Goal: Information Seeking & Learning: Learn about a topic

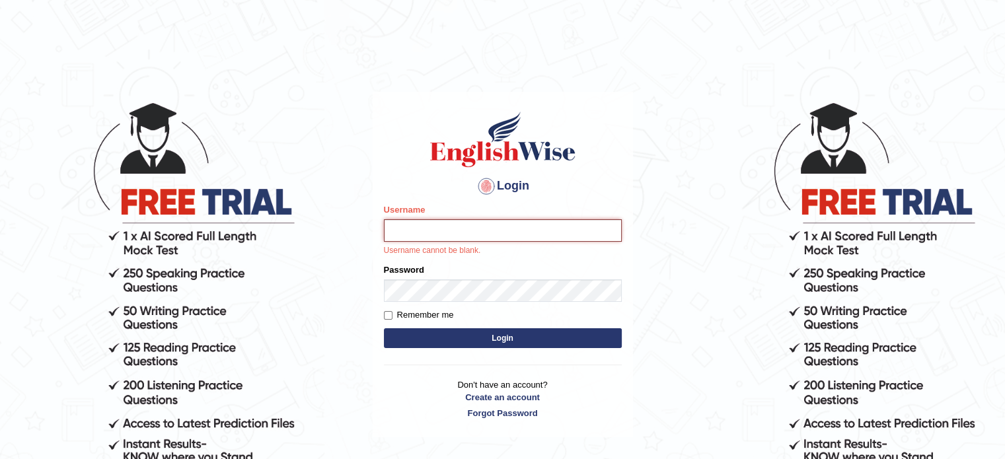
type input "mohand_parramatta"
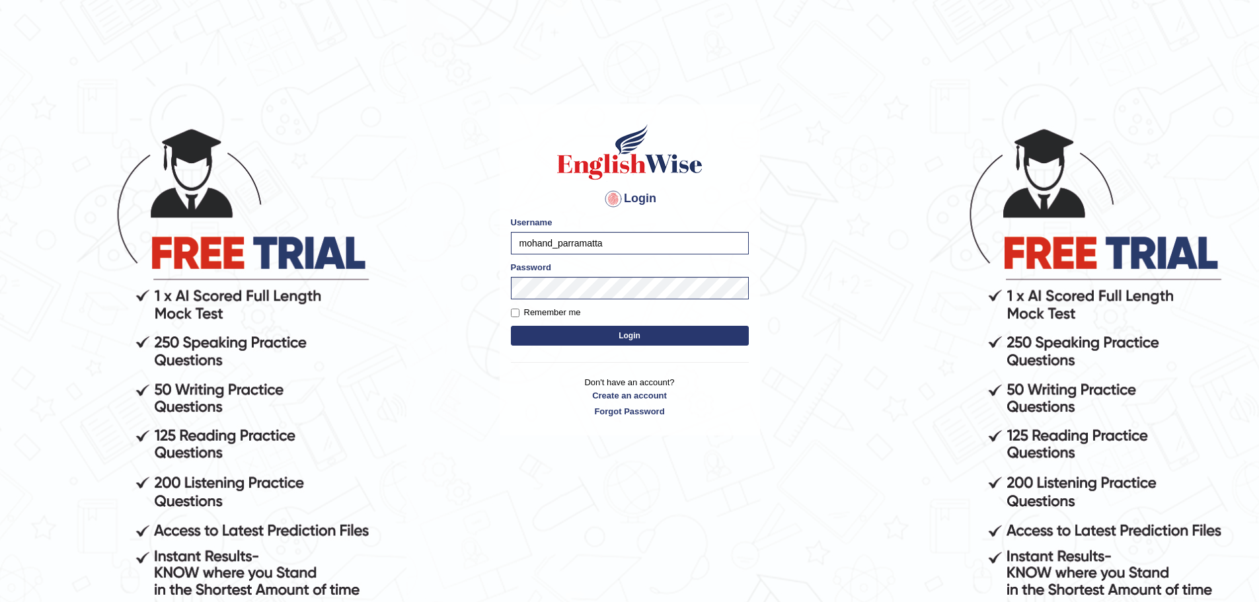
click at [693, 336] on button "Login" at bounding box center [630, 336] width 238 height 20
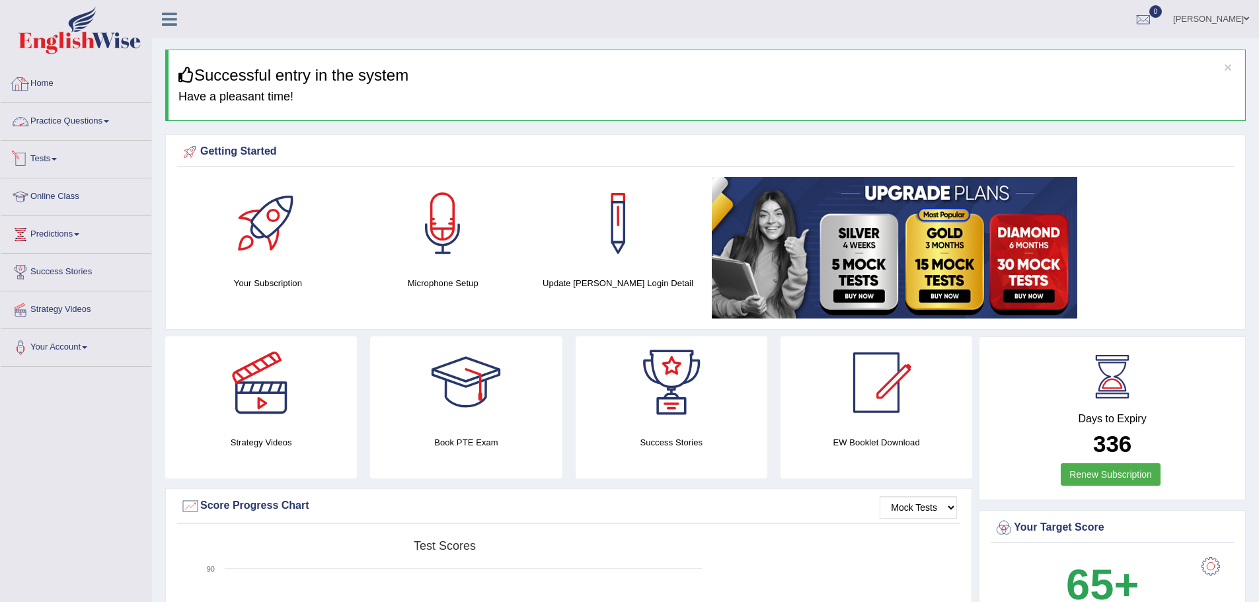
click at [73, 126] on link "Practice Questions" at bounding box center [76, 119] width 151 height 33
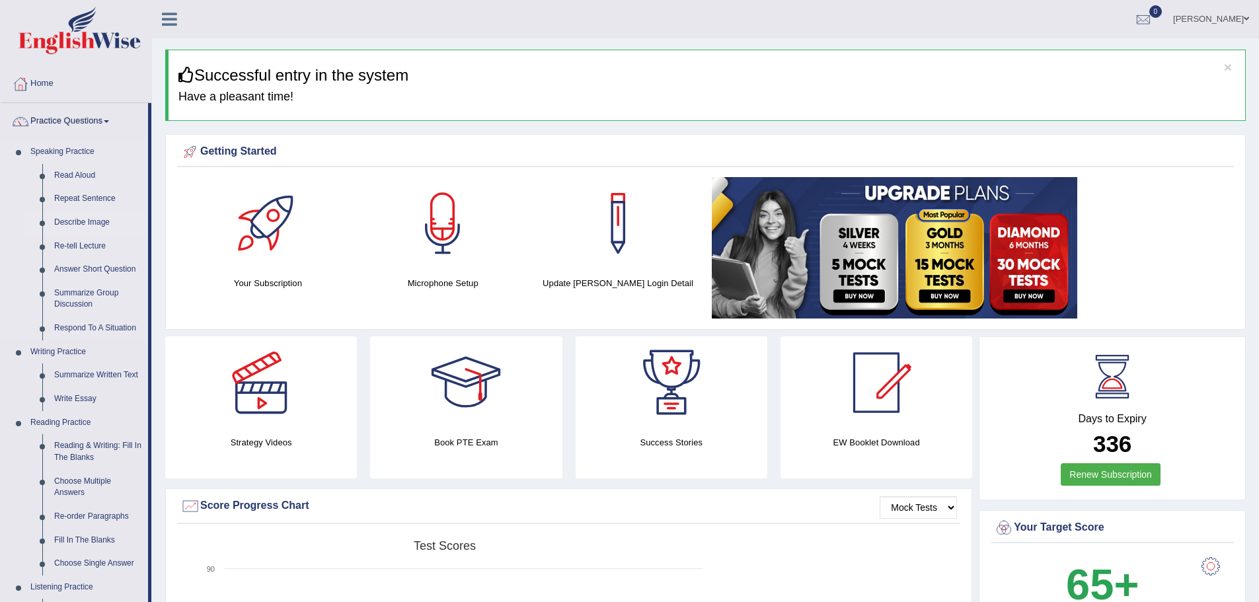
click at [100, 224] on link "Describe Image" at bounding box center [98, 223] width 100 height 24
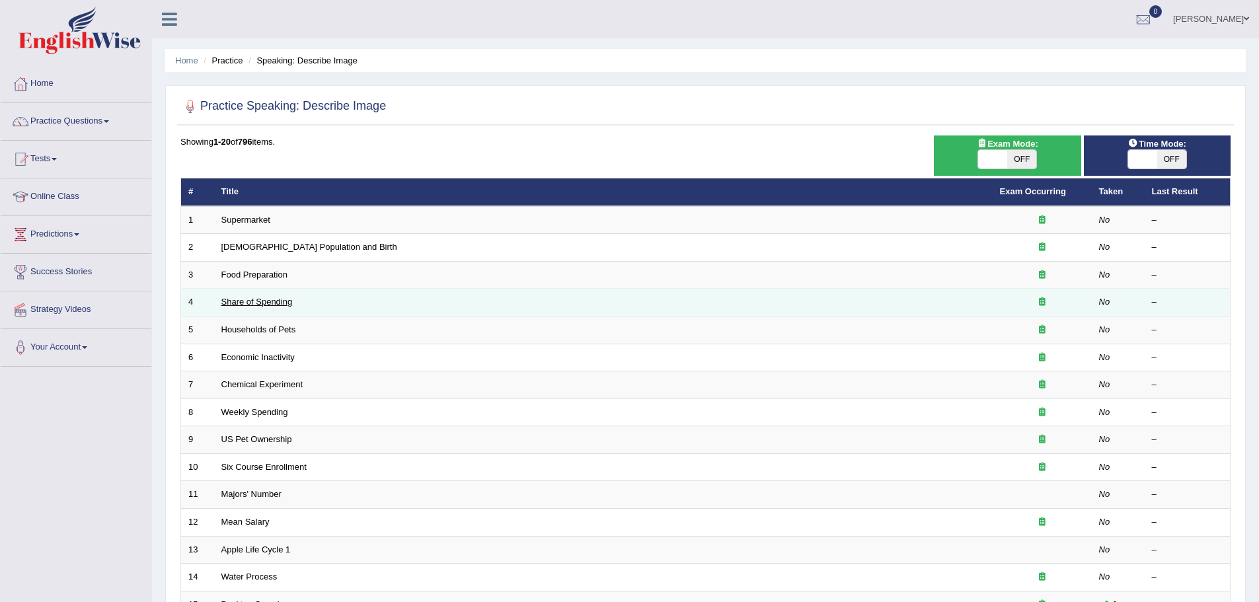
click at [250, 303] on link "Share of Spending" at bounding box center [256, 302] width 71 height 10
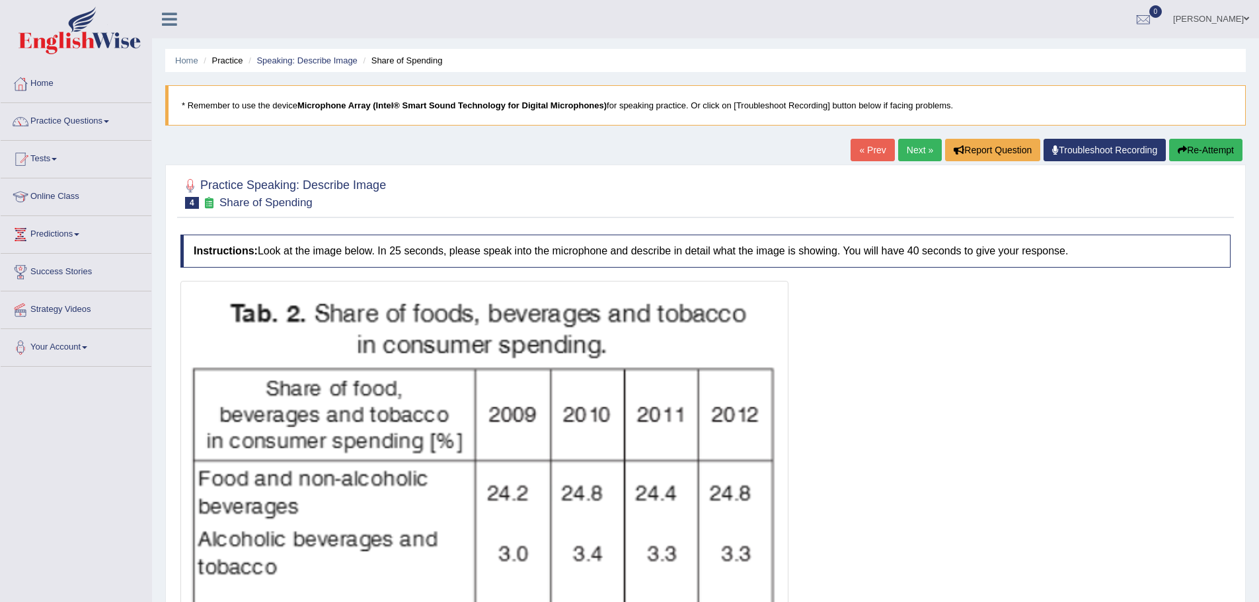
click at [1210, 150] on button "Re-Attempt" at bounding box center [1205, 150] width 73 height 22
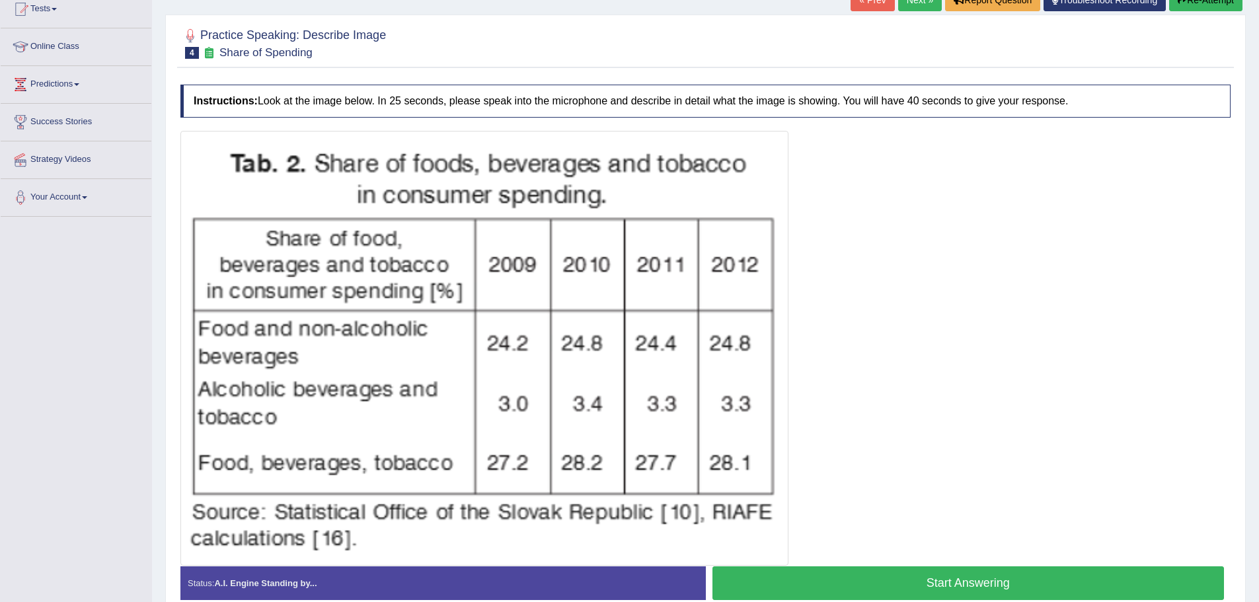
scroll to position [149, 0]
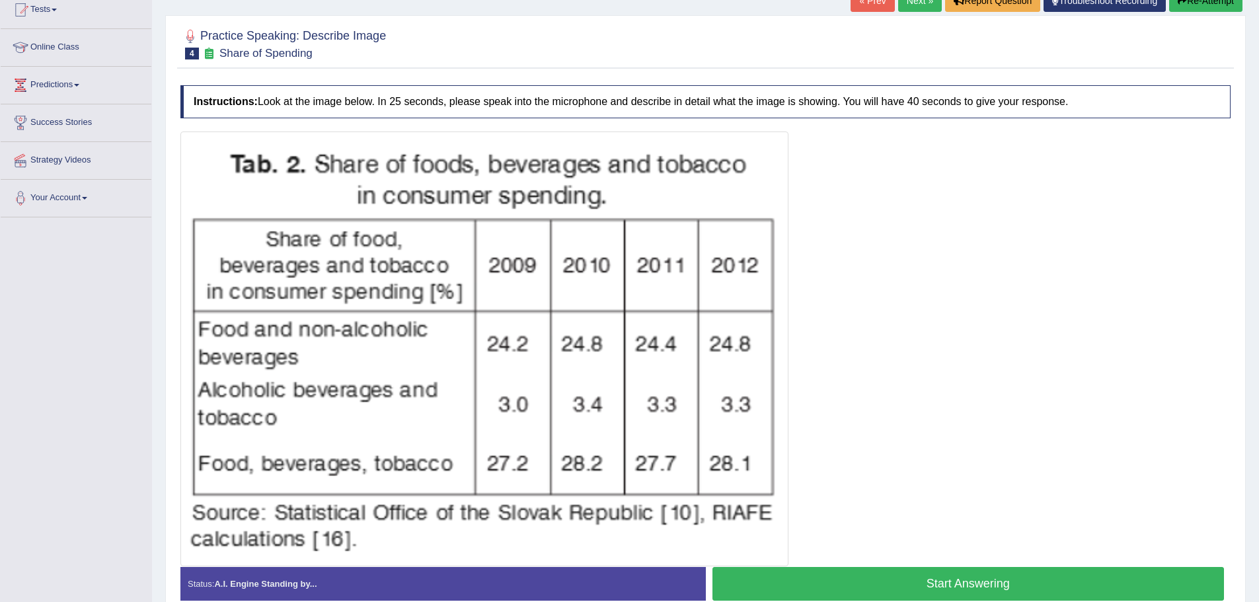
click at [908, 570] on button "Start Answering" at bounding box center [969, 584] width 512 height 34
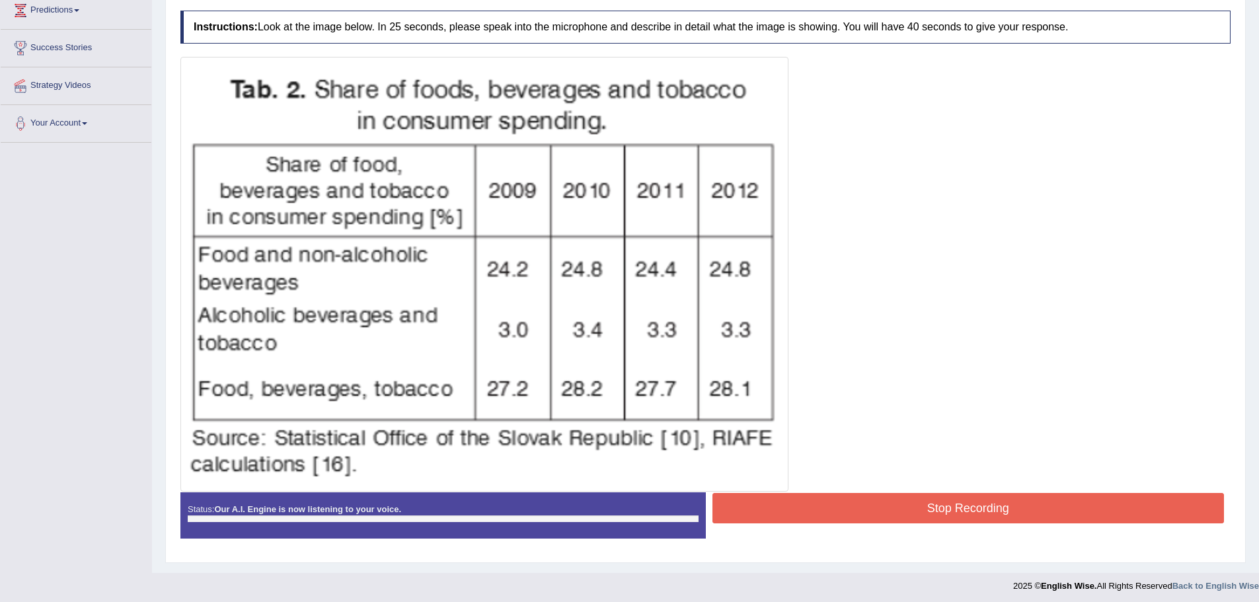
scroll to position [228, 0]
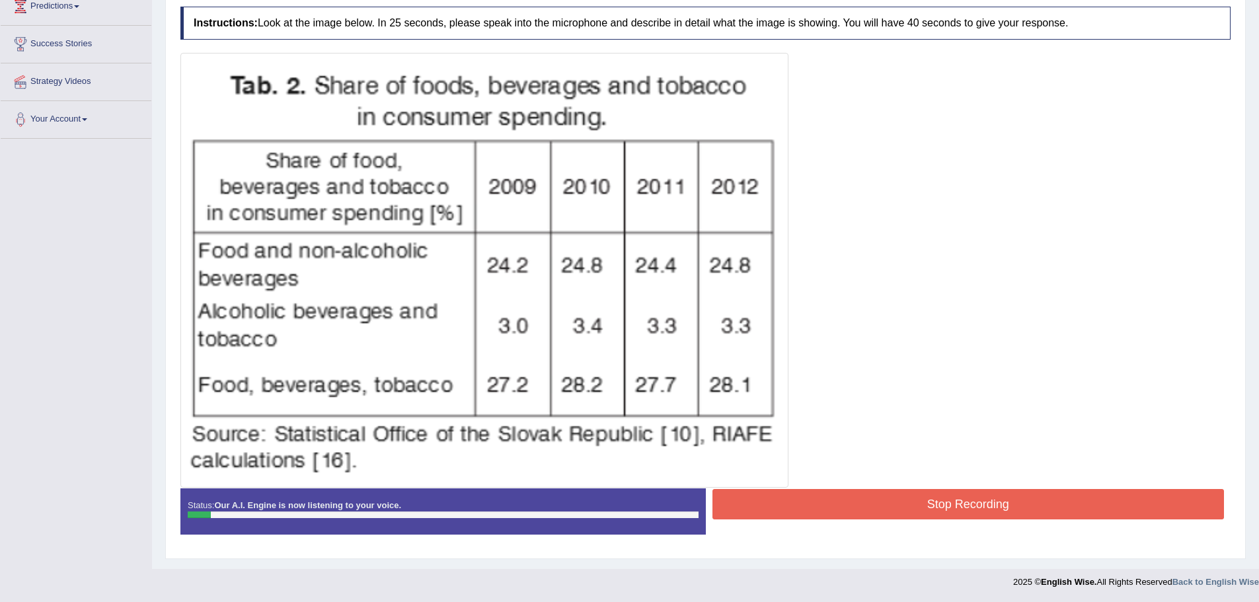
click at [853, 498] on button "Stop Recording" at bounding box center [969, 504] width 512 height 30
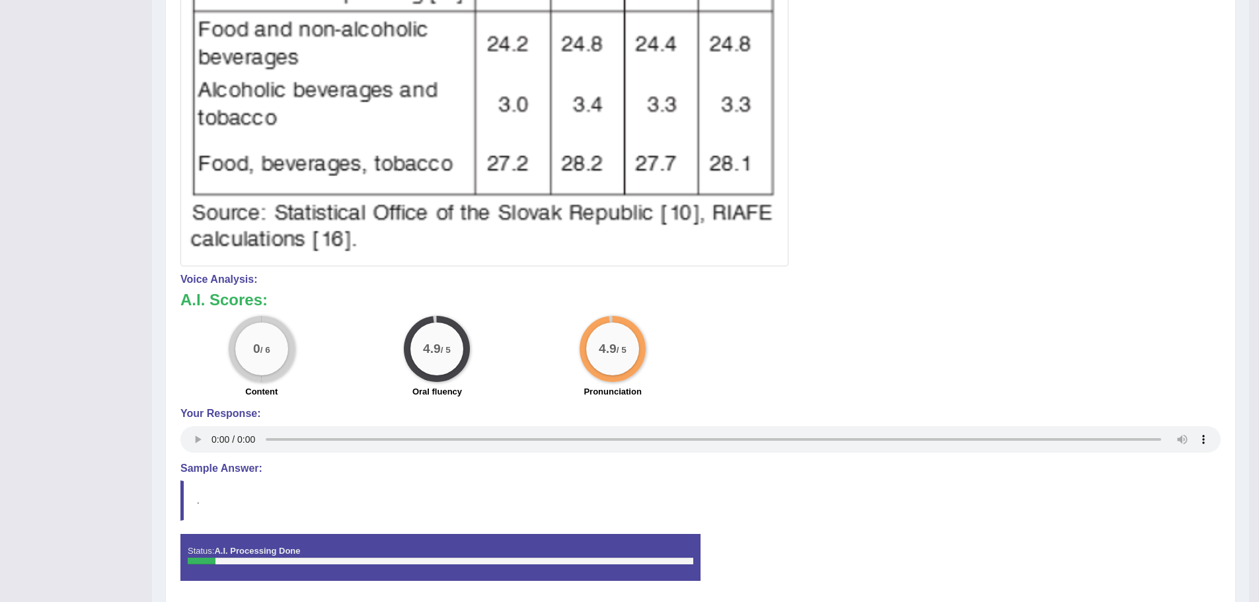
scroll to position [492, 0]
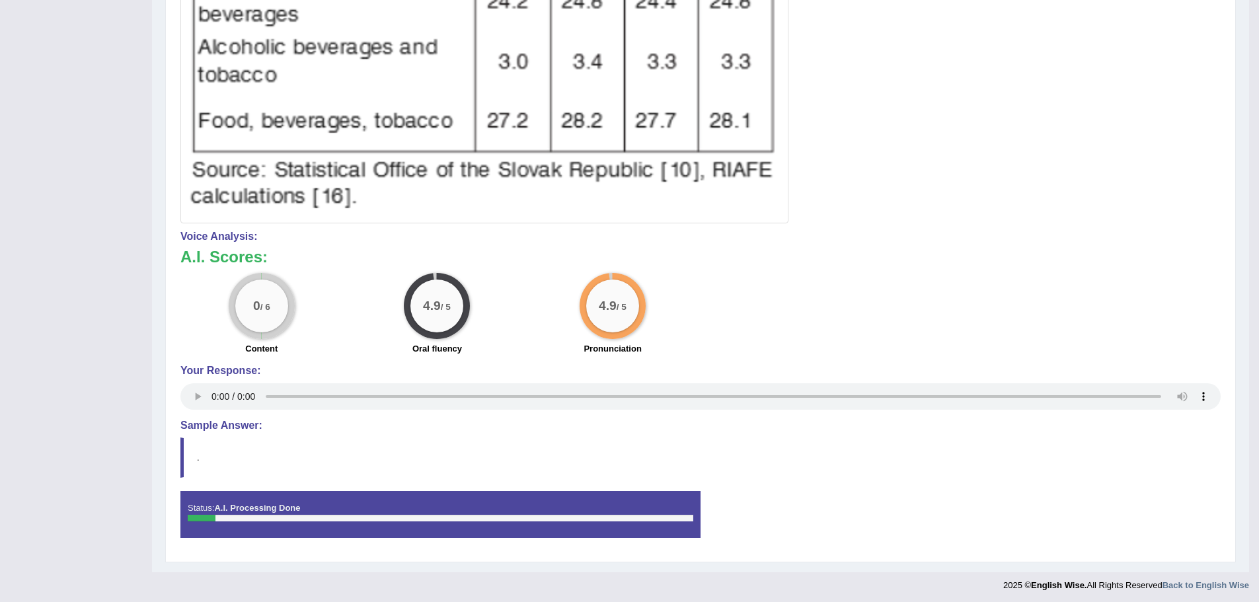
click at [194, 391] on audio at bounding box center [700, 396] width 1040 height 26
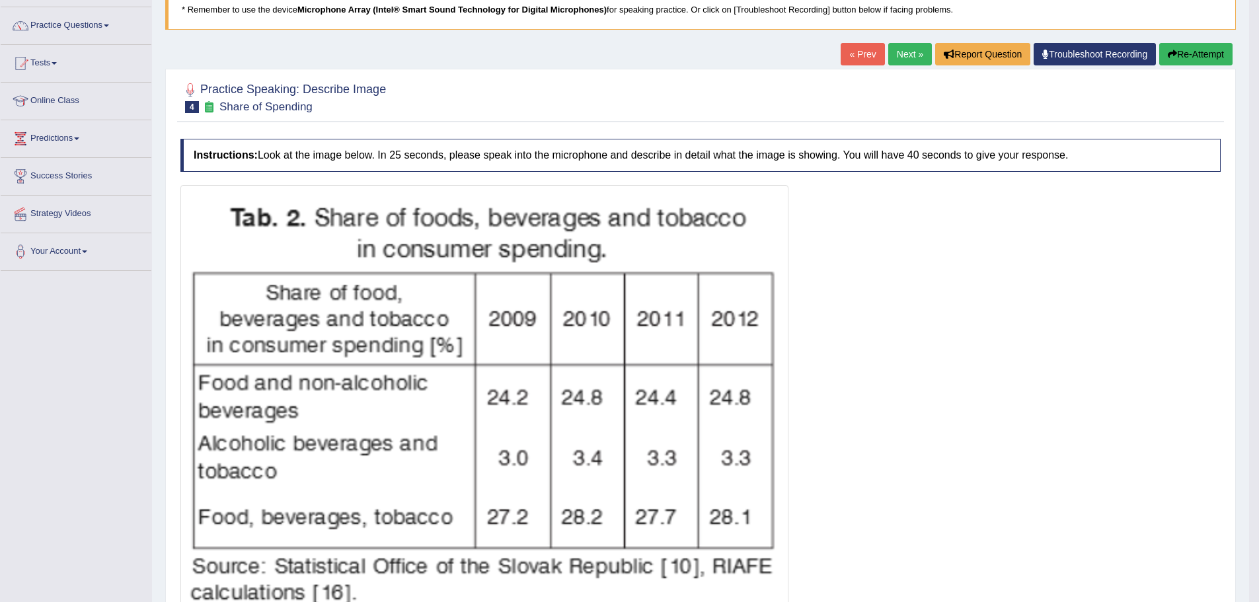
scroll to position [0, 0]
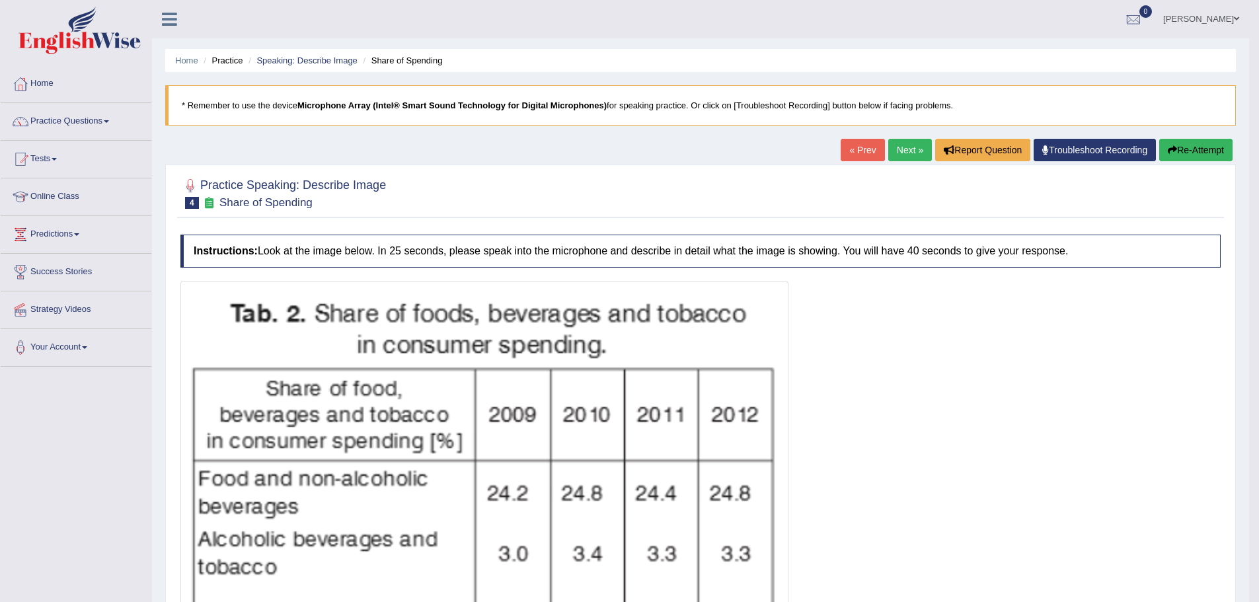
click at [1195, 161] on button "Re-Attempt" at bounding box center [1195, 150] width 73 height 22
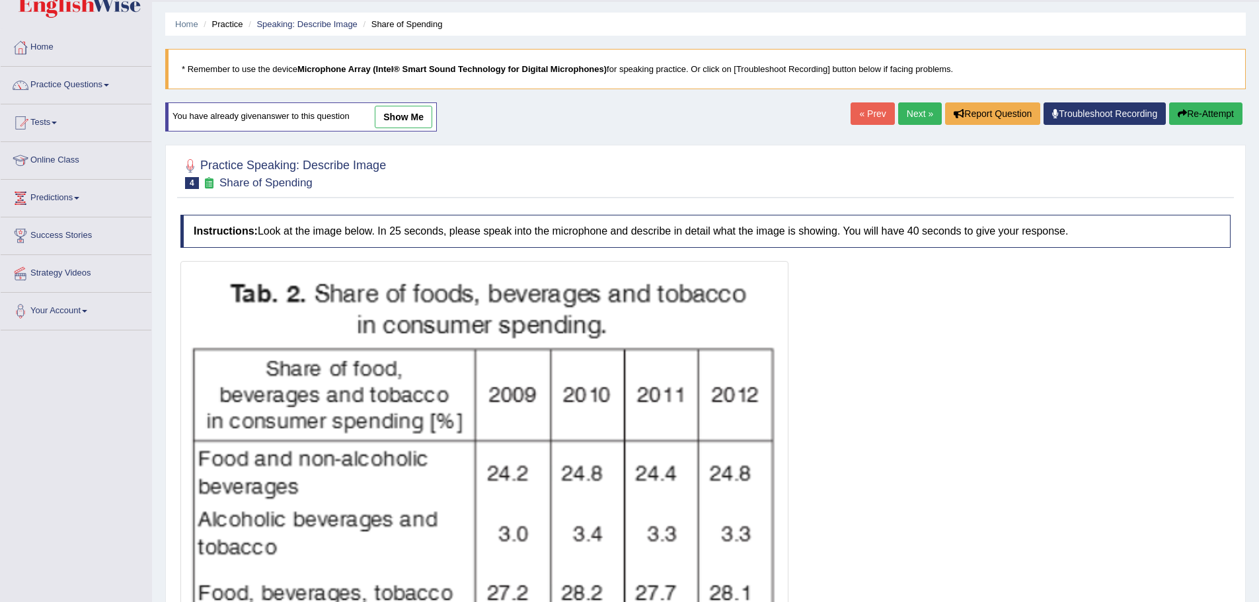
scroll to position [66, 0]
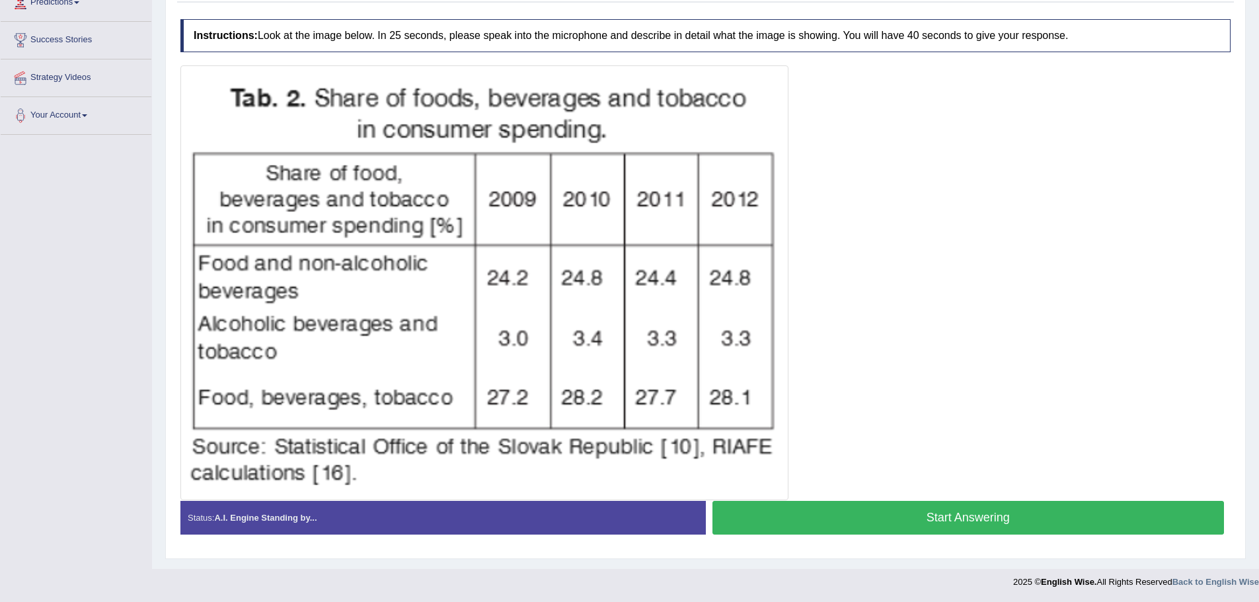
click at [1116, 505] on button "Start Answering" at bounding box center [969, 518] width 512 height 34
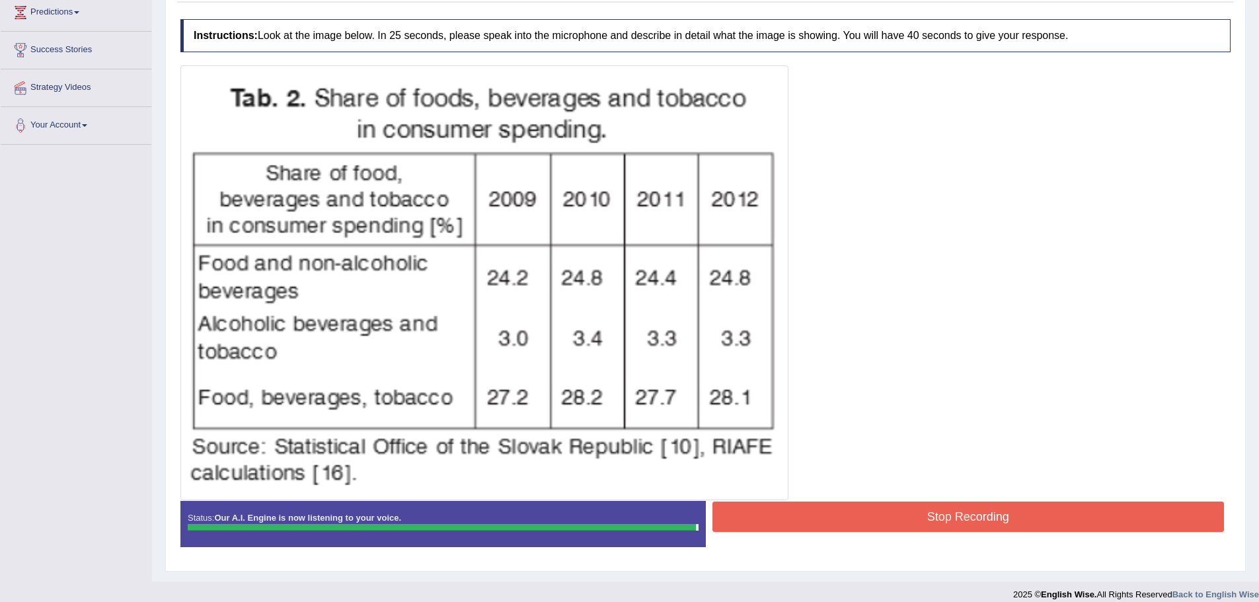
click at [1066, 506] on button "Stop Recording" at bounding box center [969, 517] width 512 height 30
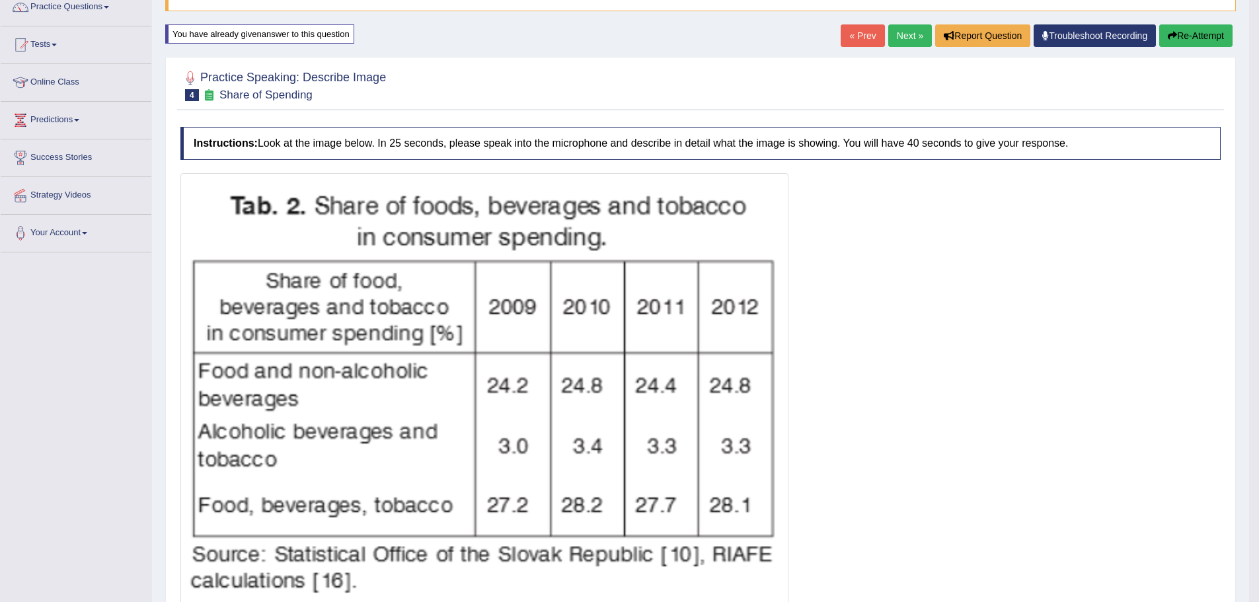
scroll to position [0, 0]
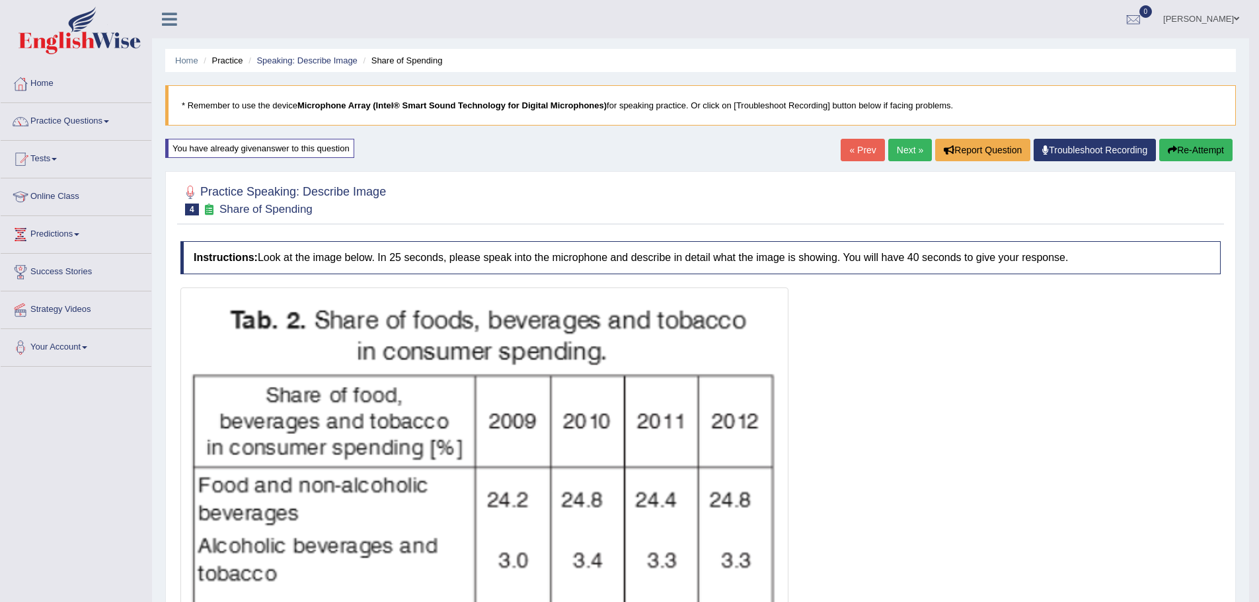
click at [904, 149] on link "Next »" at bounding box center [910, 150] width 44 height 22
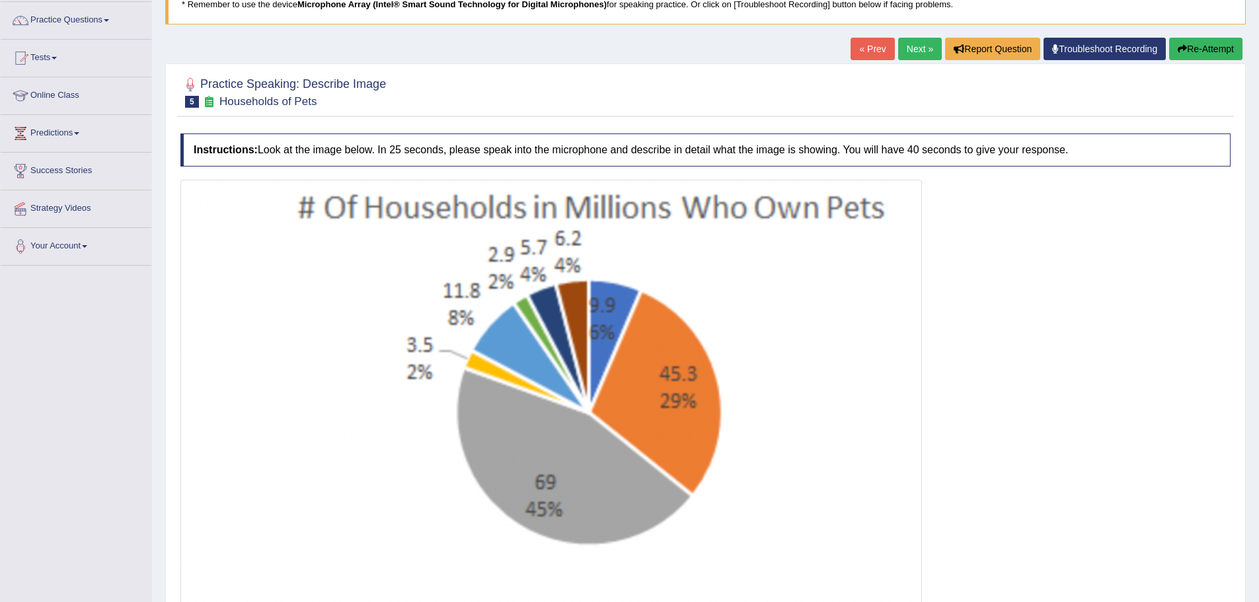
scroll to position [132, 0]
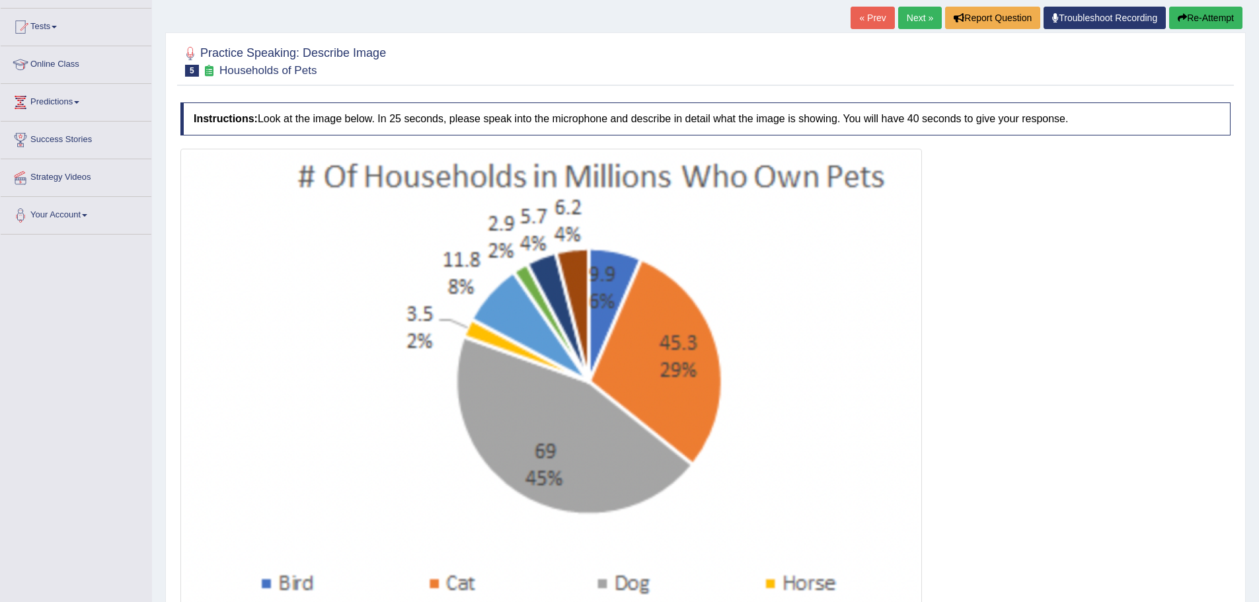
click at [924, 26] on link "Next »" at bounding box center [920, 18] width 44 height 22
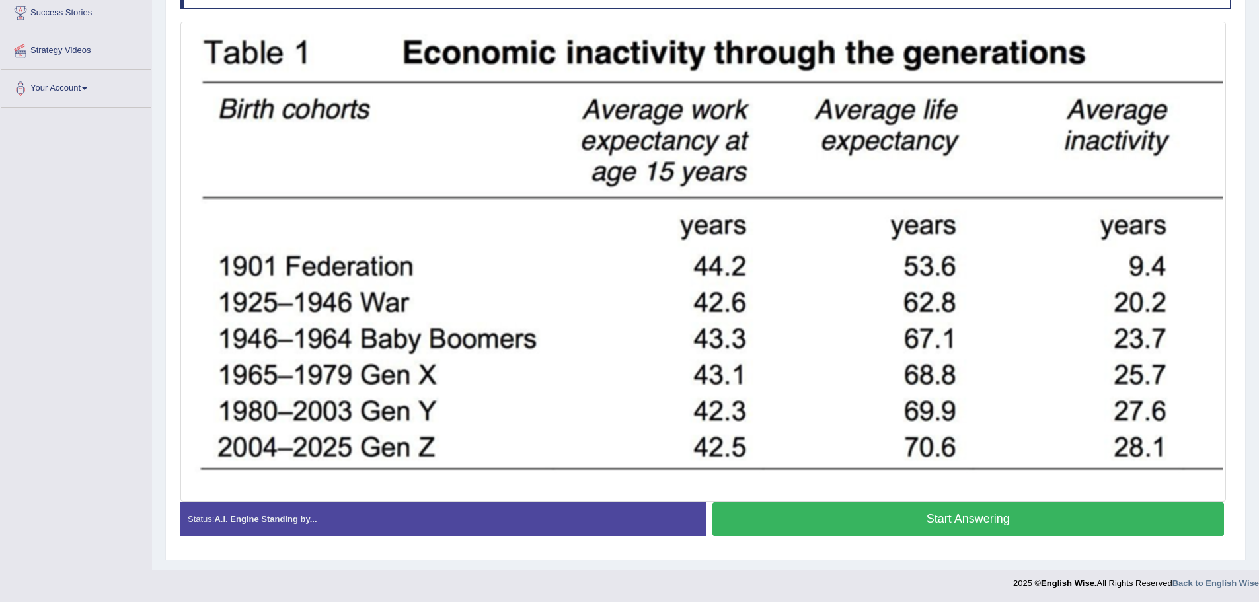
scroll to position [260, 0]
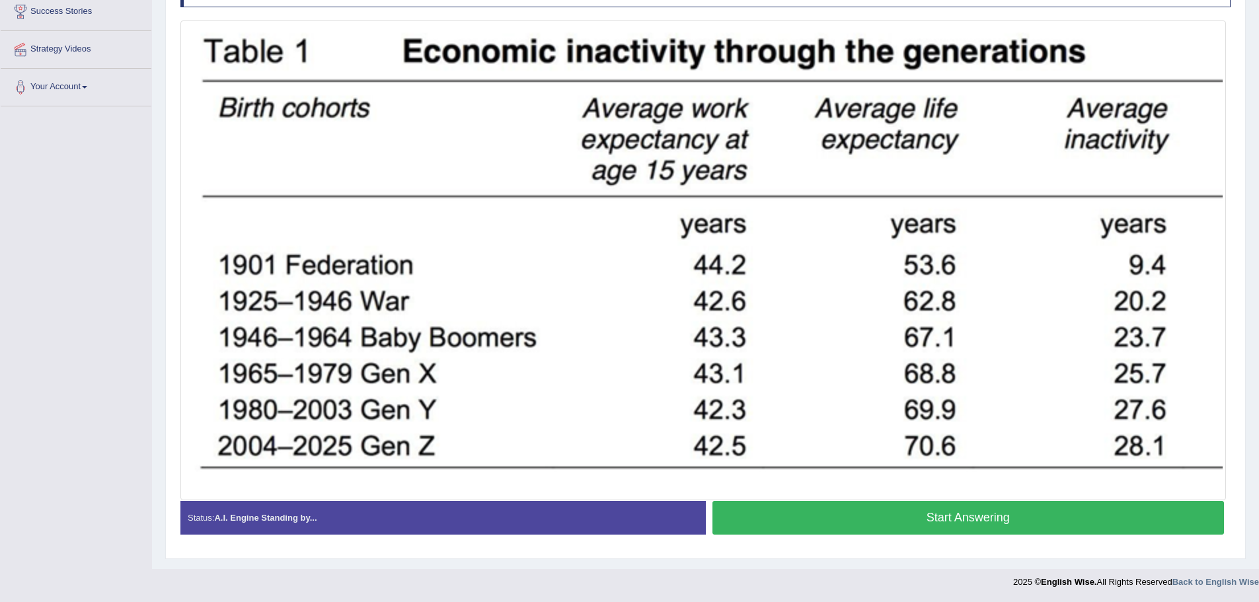
click at [881, 525] on button "Start Answering" at bounding box center [969, 518] width 512 height 34
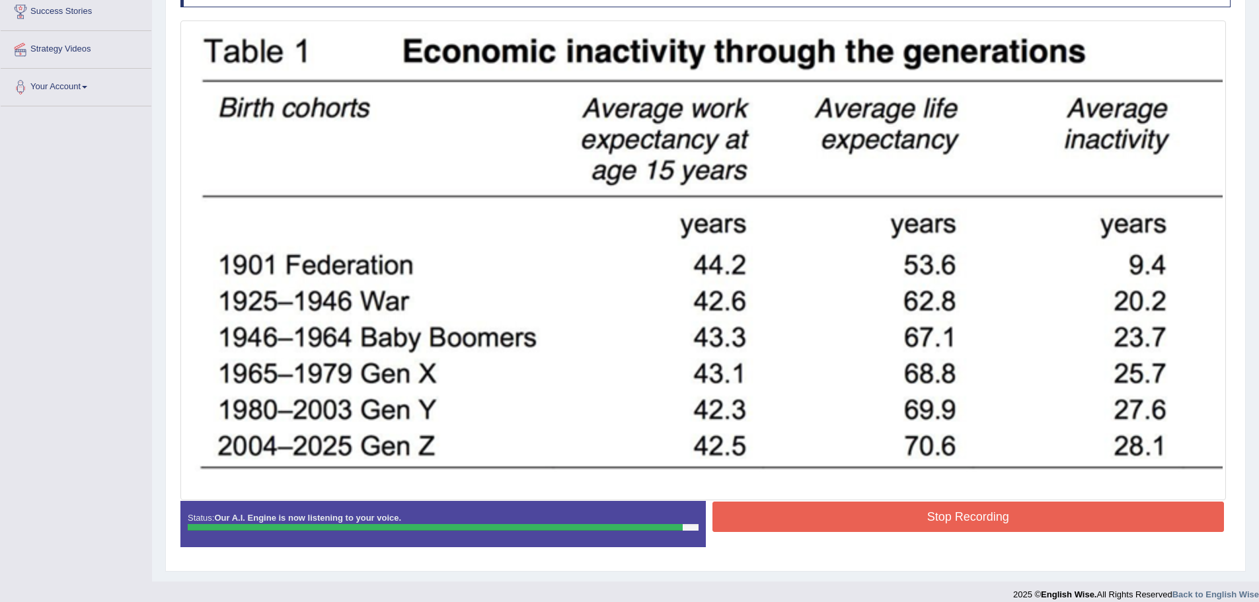
click at [881, 525] on button "Stop Recording" at bounding box center [969, 517] width 512 height 30
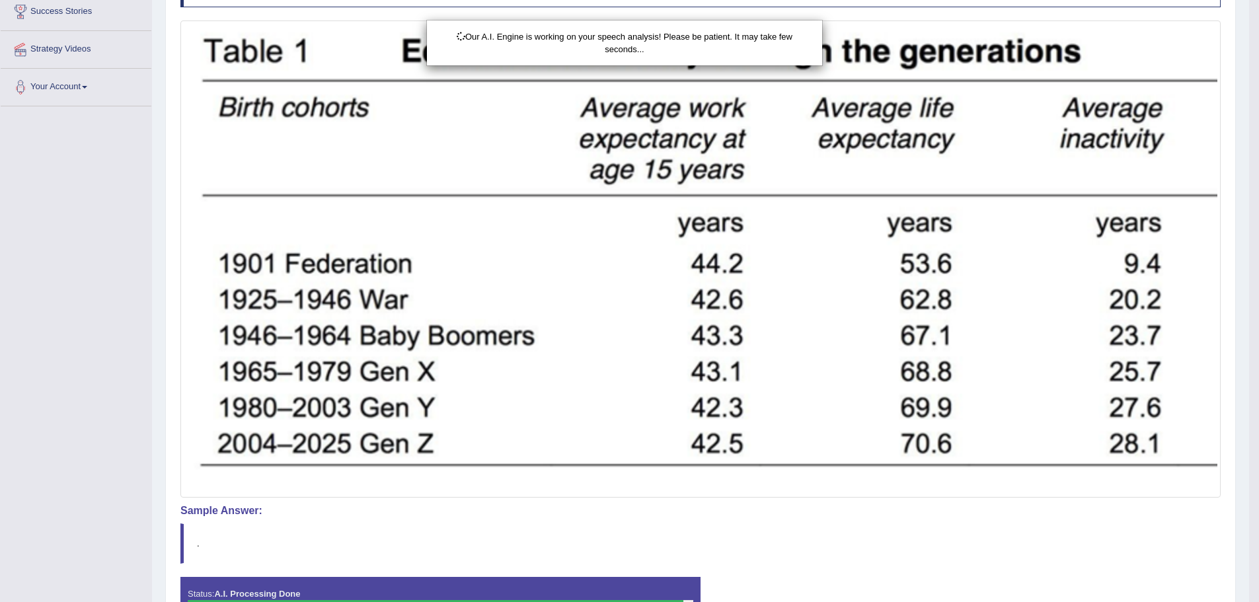
click at [380, 364] on div "Our A.I. Engine is working on your speech analysis! Please be patient. It may t…" at bounding box center [629, 301] width 1259 height 602
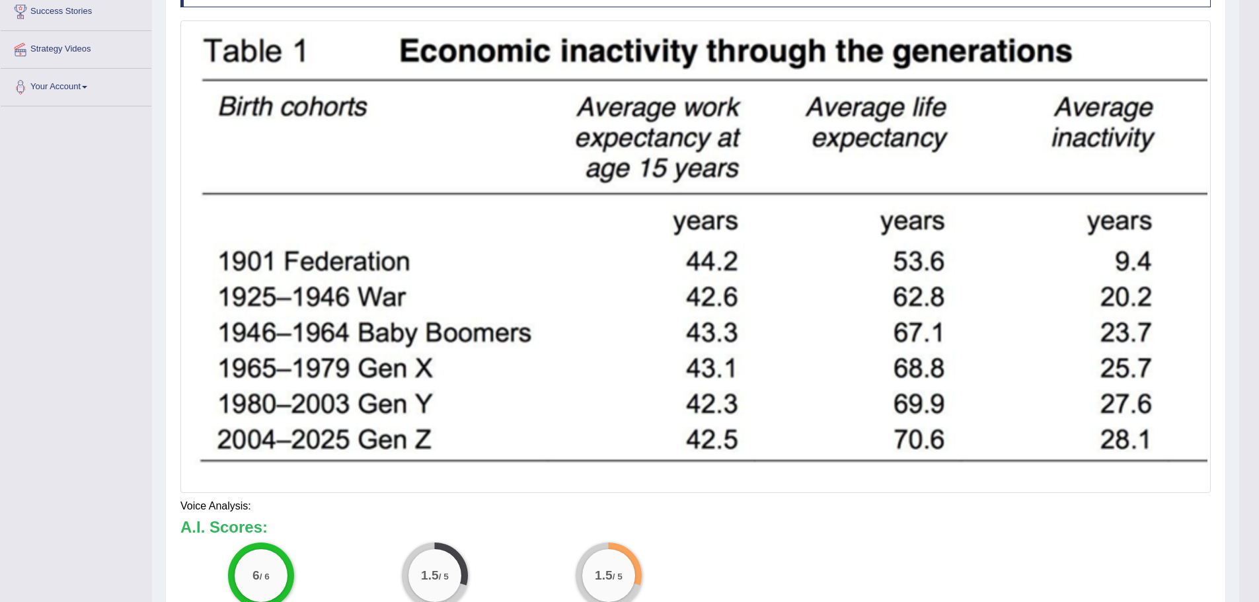
click at [397, 401] on div "Updating answer..." at bounding box center [629, 301] width 1259 height 602
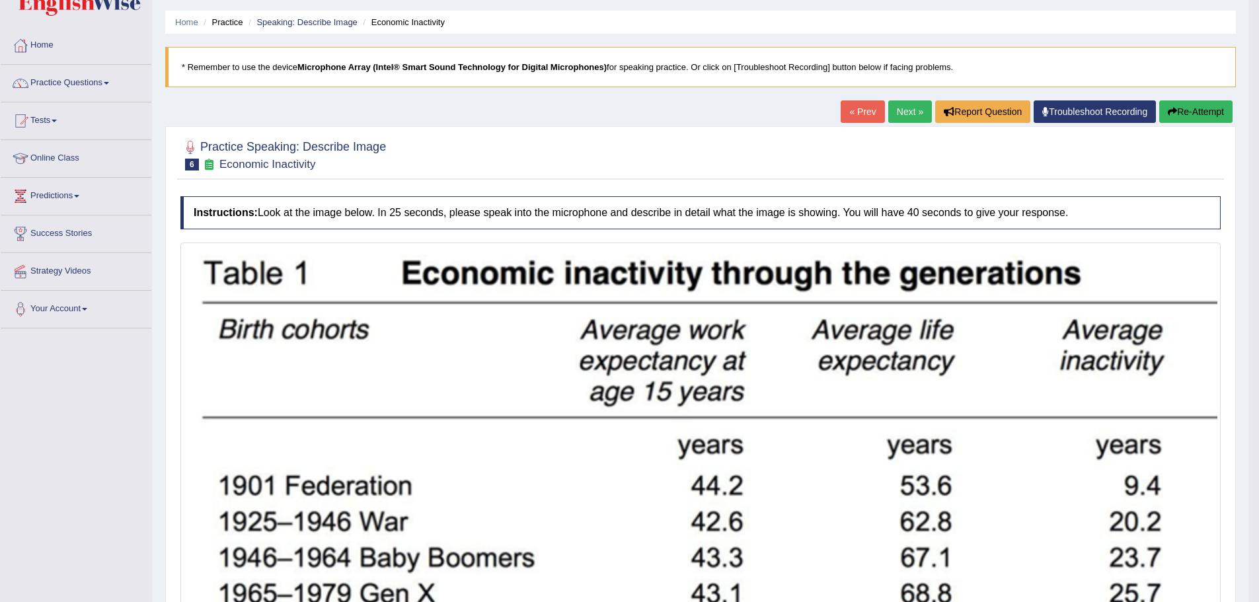
scroll to position [0, 0]
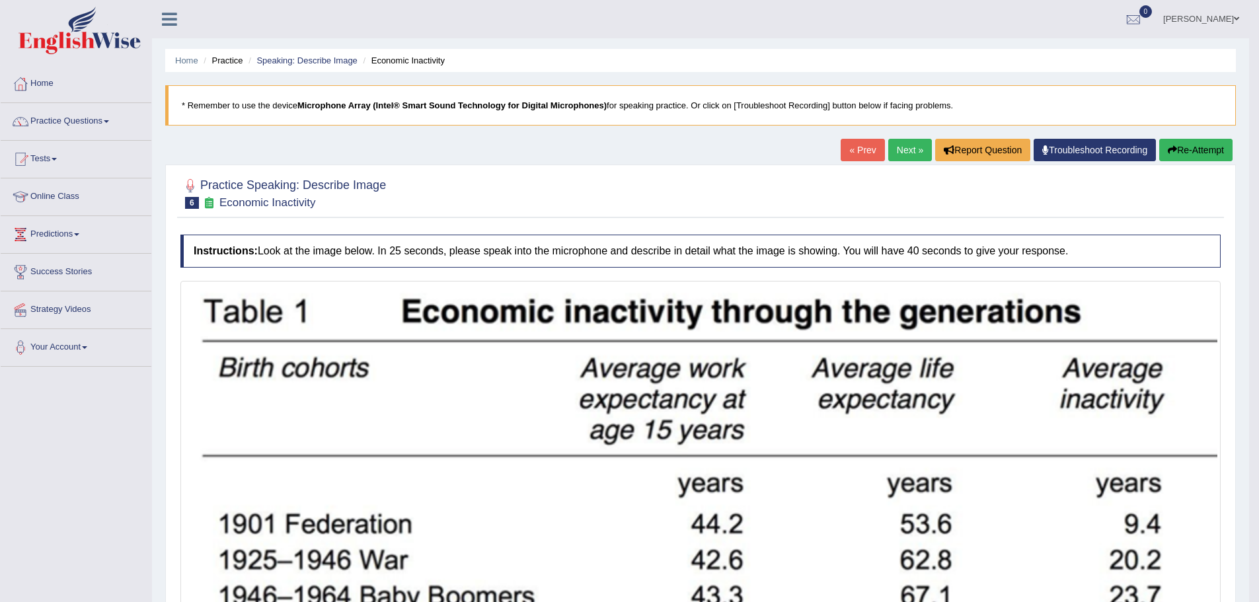
click at [1220, 152] on button "Re-Attempt" at bounding box center [1195, 150] width 73 height 22
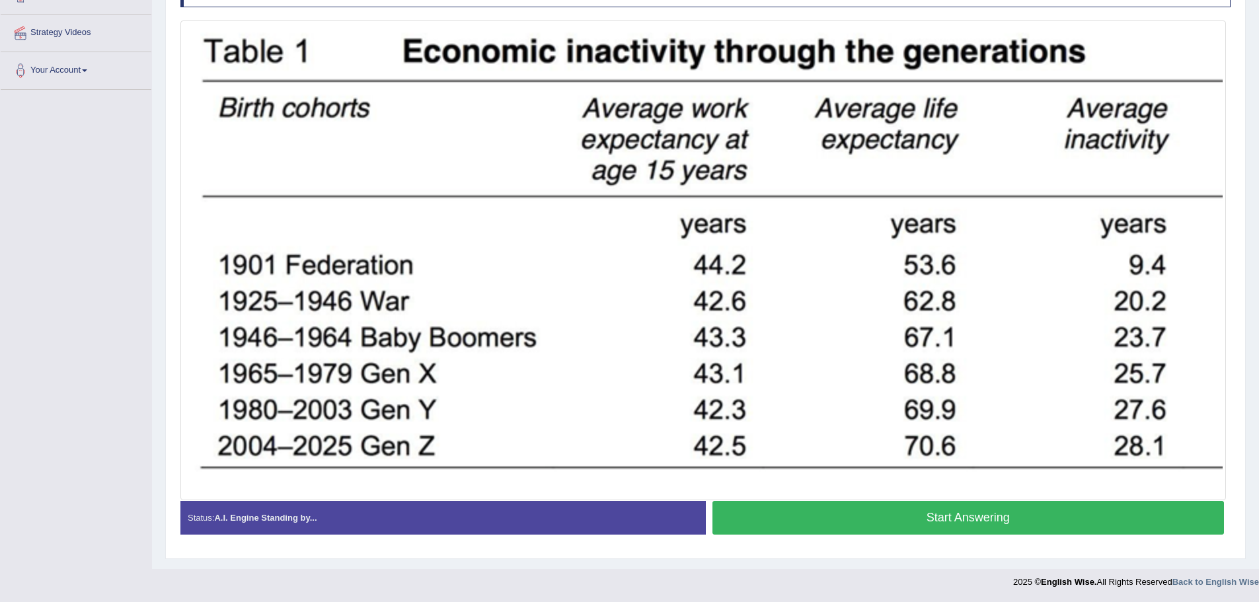
click at [969, 519] on button "Start Answering" at bounding box center [969, 518] width 512 height 34
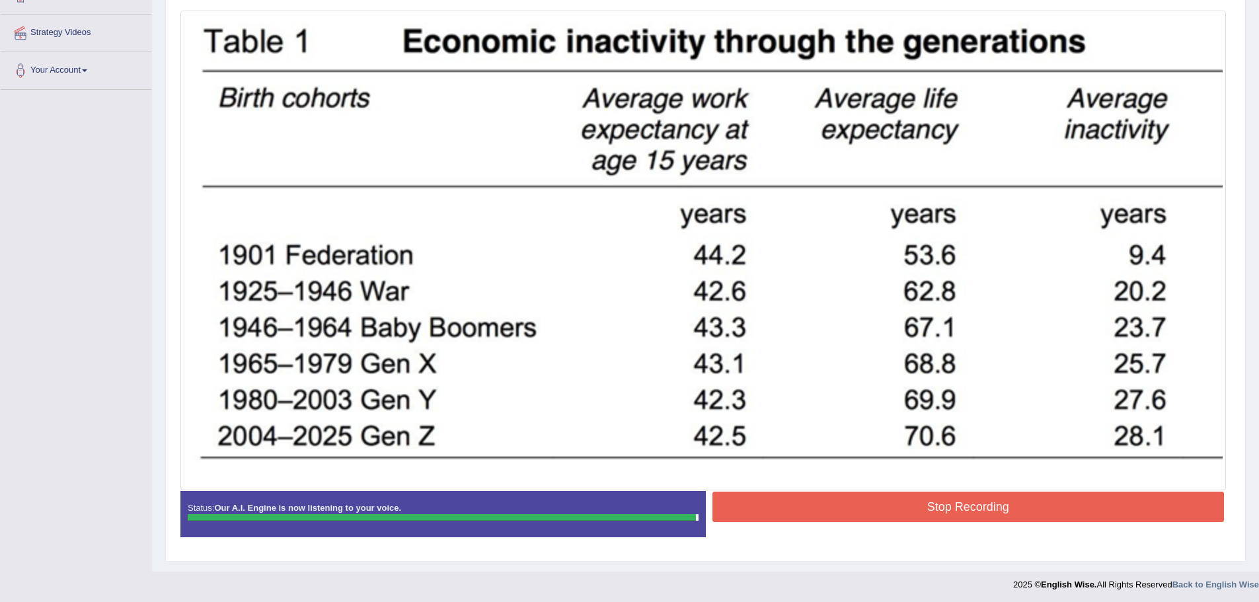
click at [969, 519] on button "Stop Recording" at bounding box center [969, 507] width 512 height 30
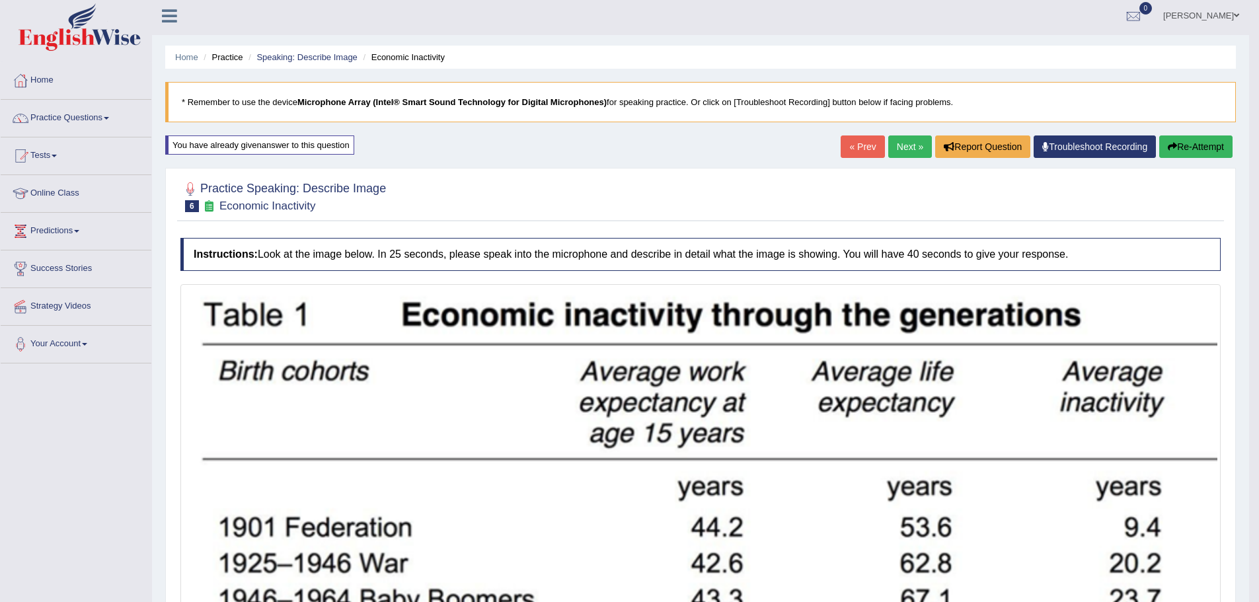
scroll to position [0, 0]
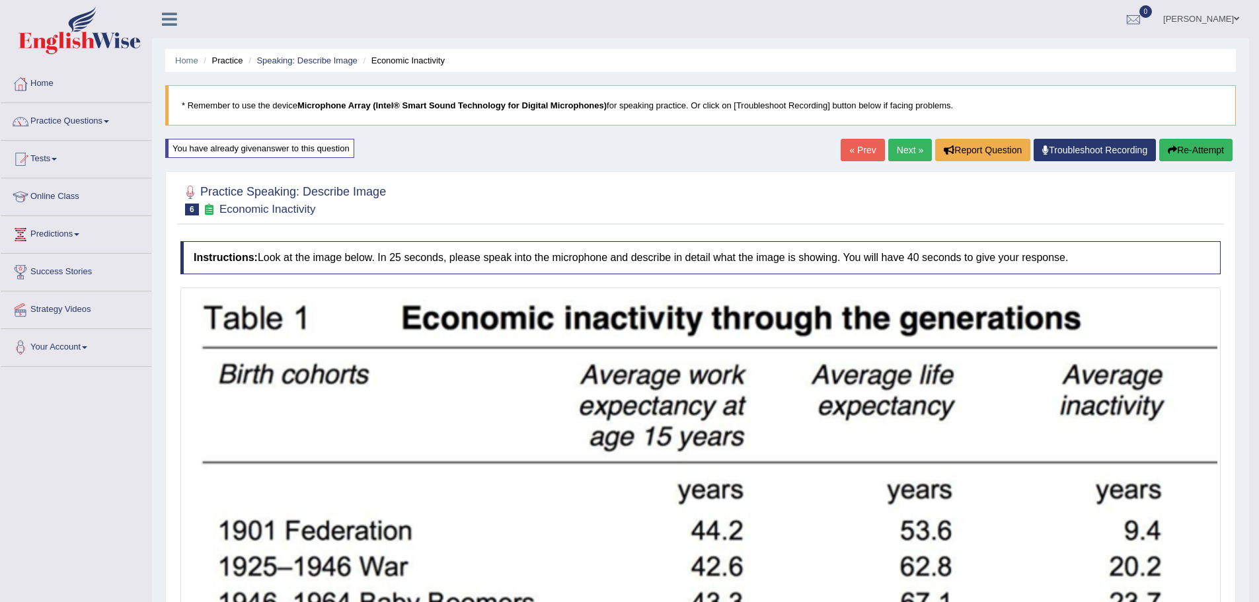
click at [910, 152] on link "Next »" at bounding box center [910, 150] width 44 height 22
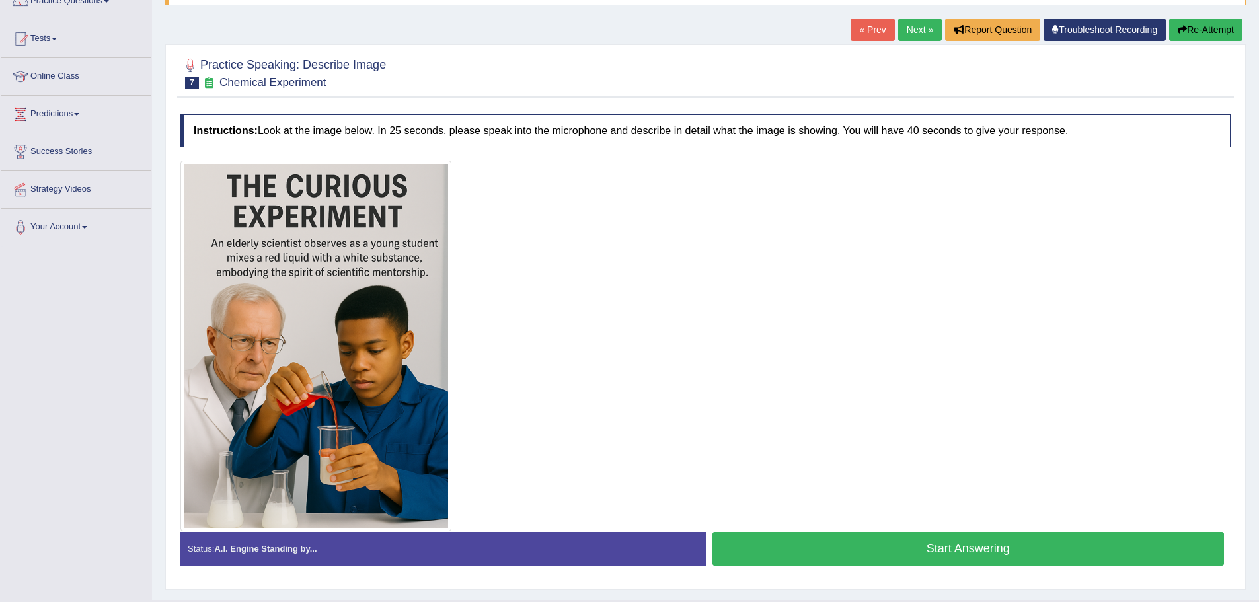
scroll to position [151, 0]
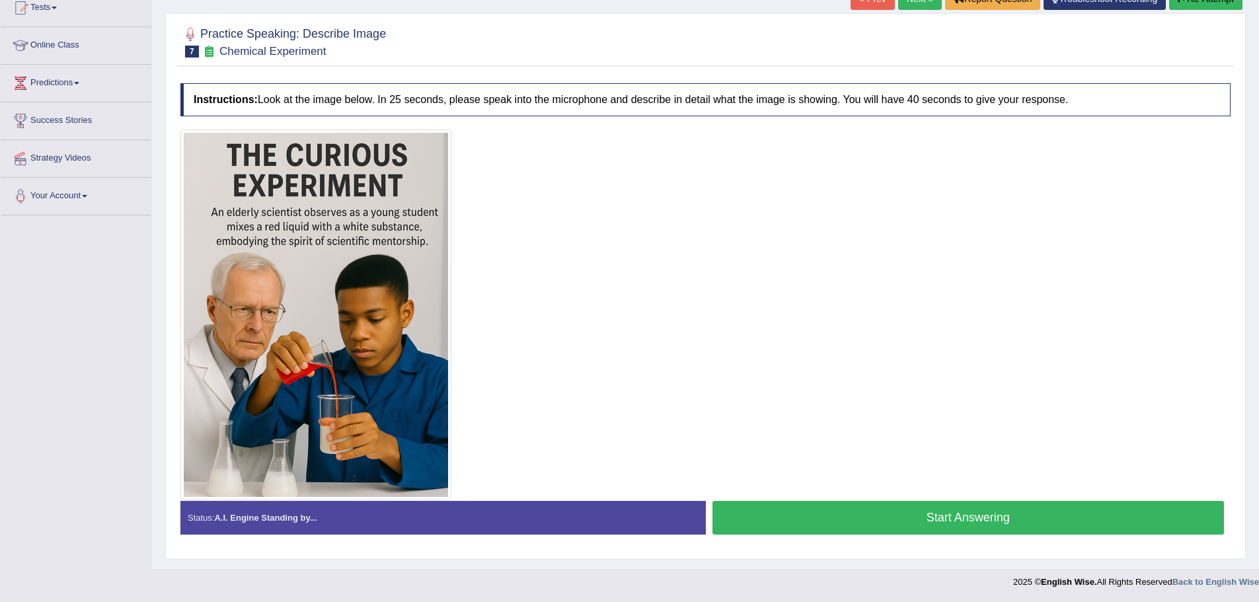
click at [890, 505] on button "Start Answering" at bounding box center [969, 518] width 512 height 34
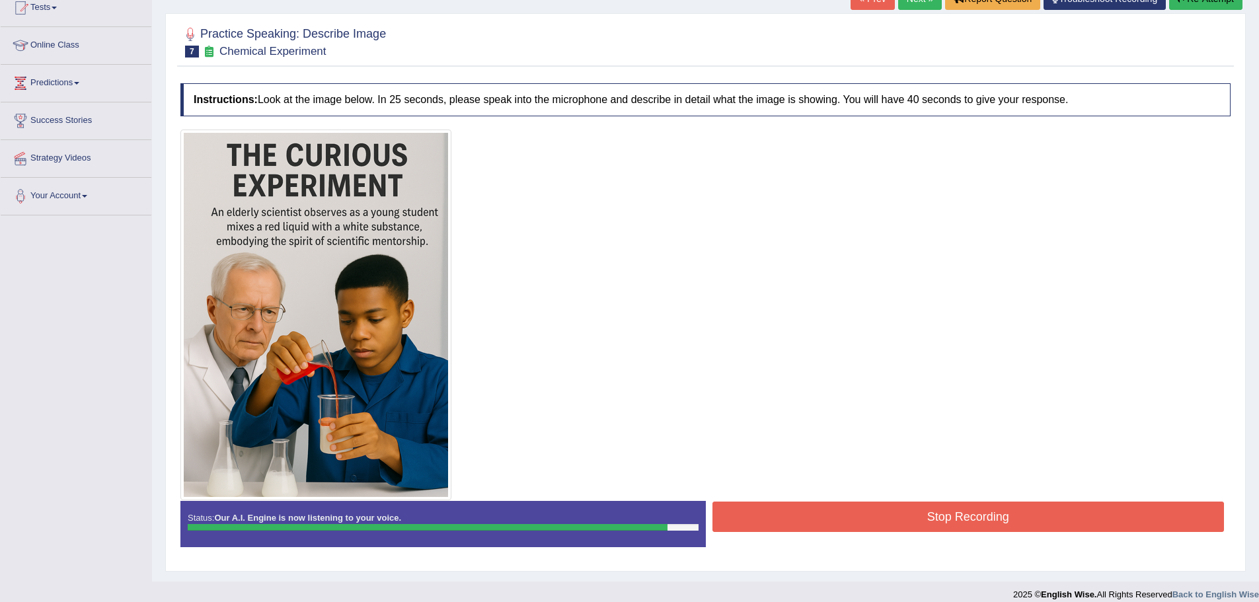
click at [929, 516] on button "Stop Recording" at bounding box center [969, 517] width 512 height 30
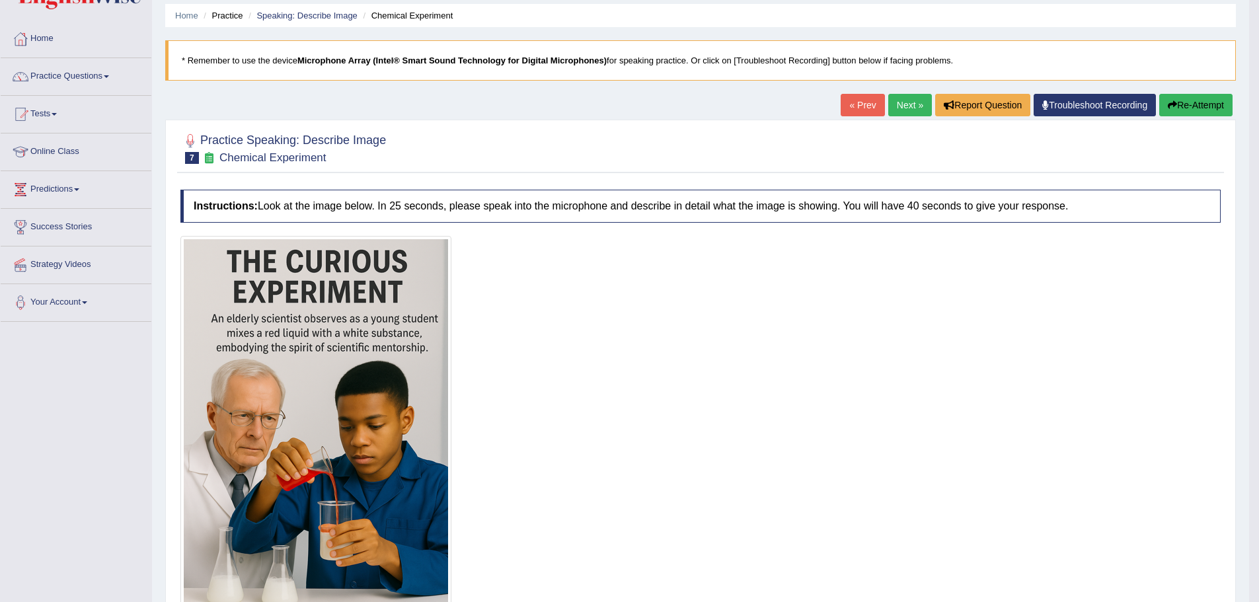
scroll to position [0, 0]
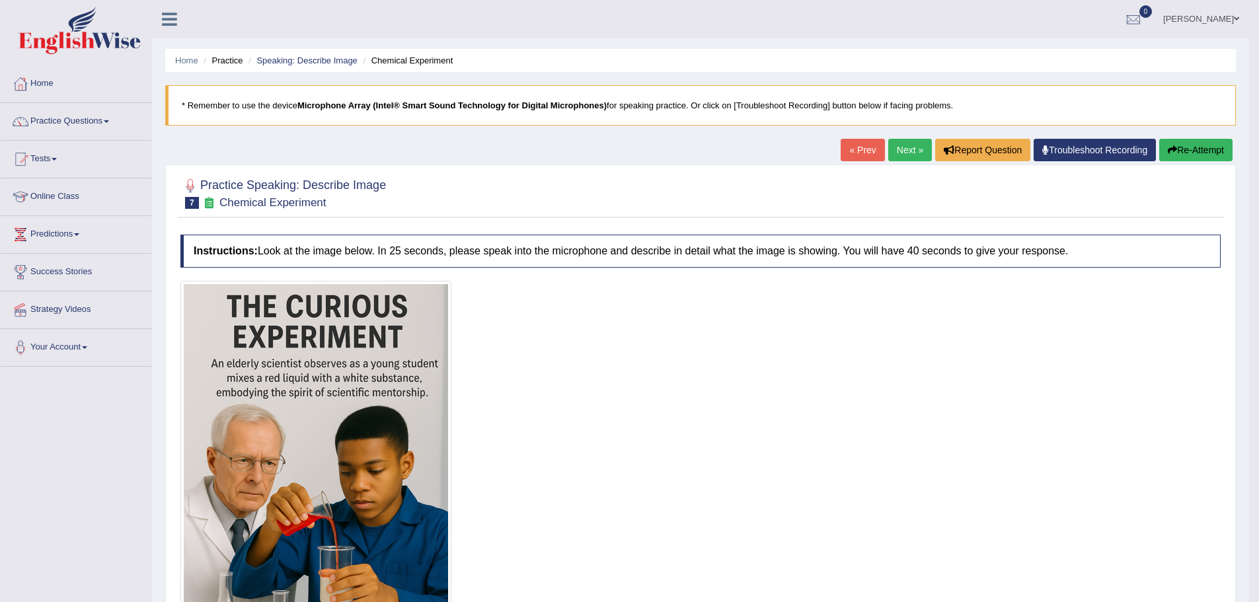
click at [906, 148] on link "Next »" at bounding box center [910, 150] width 44 height 22
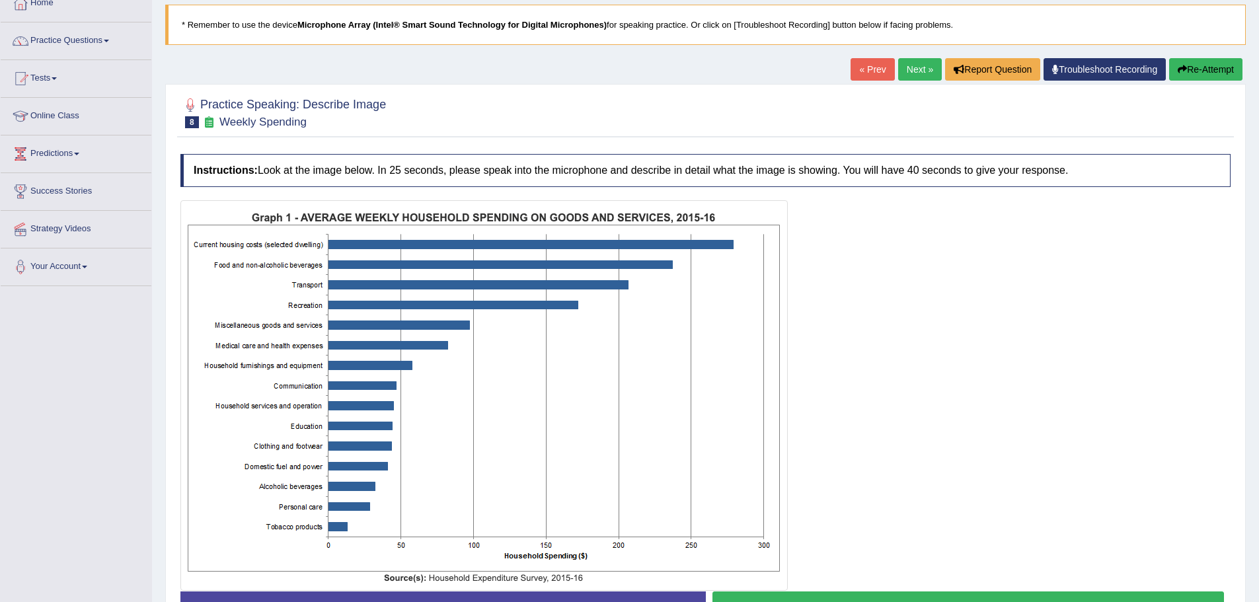
scroll to position [171, 0]
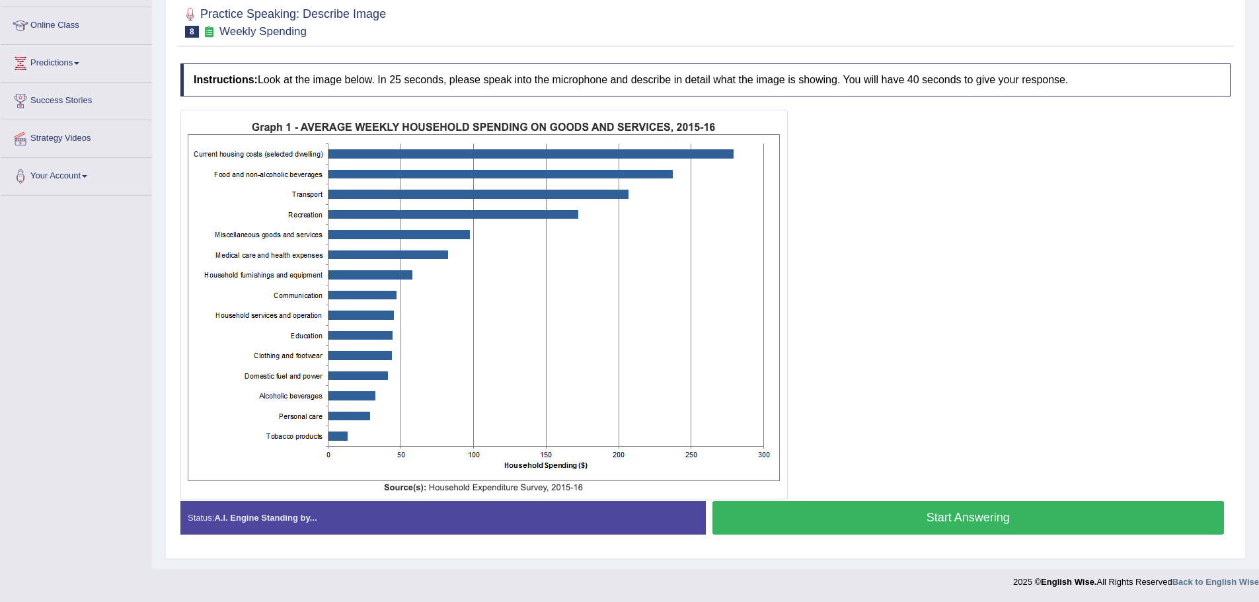
click at [853, 506] on button "Start Answering" at bounding box center [969, 518] width 512 height 34
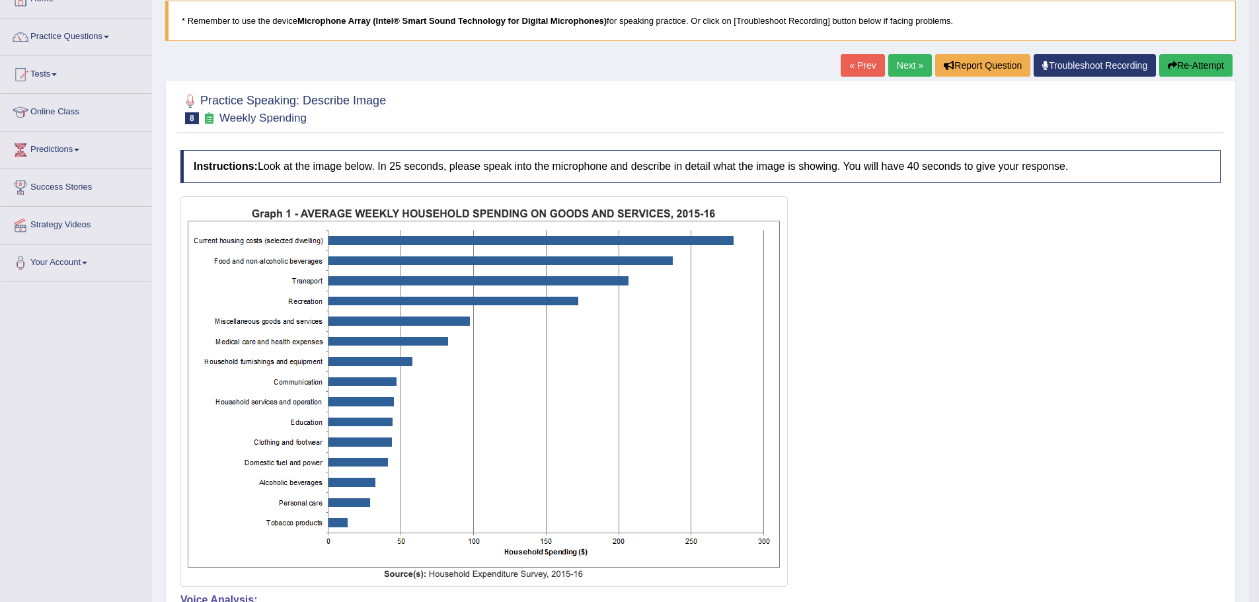
scroll to position [67, 0]
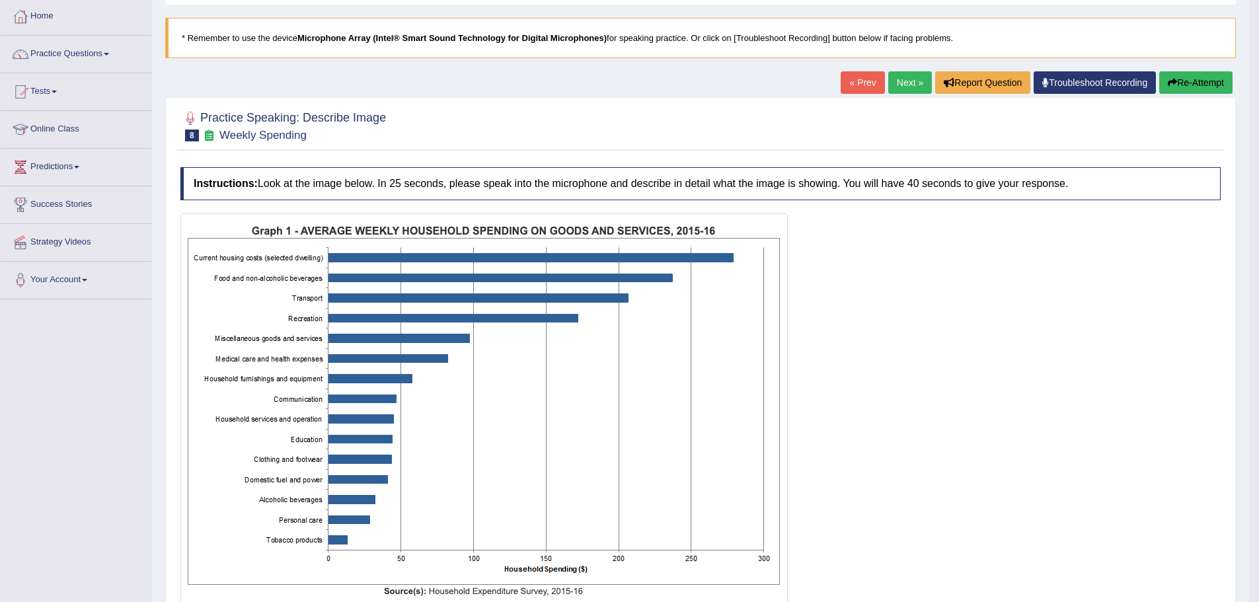
click at [1189, 82] on button "Re-Attempt" at bounding box center [1195, 82] width 73 height 22
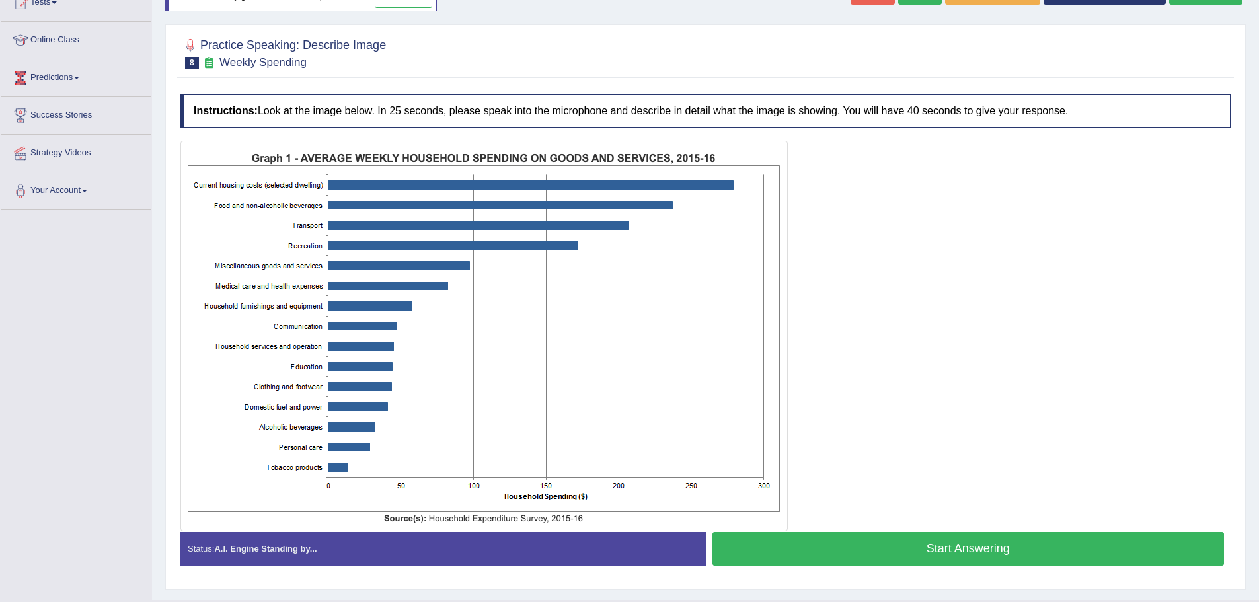
scroll to position [188, 0]
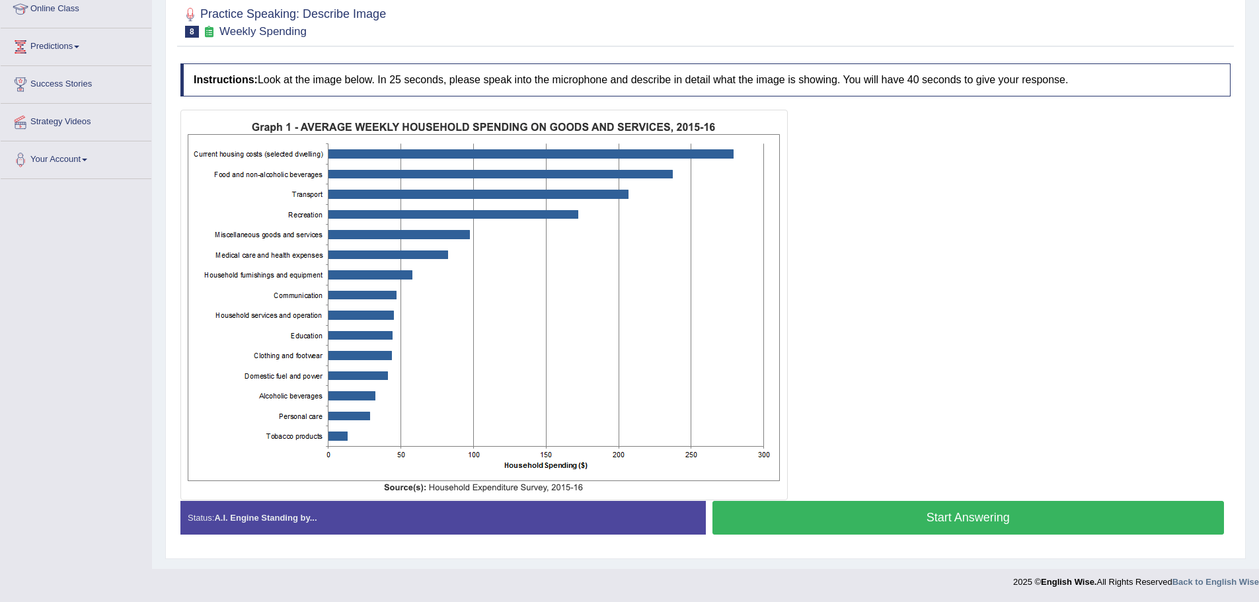
click at [992, 521] on button "Start Answering" at bounding box center [969, 518] width 512 height 34
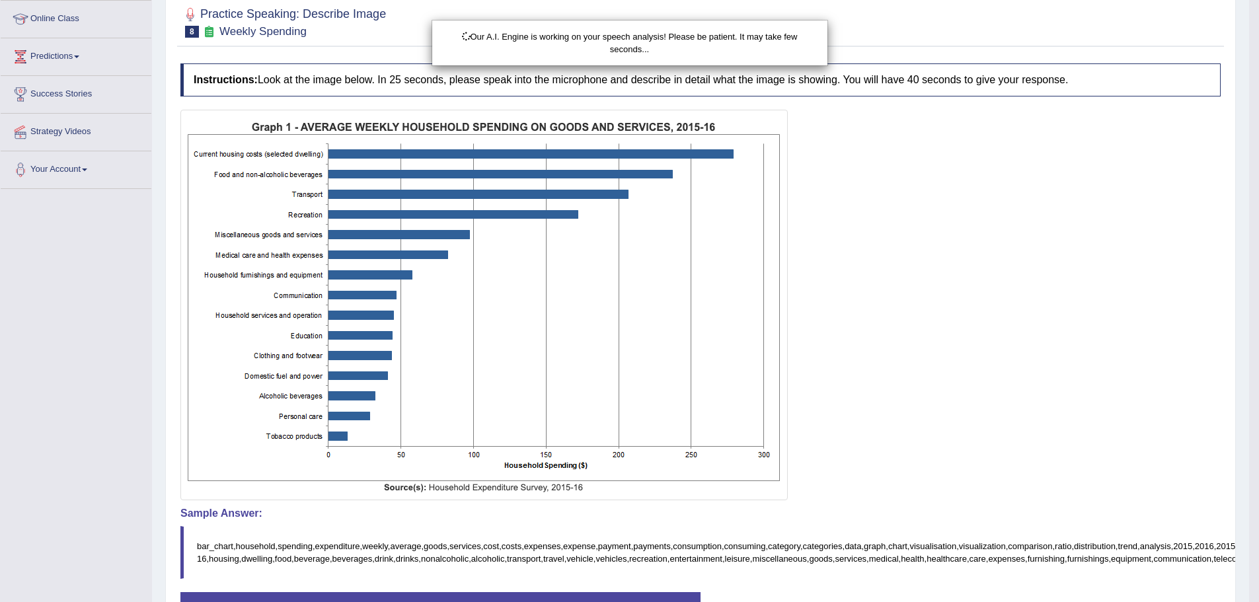
click at [948, 399] on div "Our A.I. Engine is working on your speech analysis! Please be patient. It may t…" at bounding box center [629, 301] width 1259 height 602
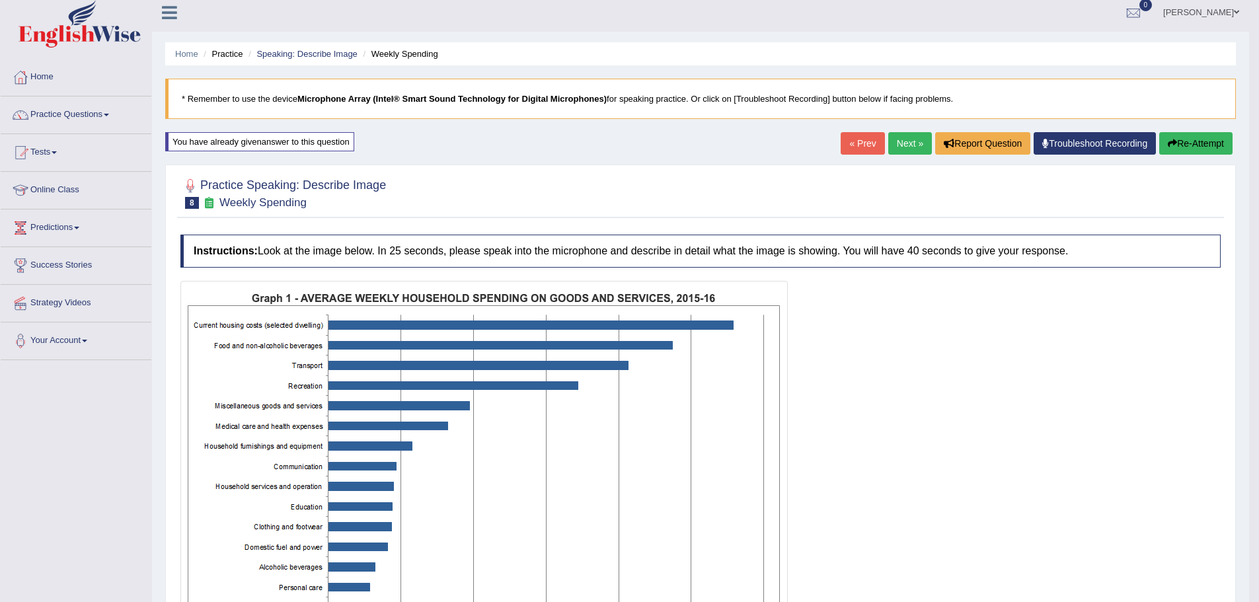
scroll to position [0, 0]
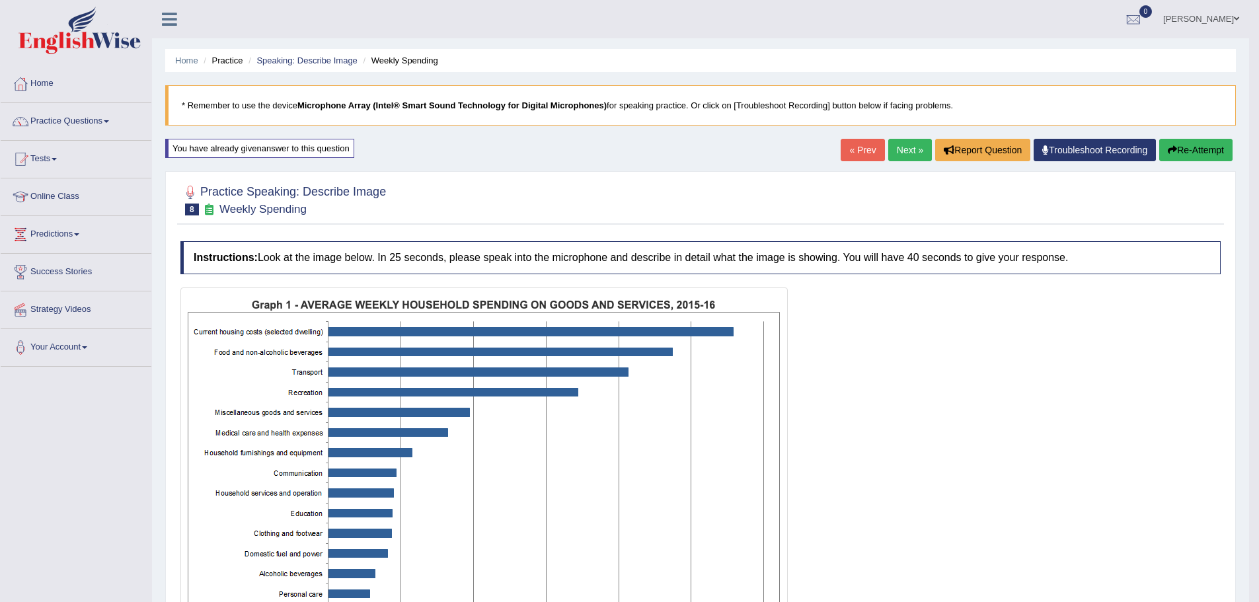
click at [909, 149] on link "Next »" at bounding box center [910, 150] width 44 height 22
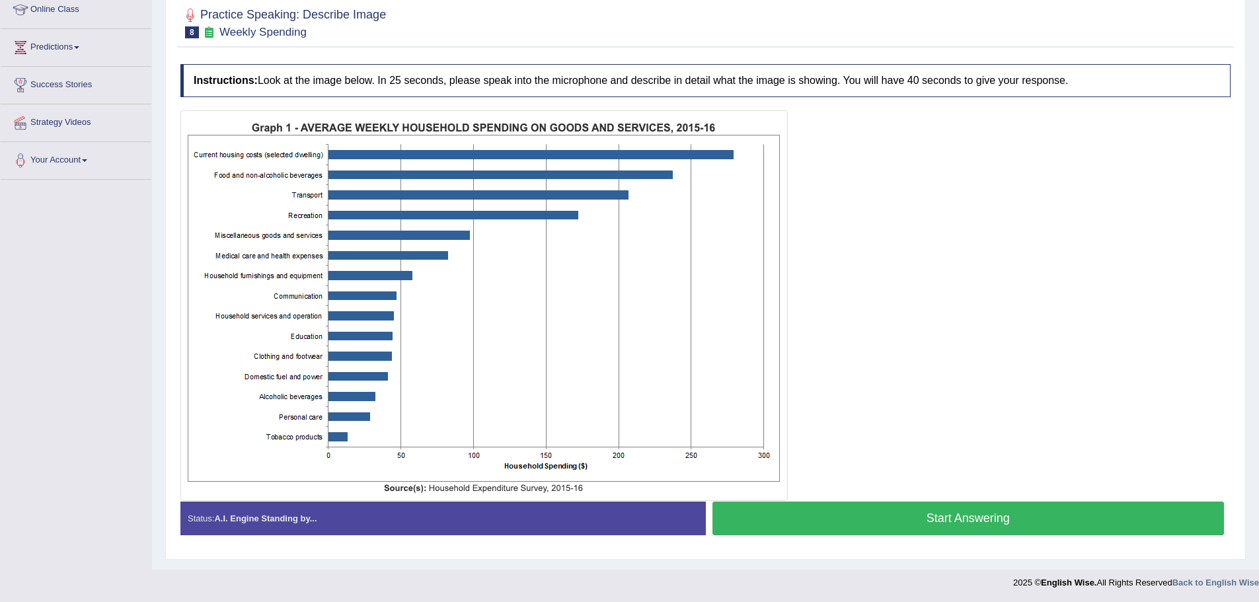
scroll to position [188, 0]
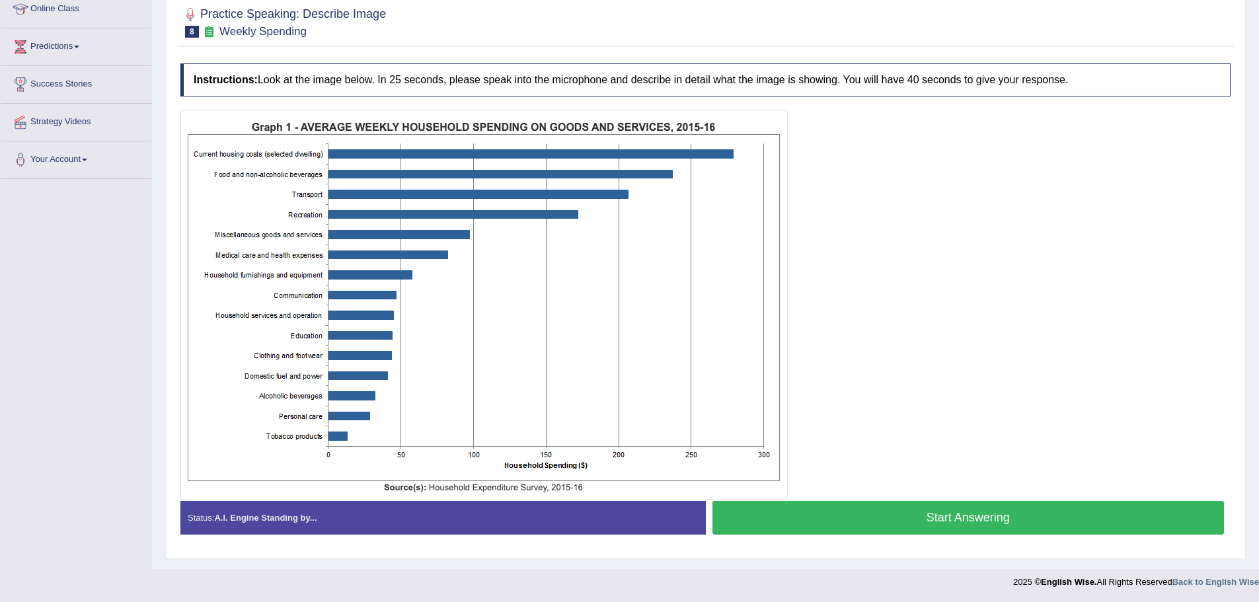
click at [1070, 516] on button "Start Answering" at bounding box center [969, 518] width 512 height 34
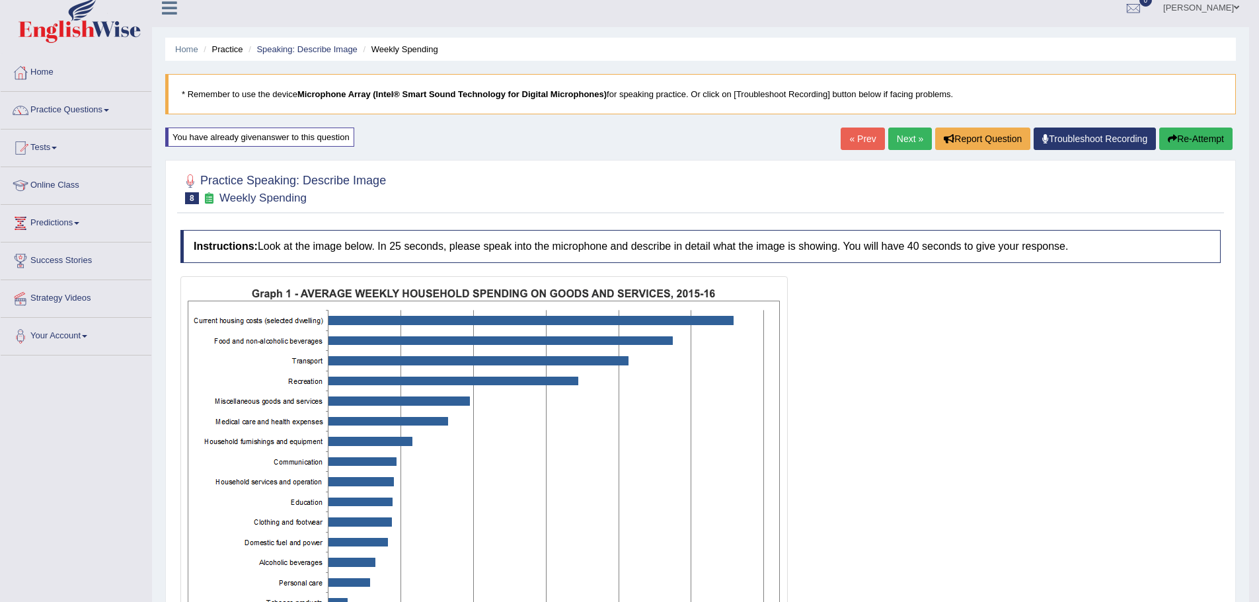
scroll to position [0, 0]
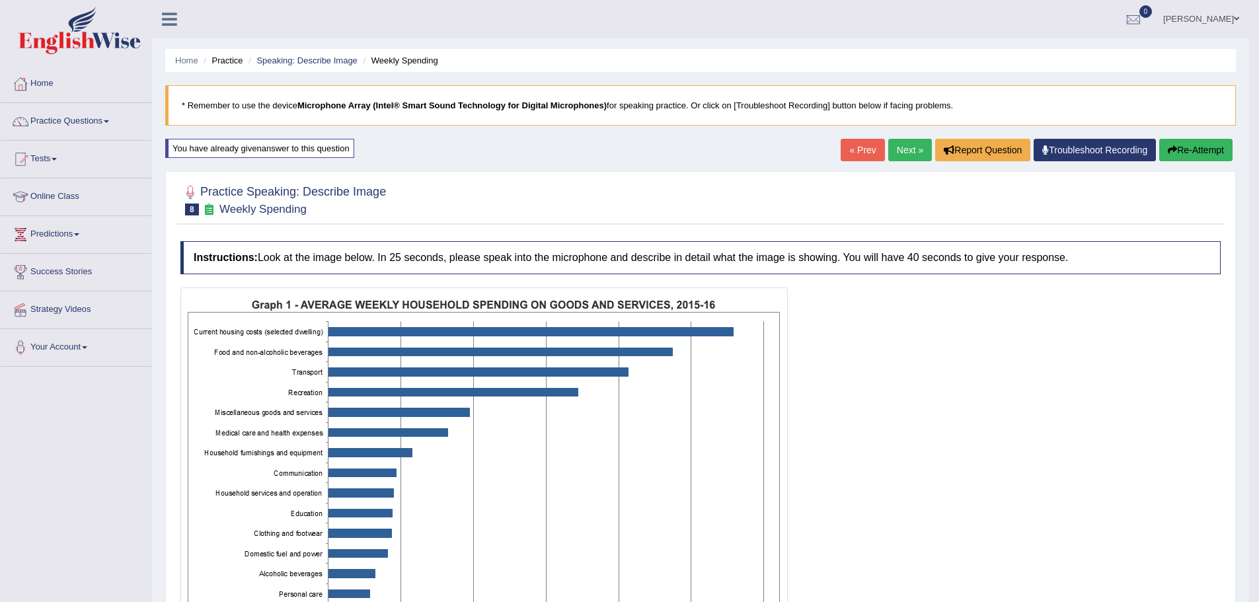
click at [902, 149] on link "Next »" at bounding box center [910, 150] width 44 height 22
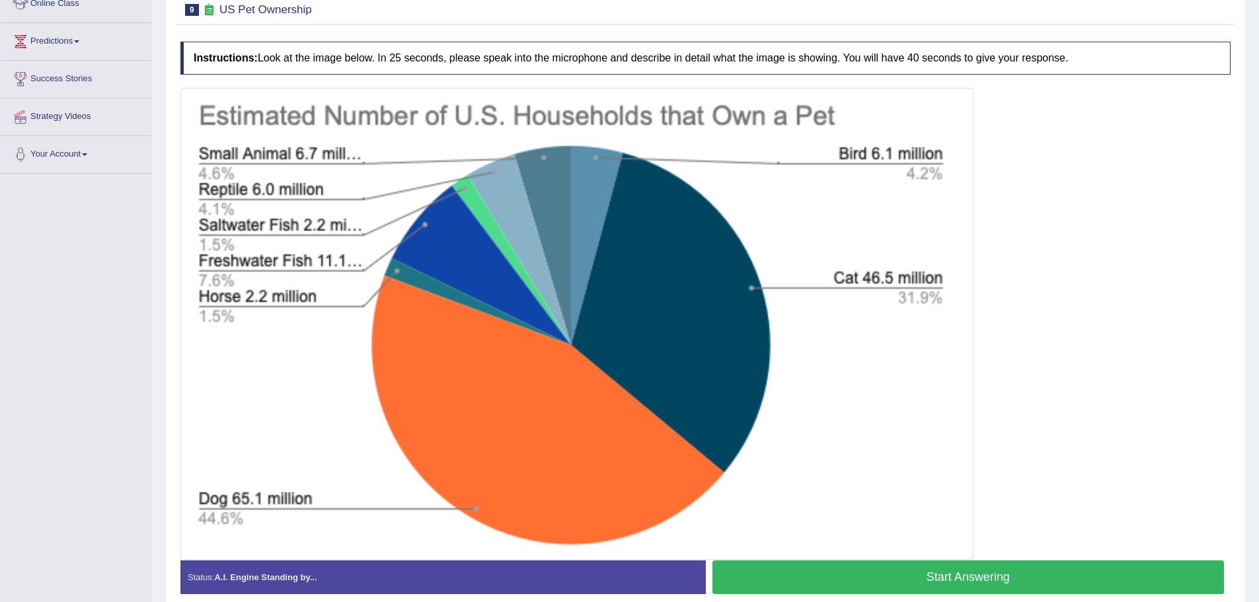
scroll to position [253, 0]
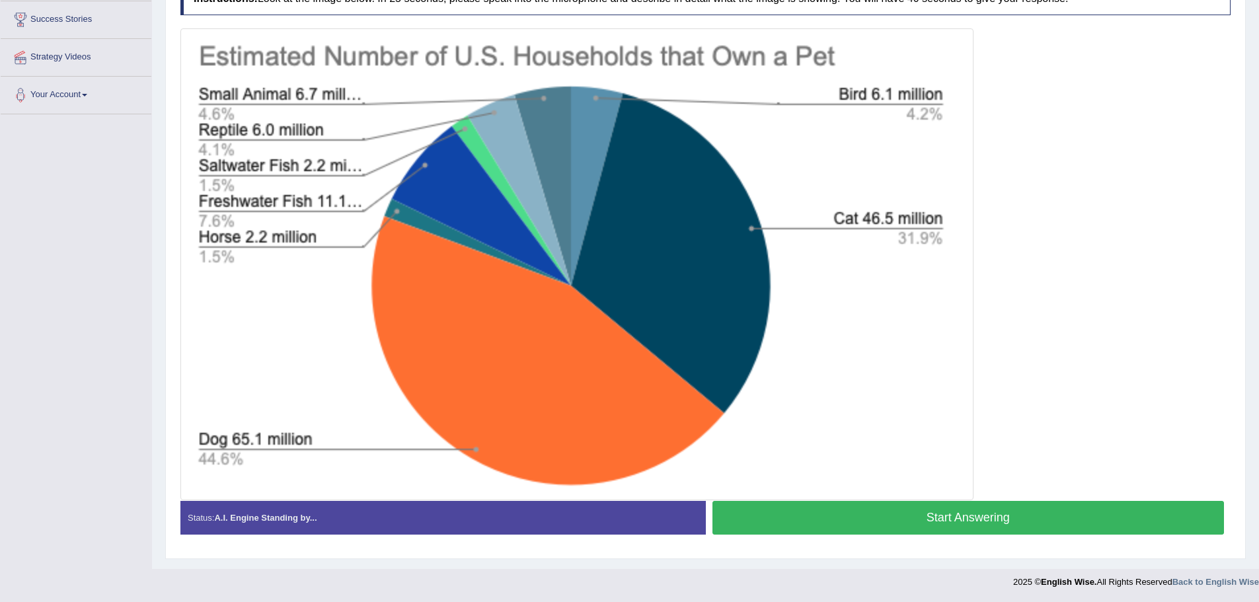
click at [1107, 507] on button "Start Answering" at bounding box center [969, 518] width 512 height 34
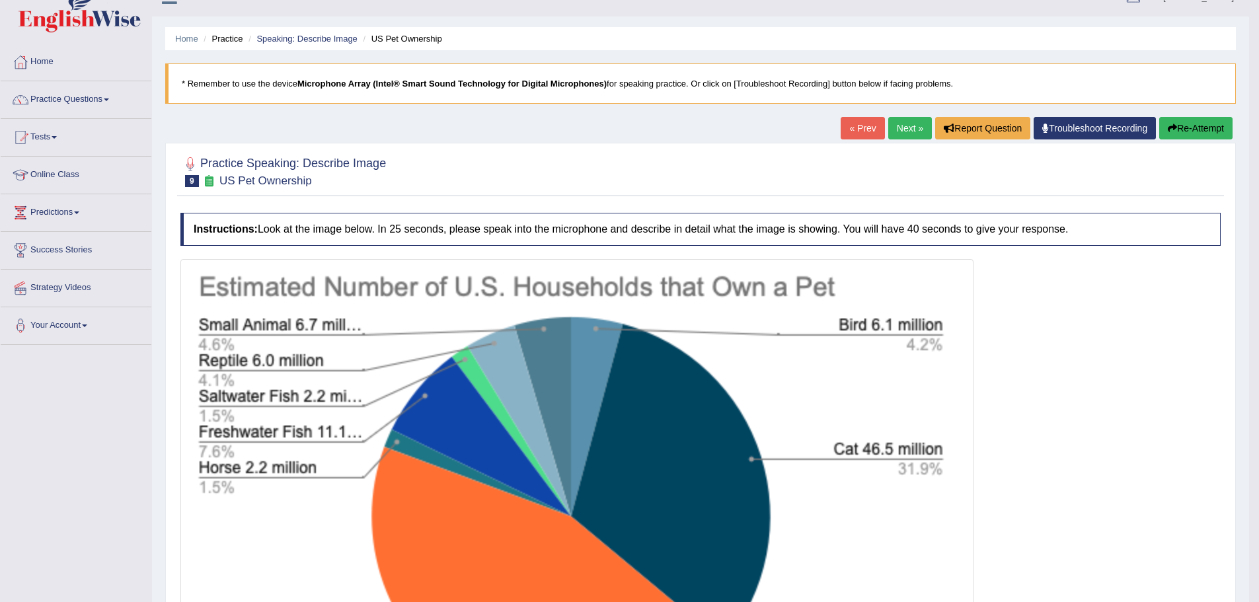
scroll to position [0, 0]
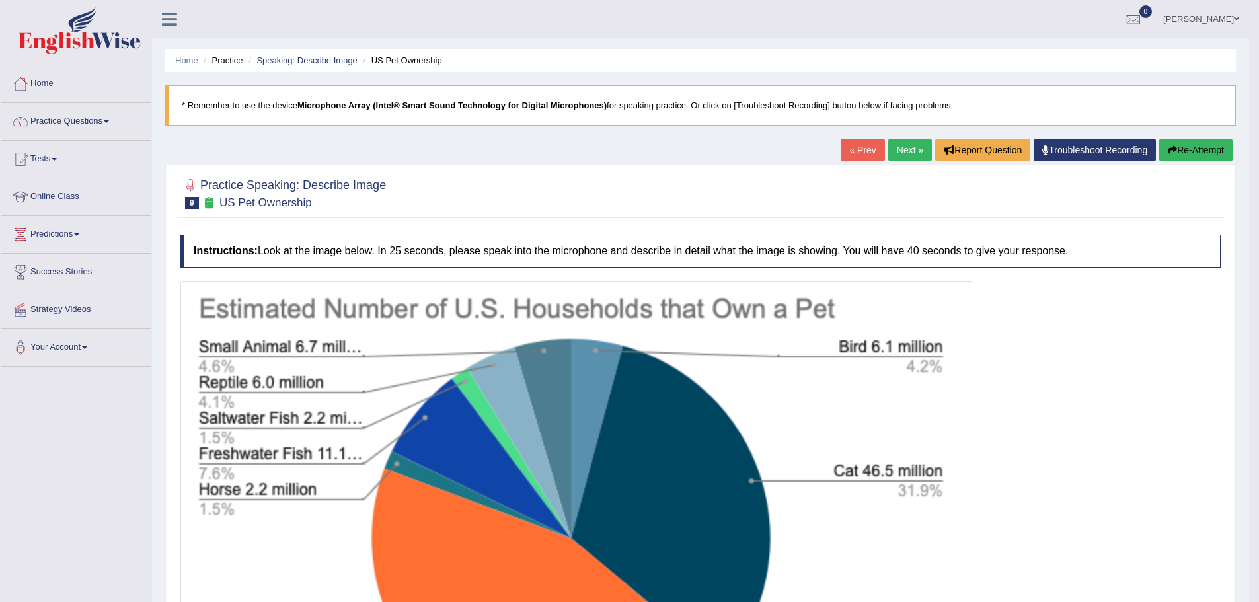
click at [914, 155] on link "Next »" at bounding box center [910, 150] width 44 height 22
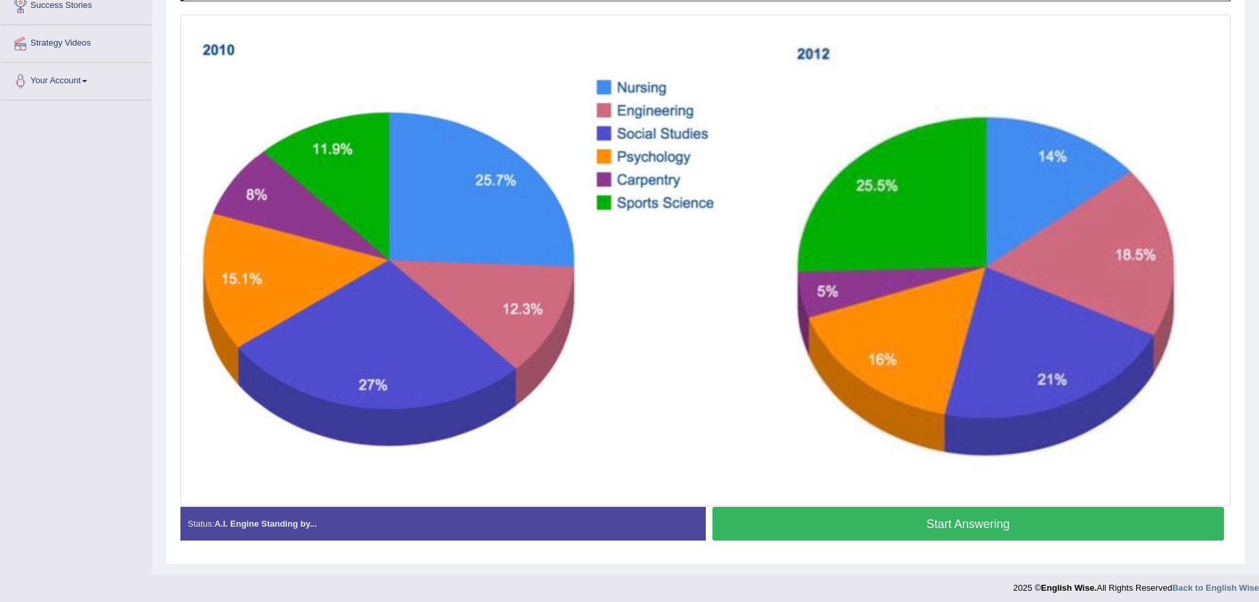
scroll to position [272, 0]
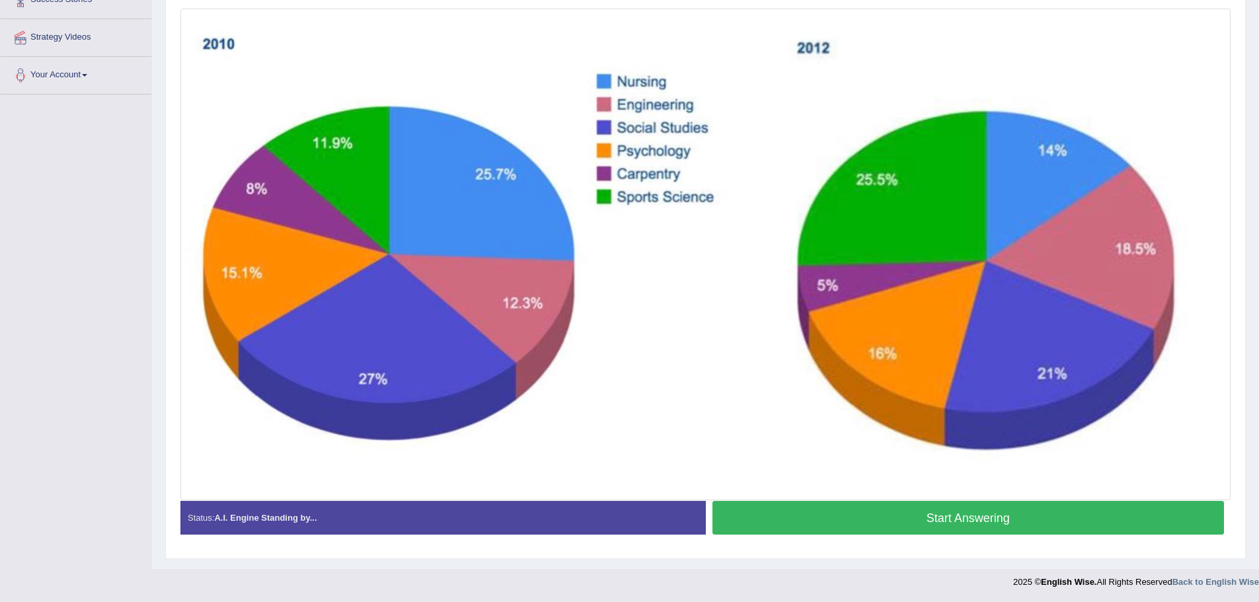
click at [995, 510] on button "Start Answering" at bounding box center [969, 518] width 512 height 34
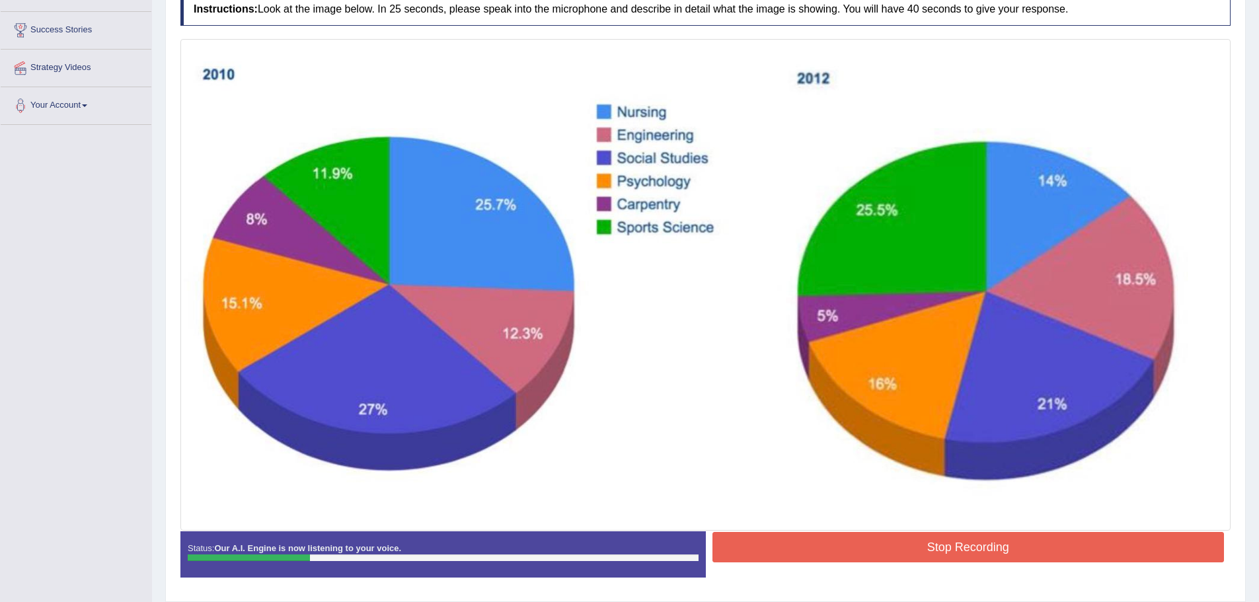
scroll to position [219, 0]
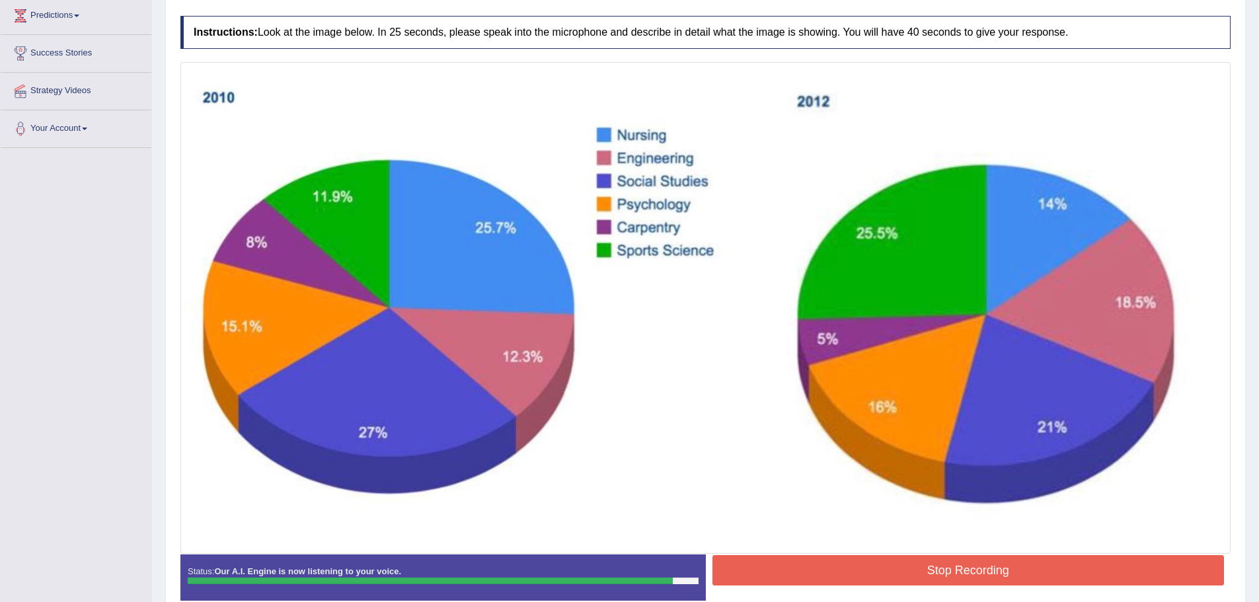
click at [828, 560] on button "Stop Recording" at bounding box center [969, 570] width 512 height 30
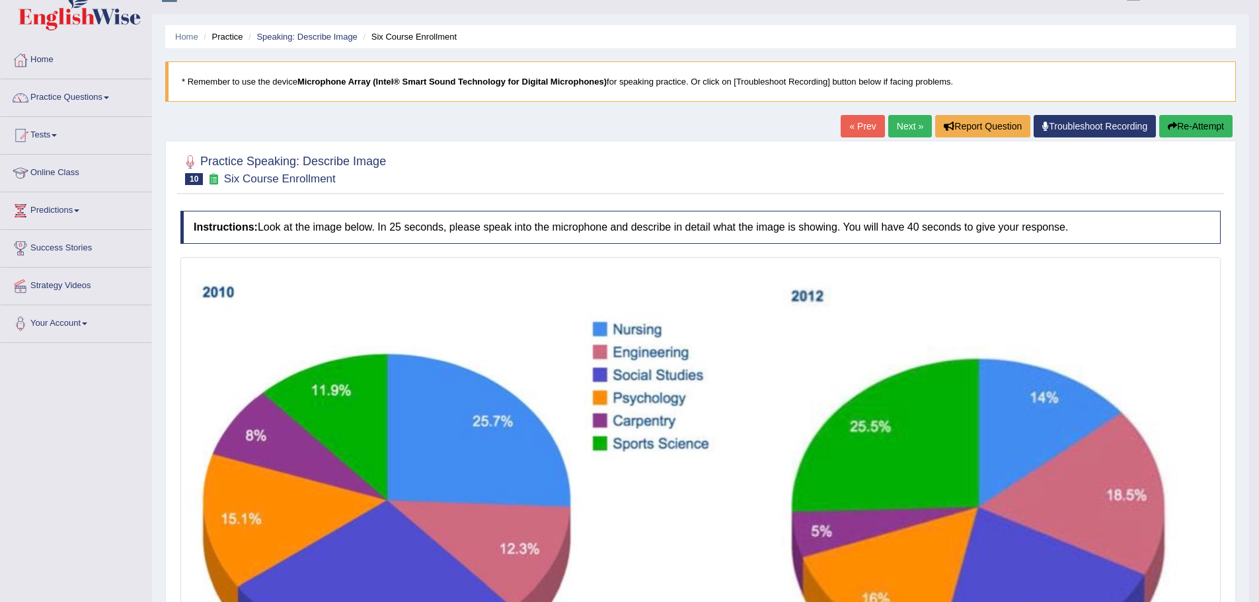
scroll to position [0, 0]
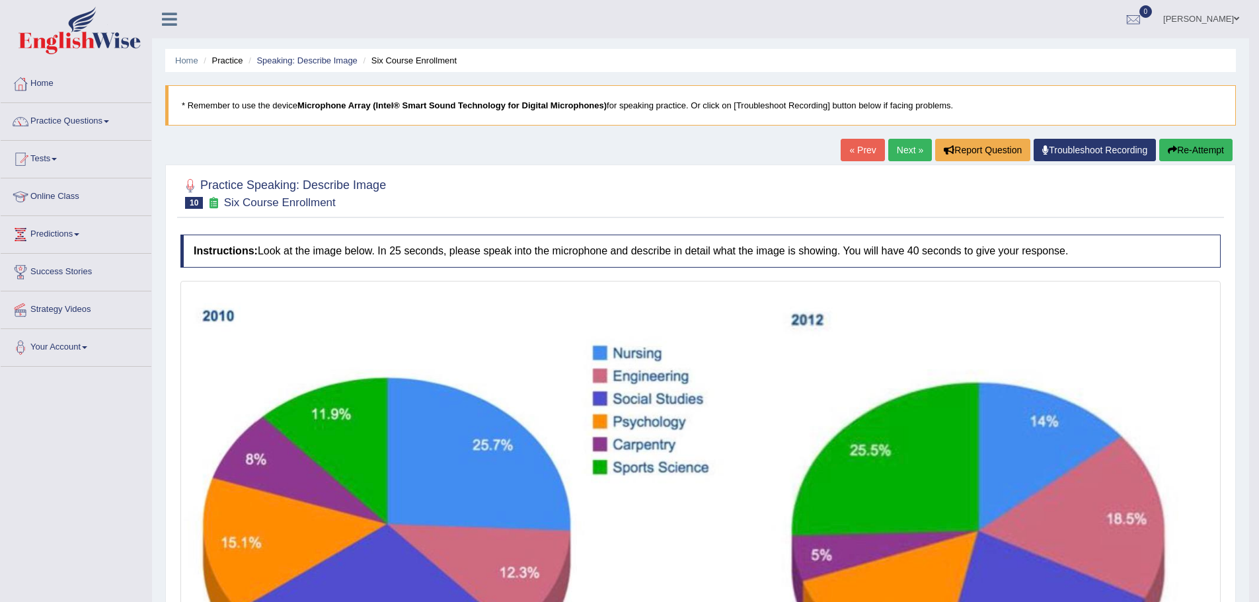
click at [907, 151] on link "Next »" at bounding box center [910, 150] width 44 height 22
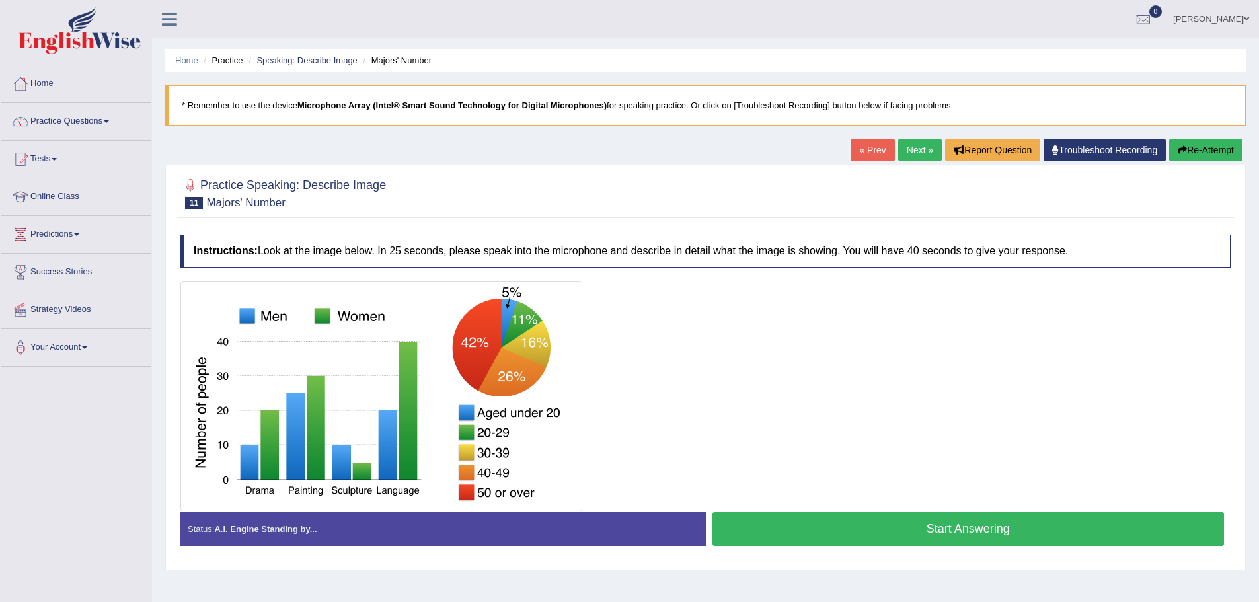
click at [951, 531] on button "Start Answering" at bounding box center [969, 529] width 512 height 34
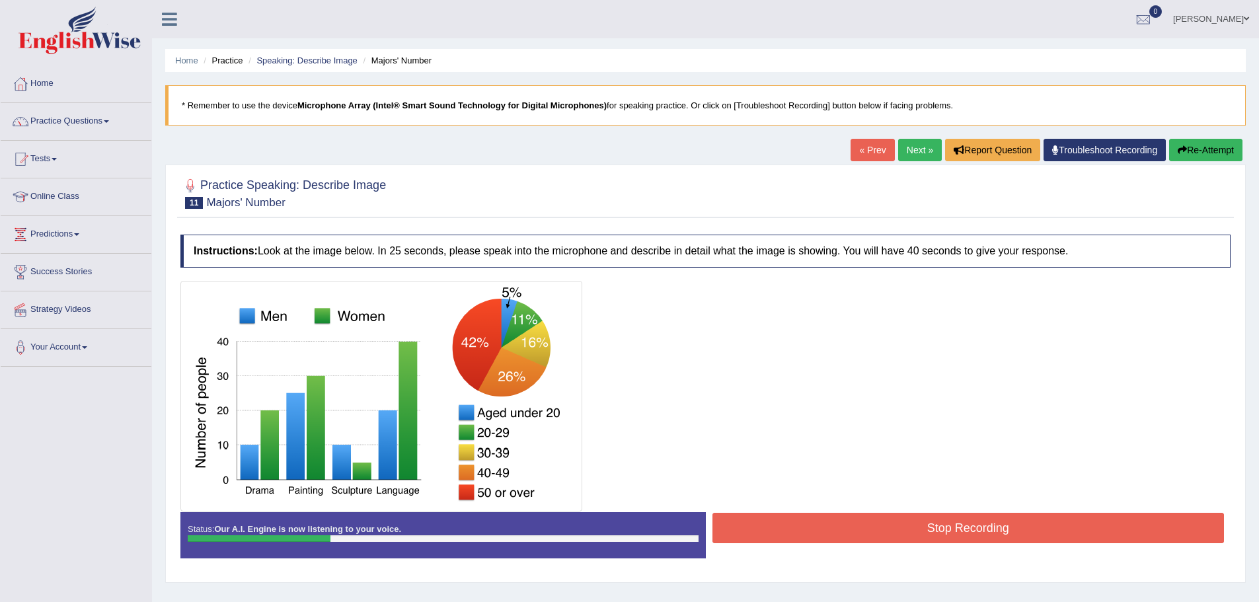
drag, startPoint x: 951, startPoint y: 531, endPoint x: 952, endPoint y: 524, distance: 6.7
click at [952, 524] on button "Stop Recording" at bounding box center [969, 528] width 512 height 30
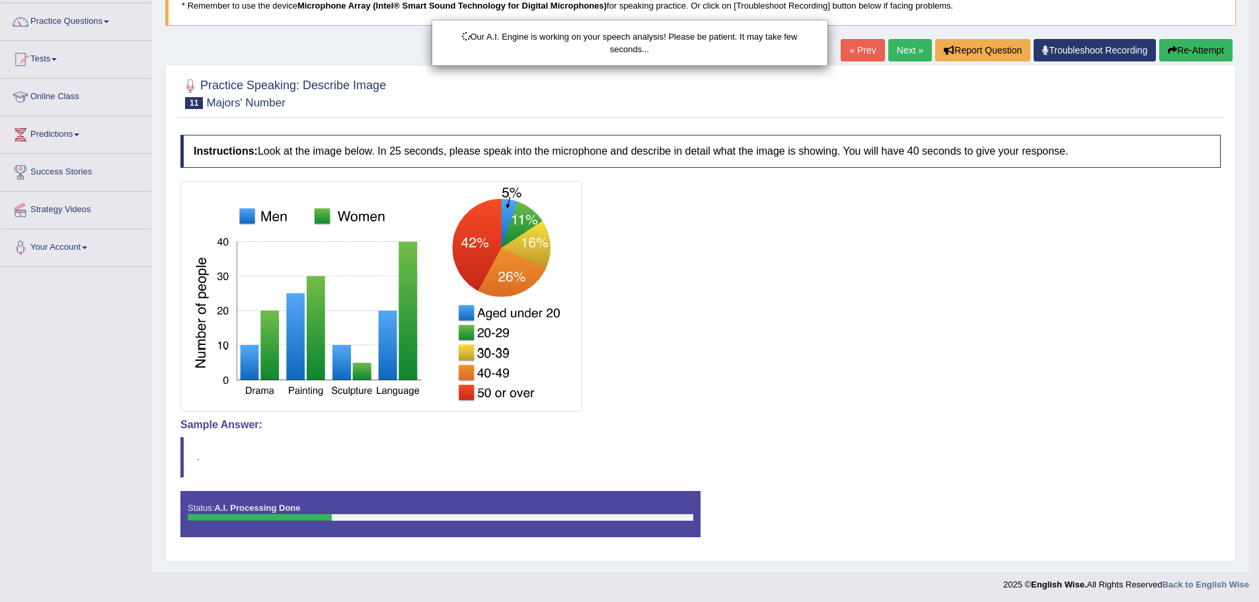
scroll to position [102, 0]
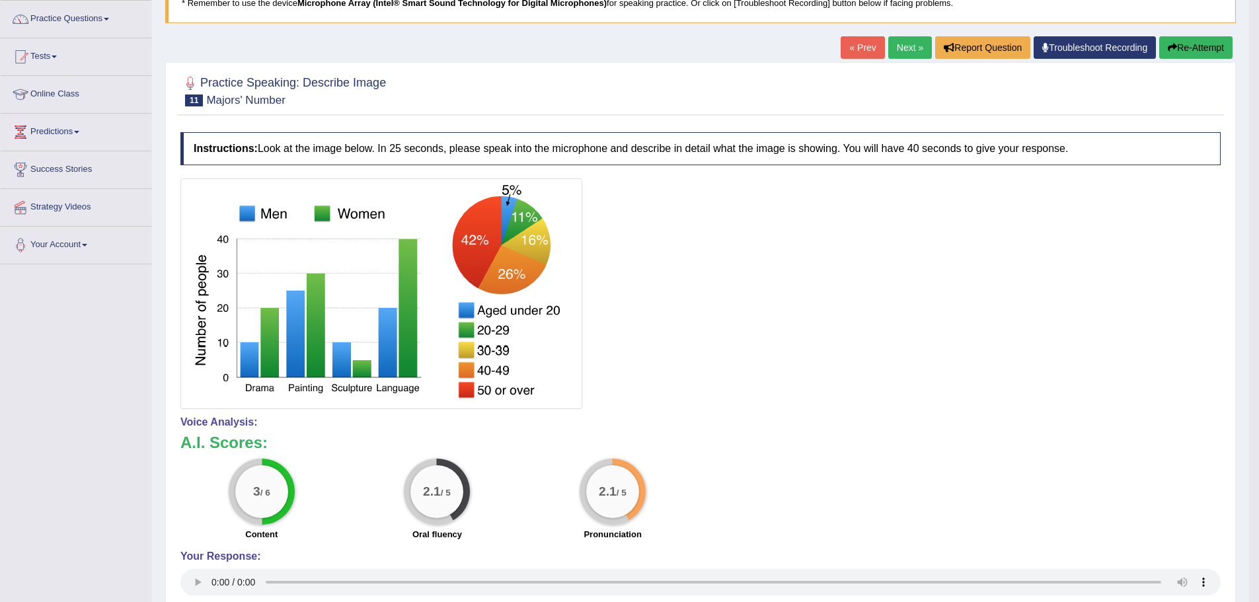
click at [1184, 47] on button "Re-Attempt" at bounding box center [1195, 47] width 73 height 22
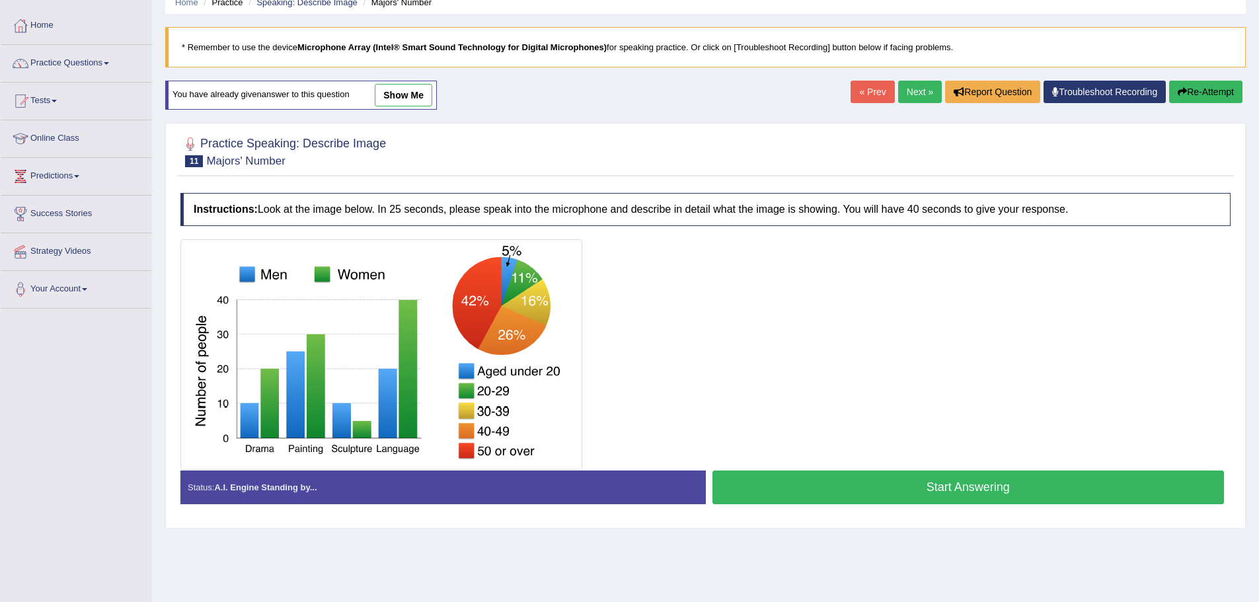
scroll to position [26, 0]
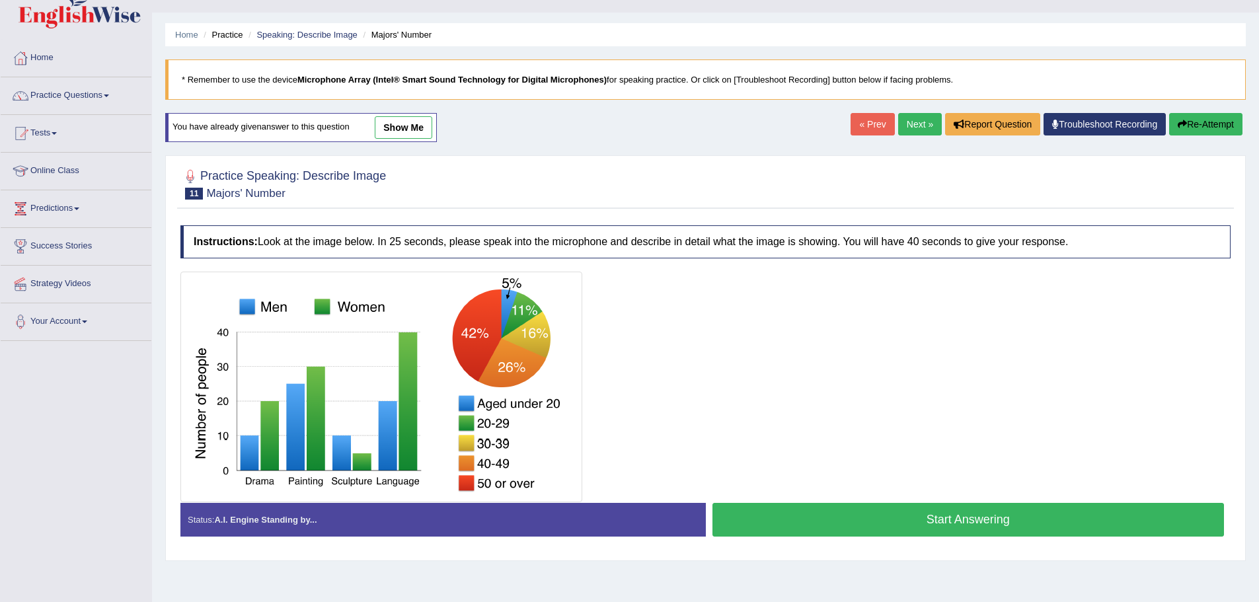
click at [915, 516] on button "Start Answering" at bounding box center [969, 520] width 512 height 34
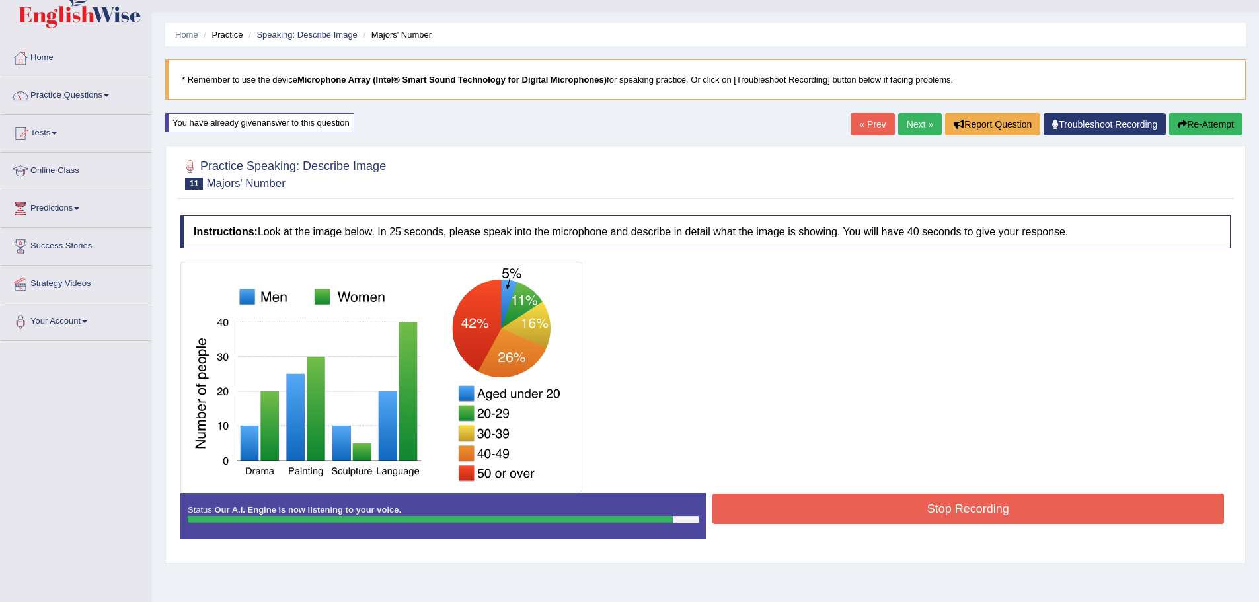
click at [809, 508] on button "Stop Recording" at bounding box center [969, 509] width 512 height 30
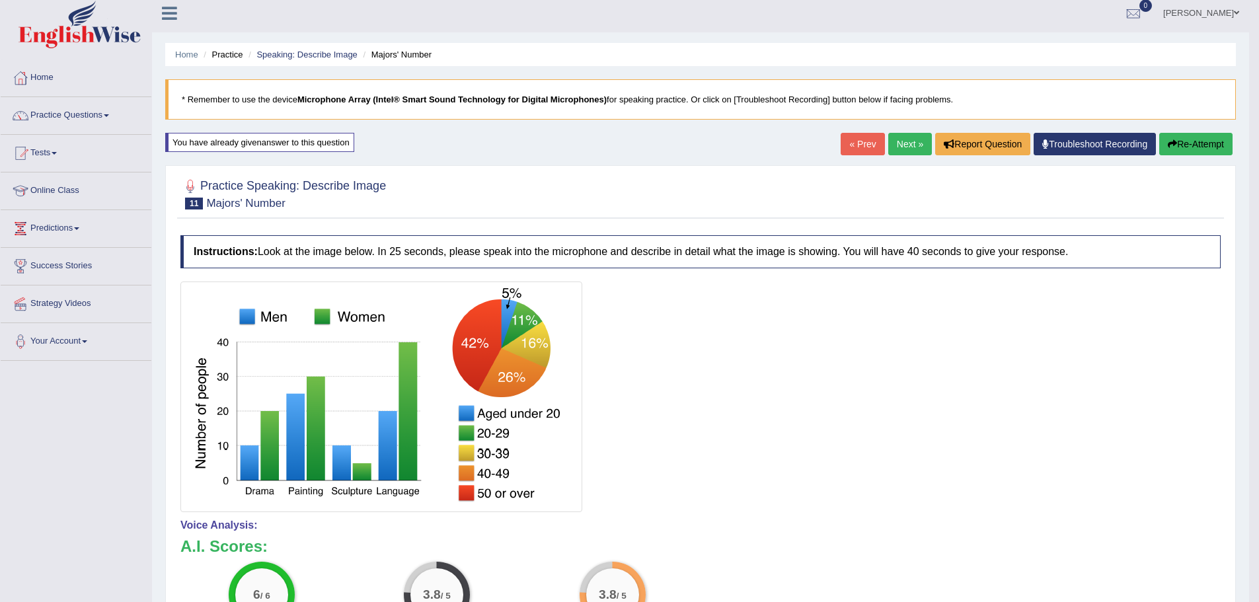
scroll to position [0, 0]
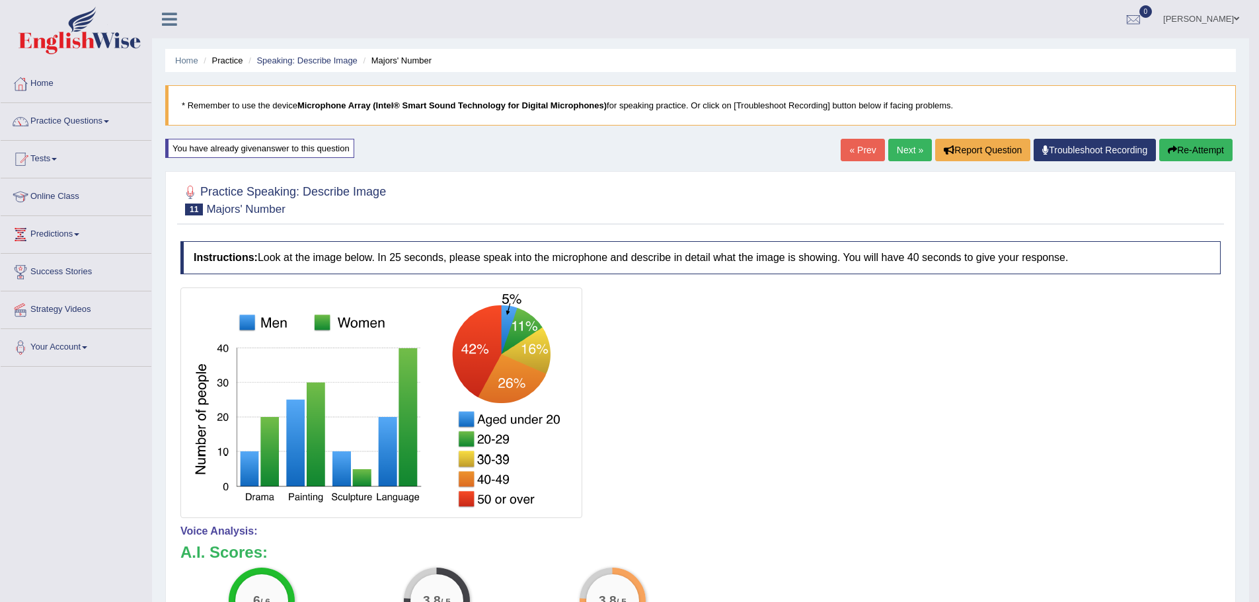
click at [903, 155] on link "Next »" at bounding box center [910, 150] width 44 height 22
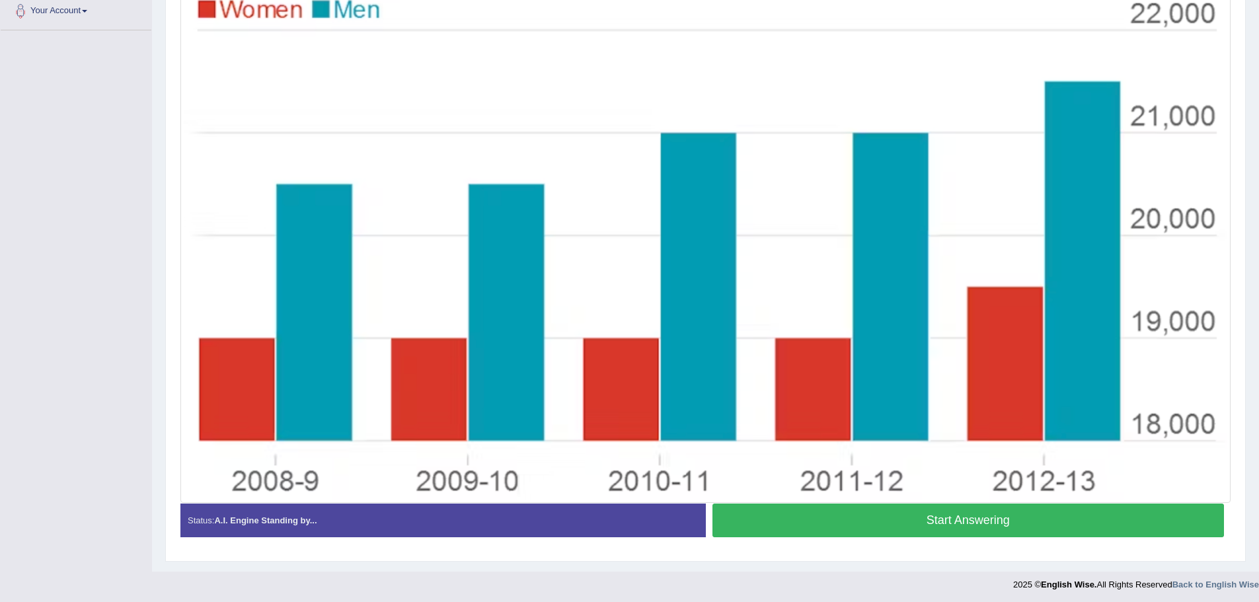
scroll to position [339, 0]
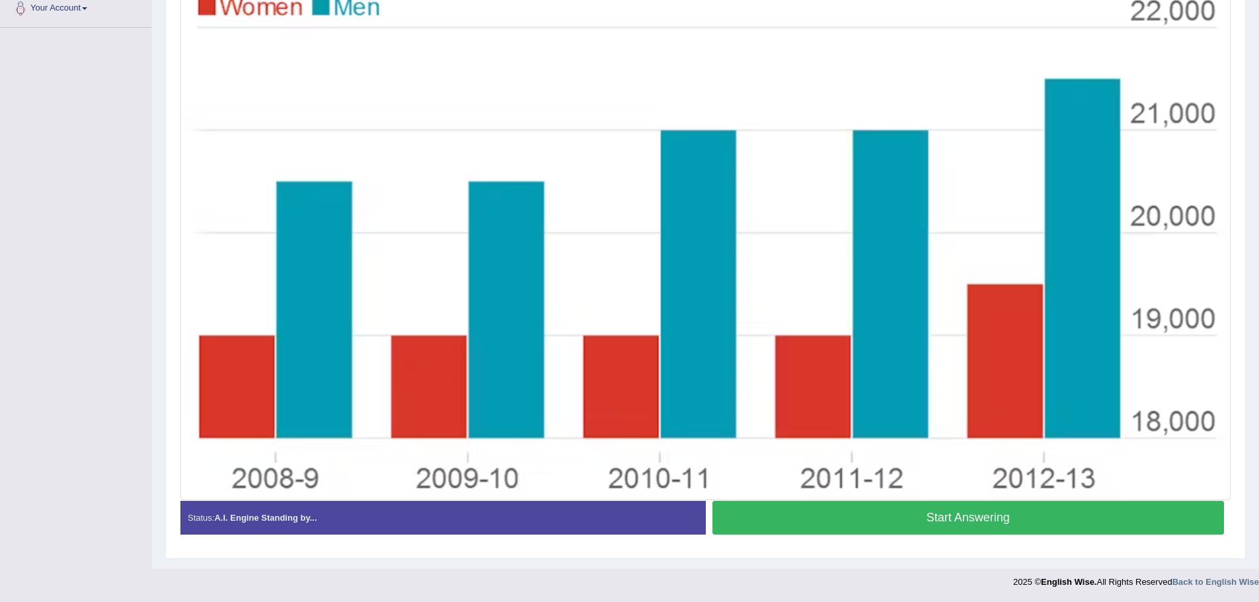
click at [849, 506] on button "Start Answering" at bounding box center [969, 518] width 512 height 34
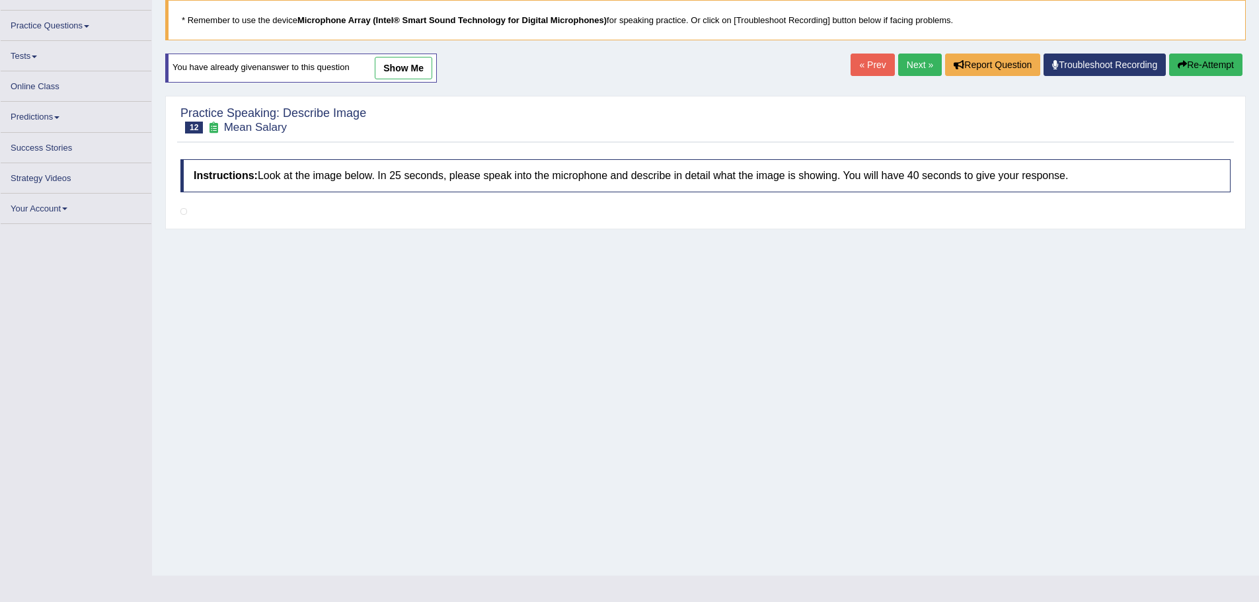
scroll to position [346, 0]
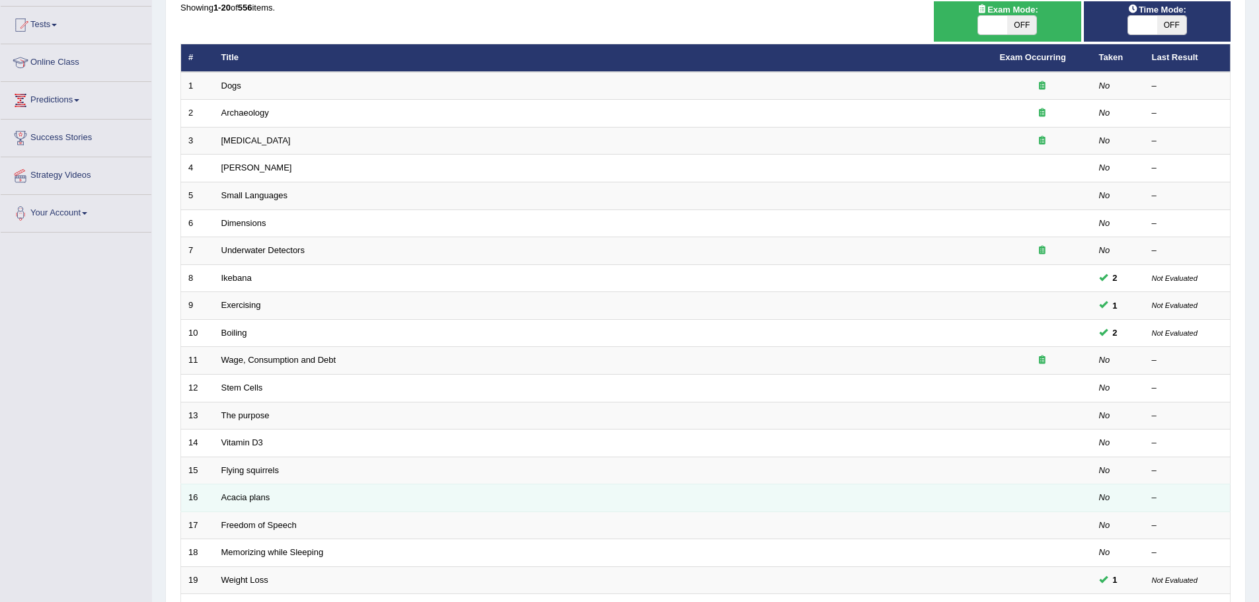
scroll to position [273, 0]
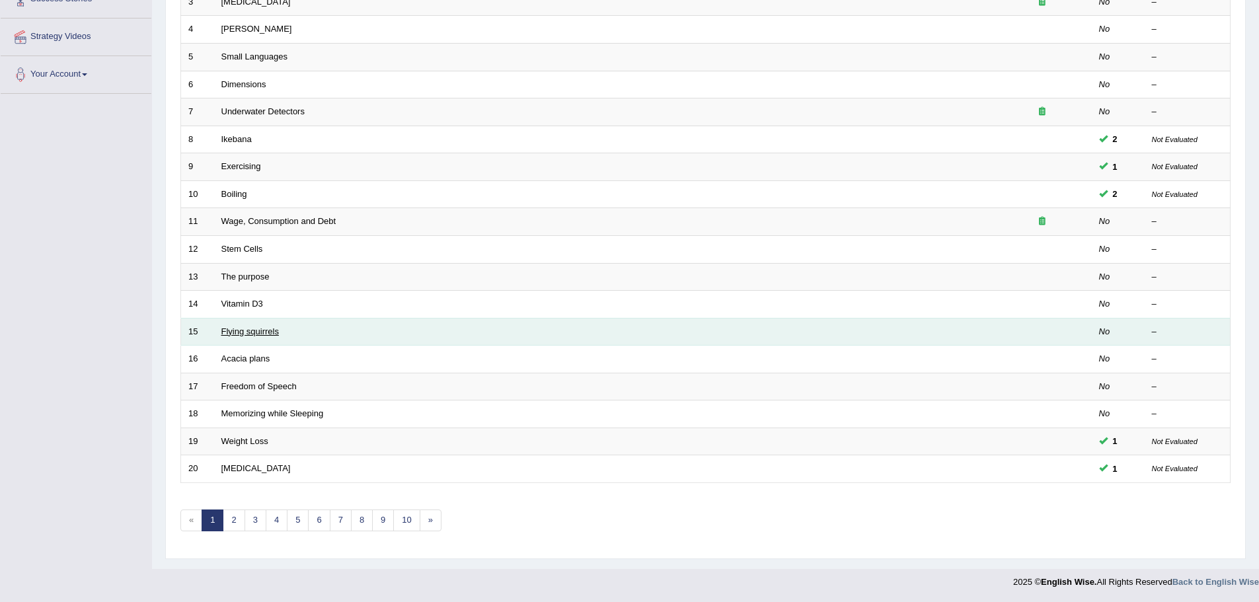
click at [249, 334] on link "Flying squirrels" at bounding box center [250, 332] width 58 height 10
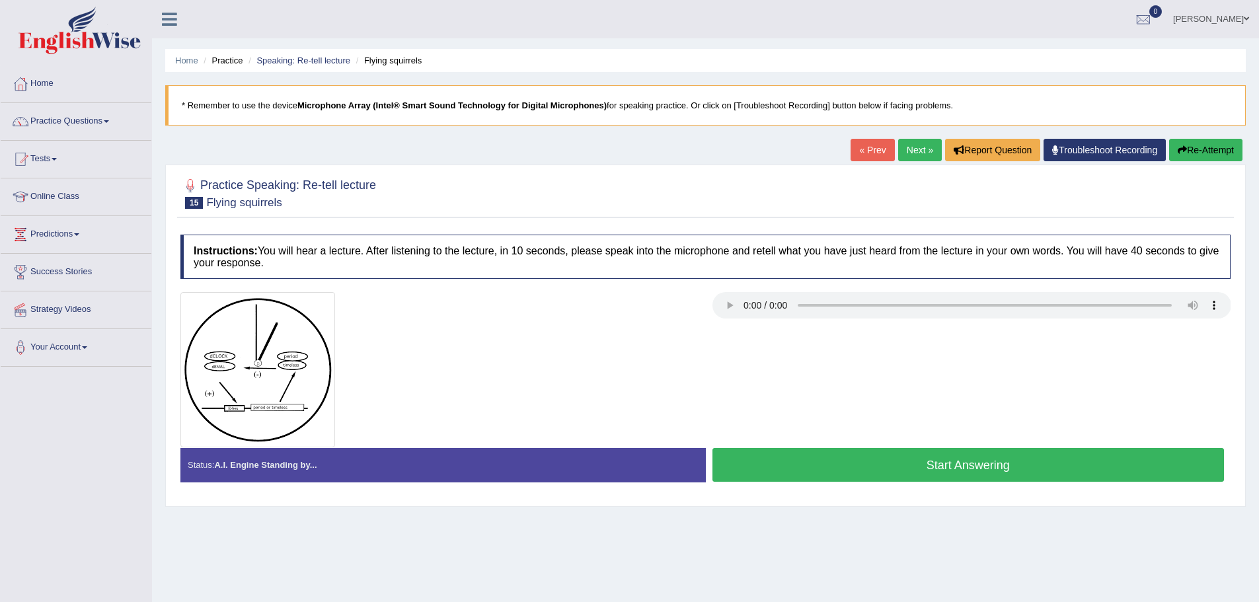
click at [756, 470] on button "Start Answering" at bounding box center [969, 465] width 512 height 34
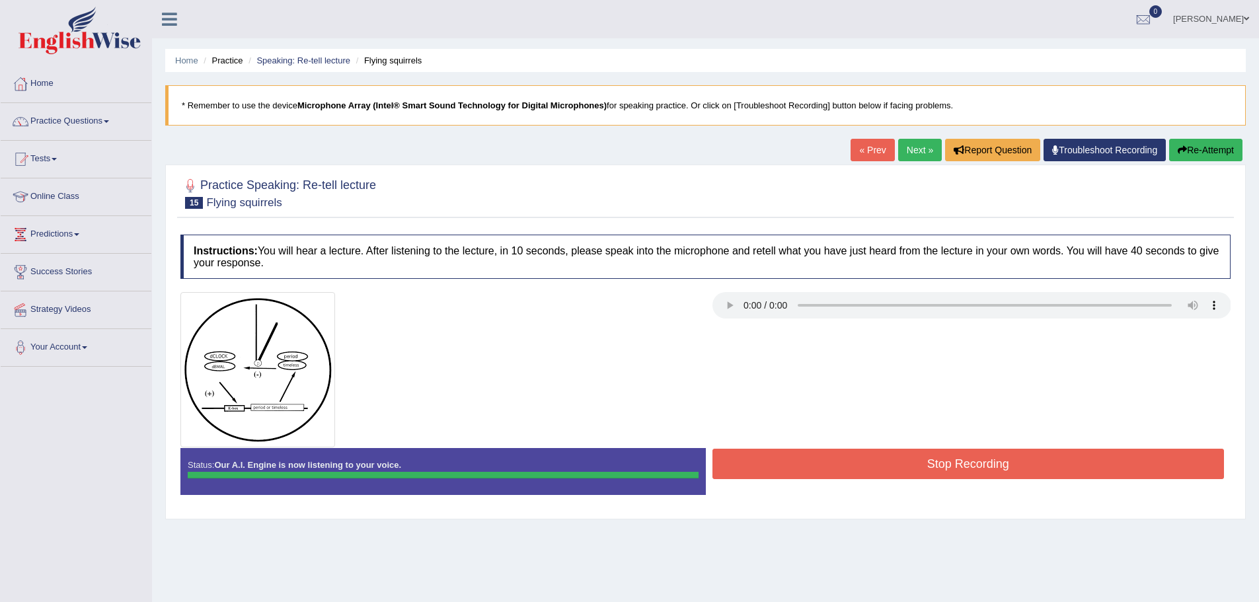
click at [760, 464] on div "Instructions: You will hear a lecture. After listening to the lecture, in 10 se…" at bounding box center [705, 370] width 1057 height 284
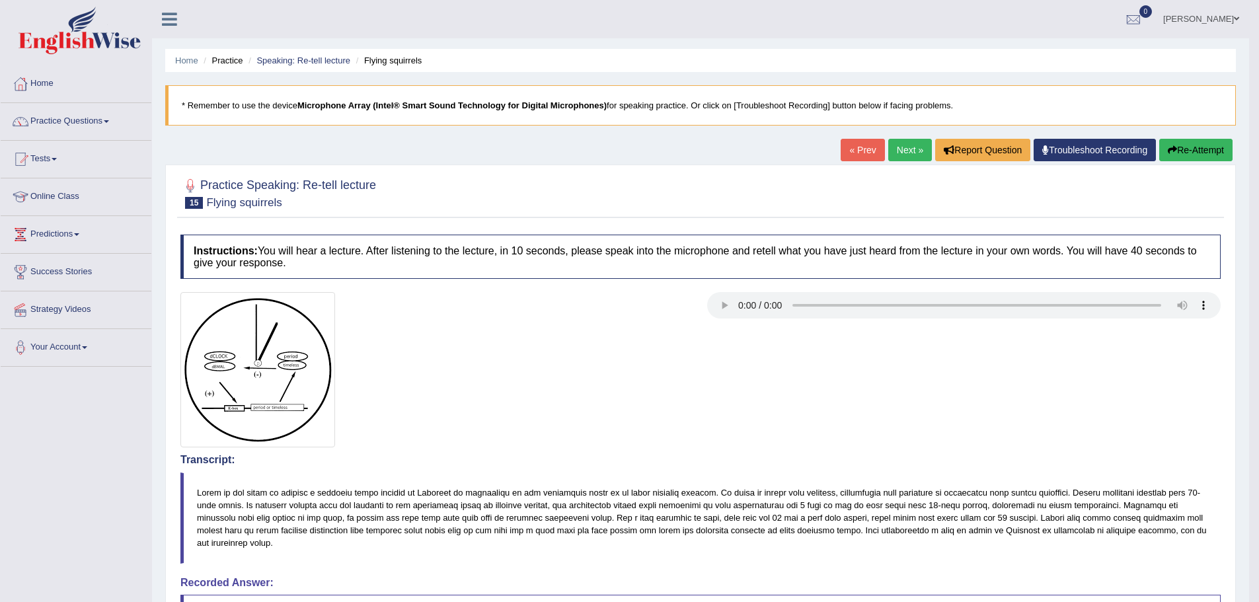
click at [910, 152] on link "Next »" at bounding box center [910, 150] width 44 height 22
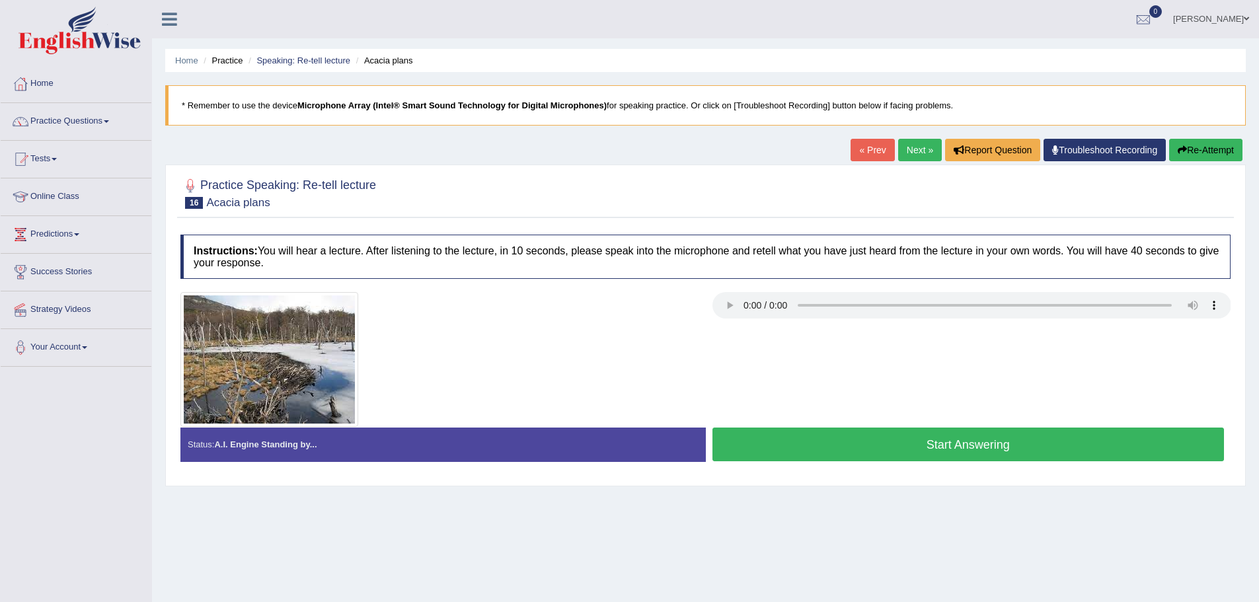
scroll to position [66, 0]
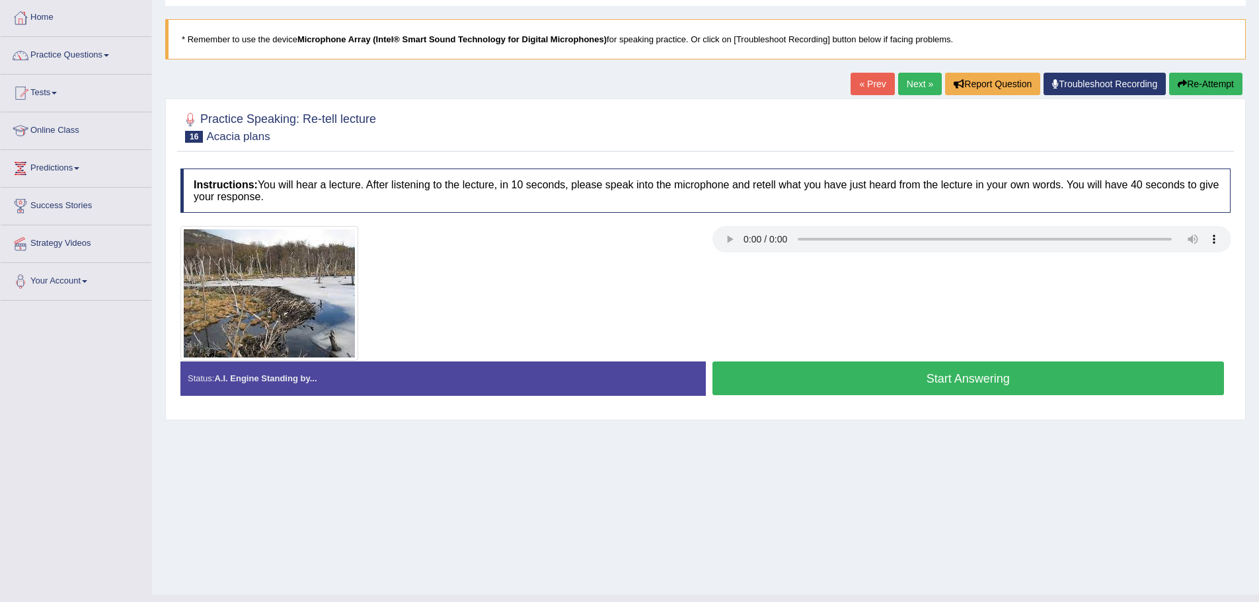
click at [901, 379] on button "Start Answering" at bounding box center [969, 379] width 512 height 34
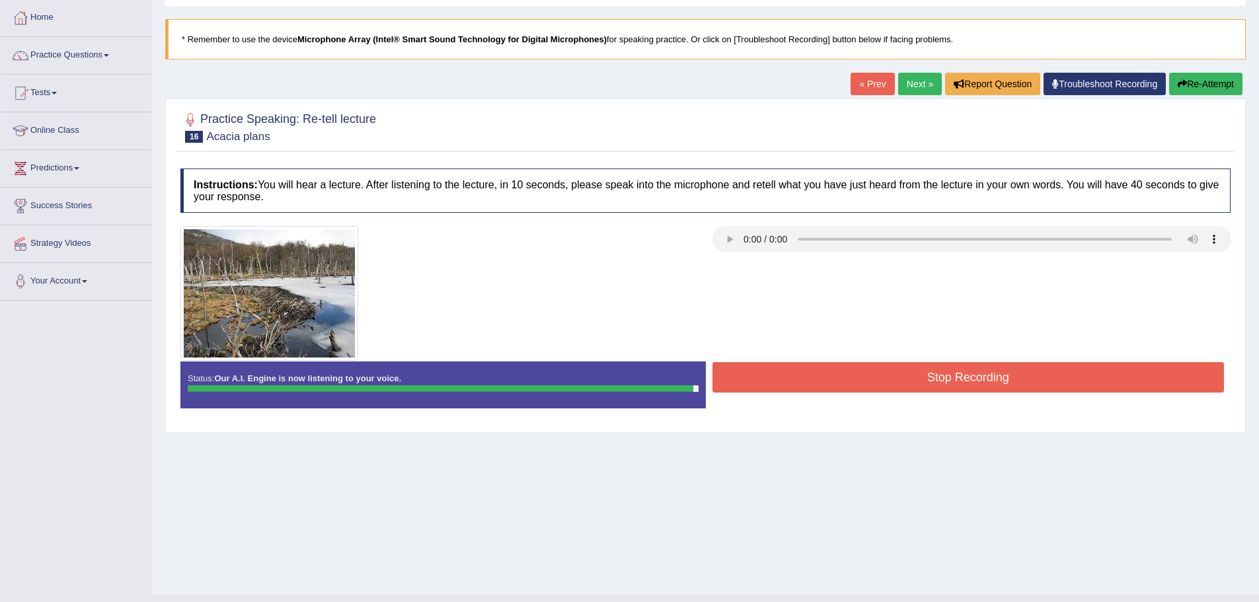
click at [901, 379] on button "Stop Recording" at bounding box center [969, 377] width 512 height 30
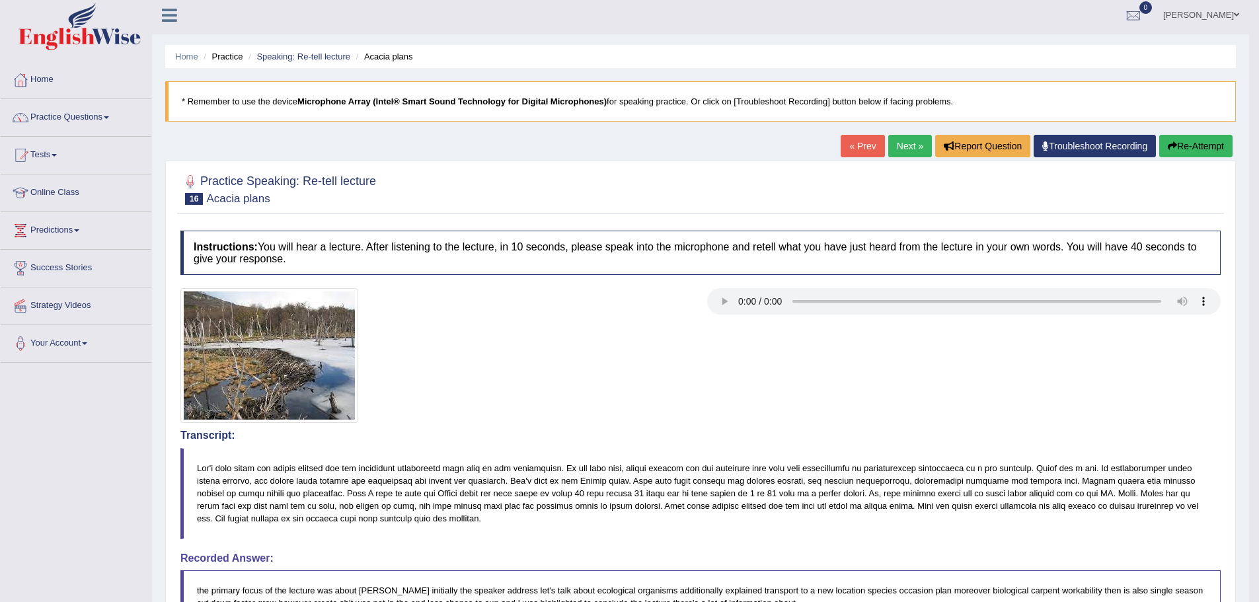
scroll to position [0, 0]
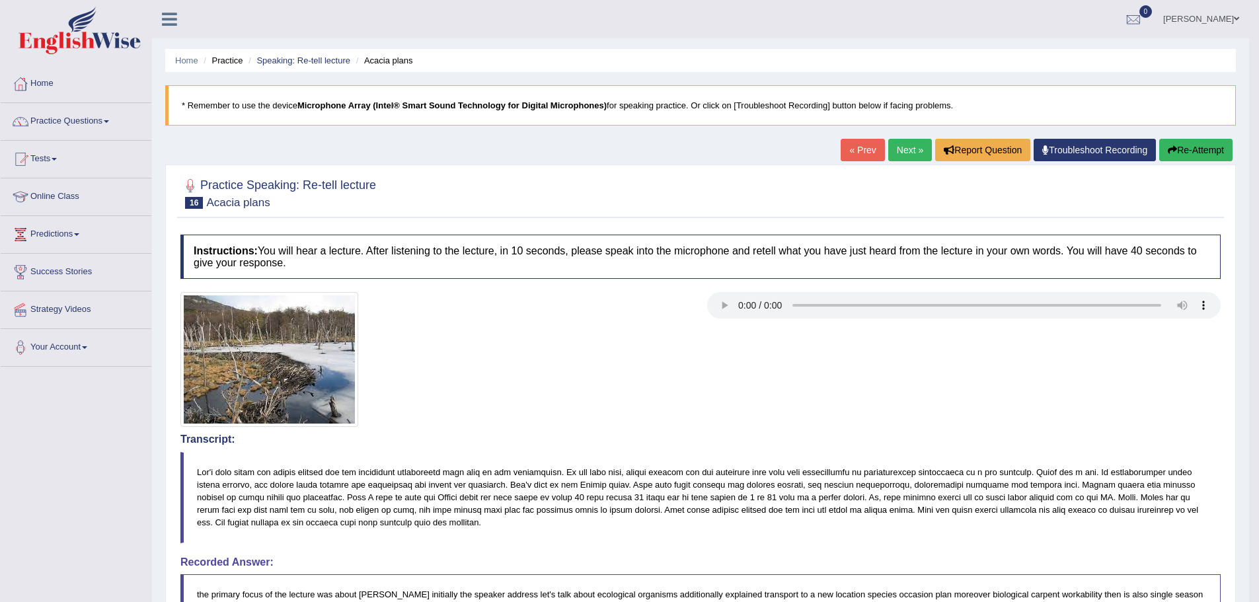
click at [1173, 161] on button "Re-Attempt" at bounding box center [1195, 150] width 73 height 22
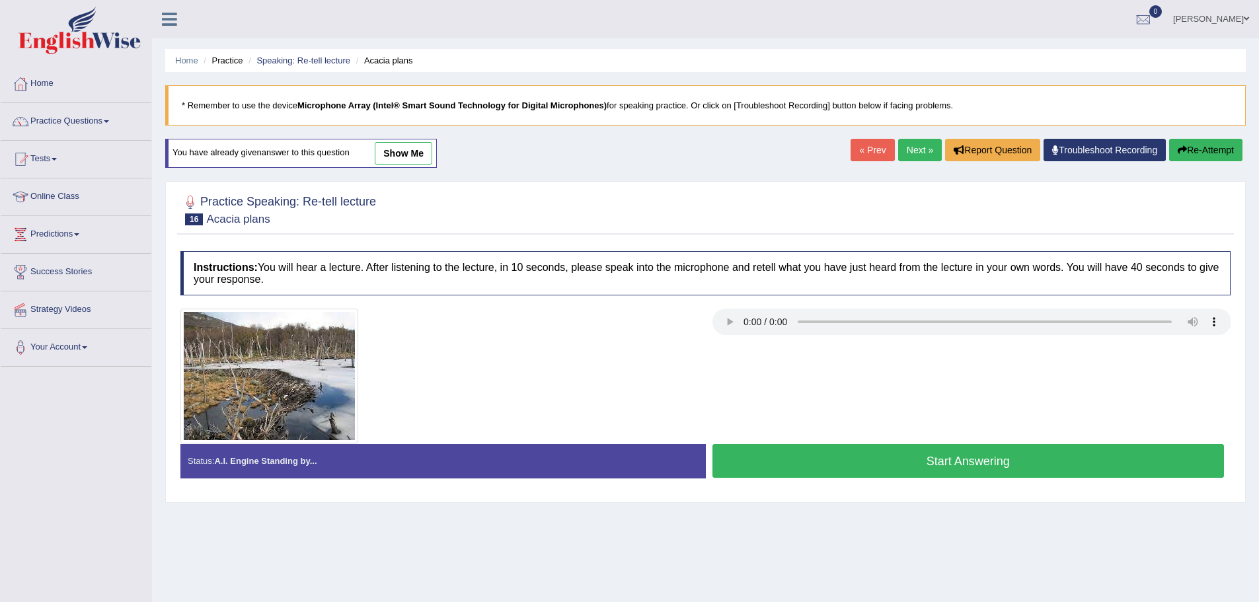
click at [845, 448] on button "Start Answering" at bounding box center [969, 461] width 512 height 34
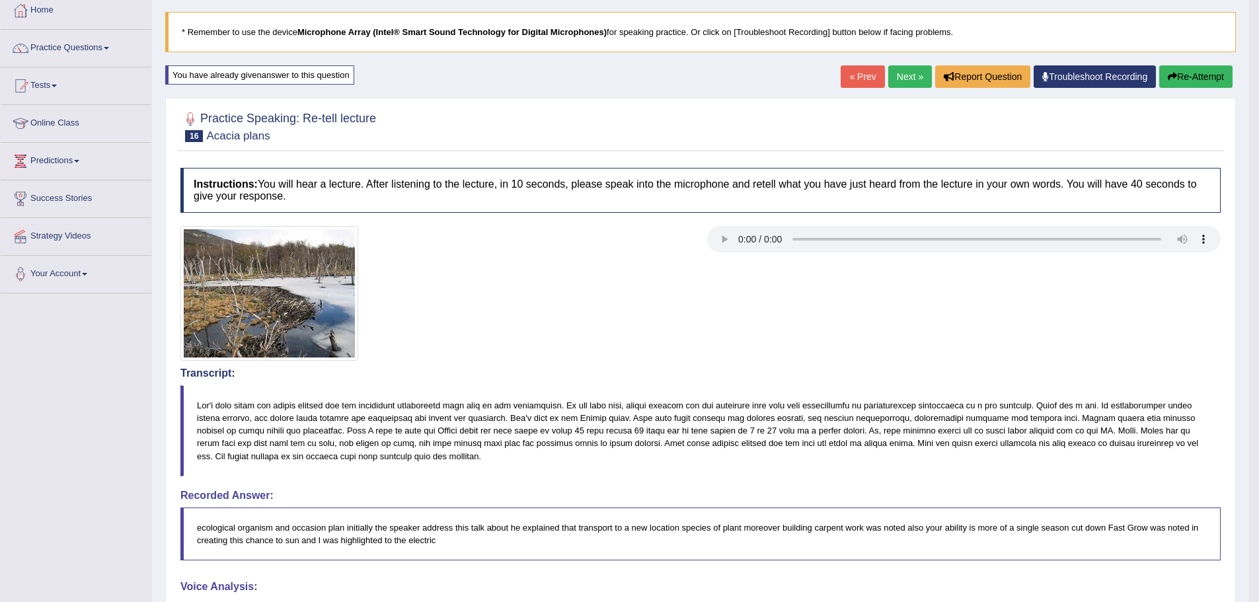
scroll to position [66, 0]
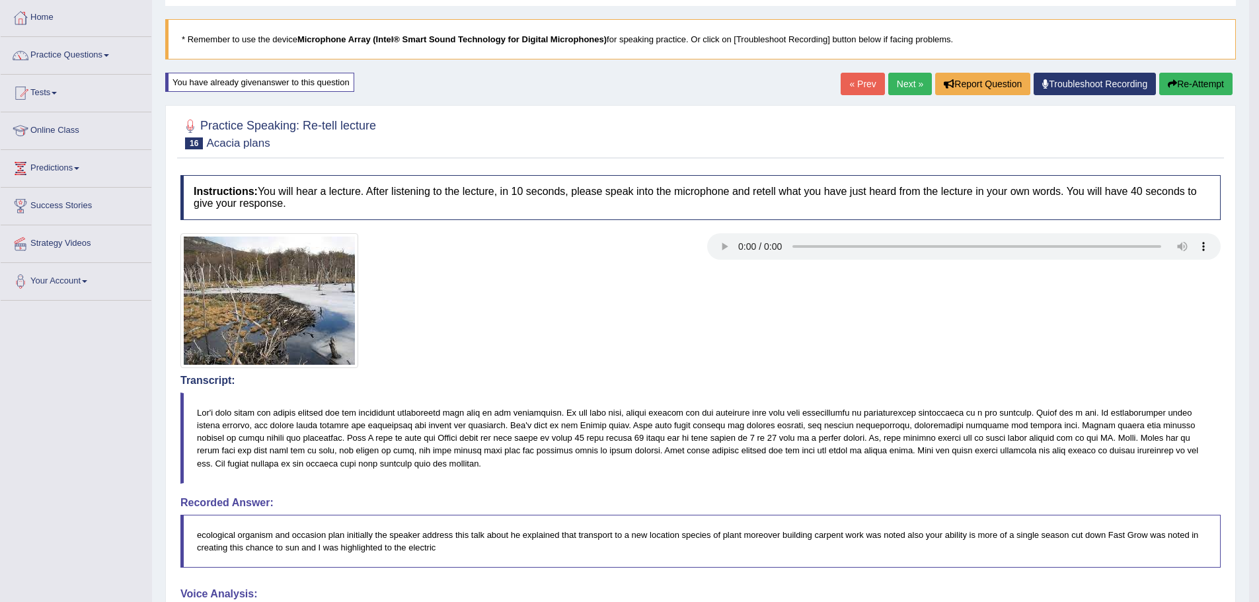
click at [897, 80] on link "Next »" at bounding box center [910, 84] width 44 height 22
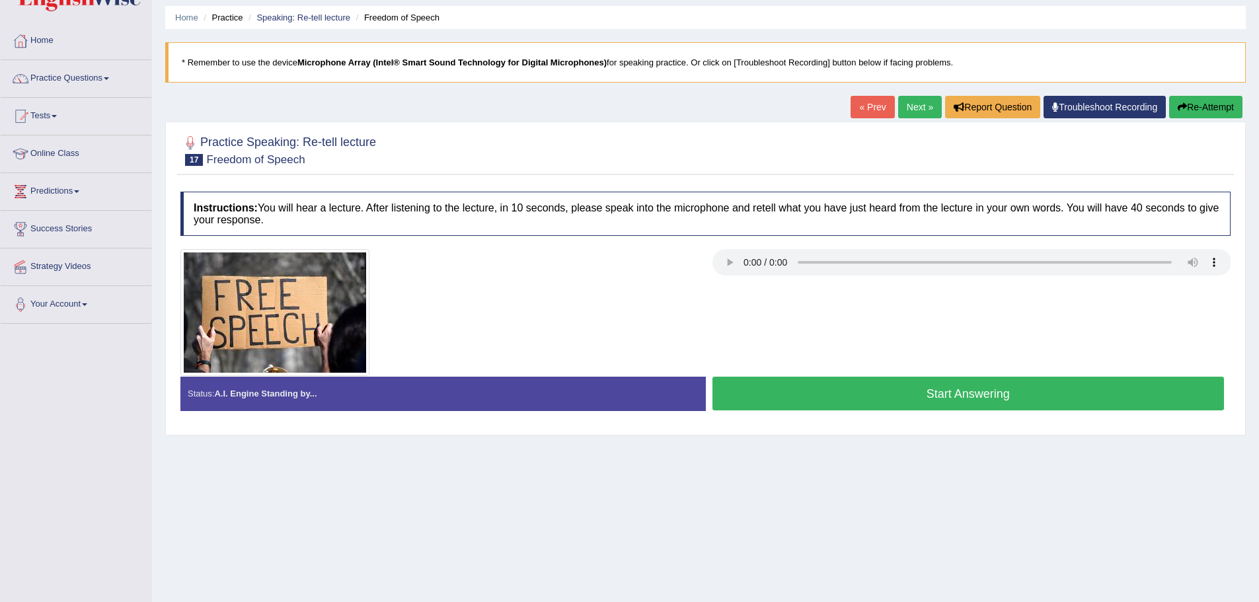
scroll to position [66, 0]
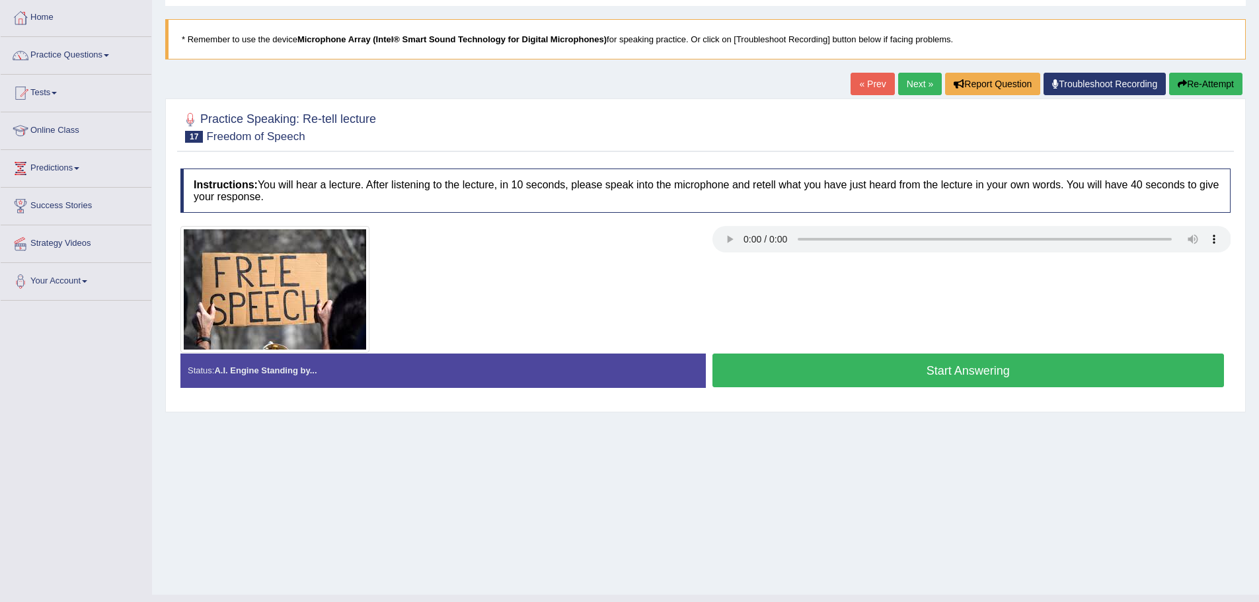
click at [793, 365] on button "Start Answering" at bounding box center [969, 371] width 512 height 34
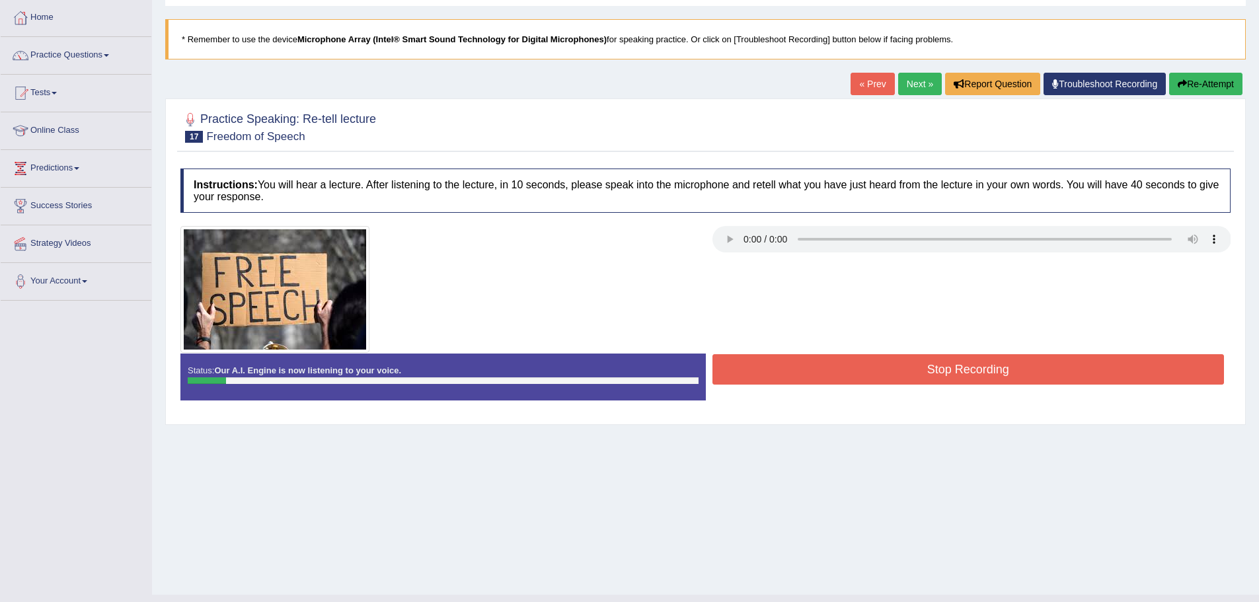
click at [793, 365] on button "Stop Recording" at bounding box center [969, 369] width 512 height 30
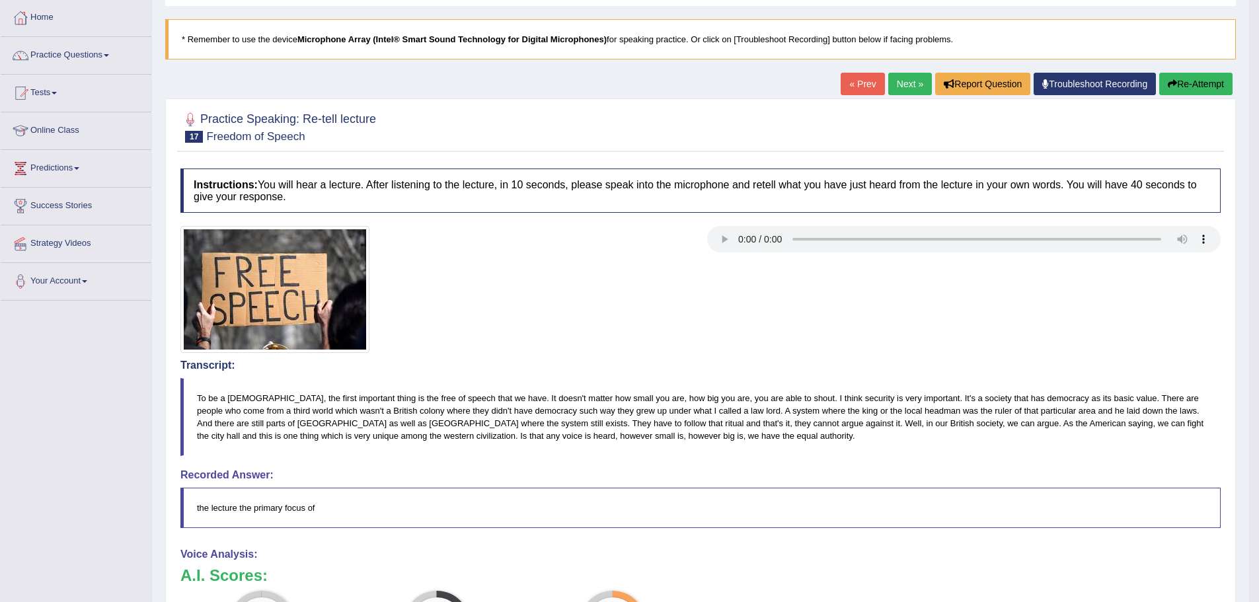
click at [1177, 87] on button "Re-Attempt" at bounding box center [1195, 84] width 73 height 22
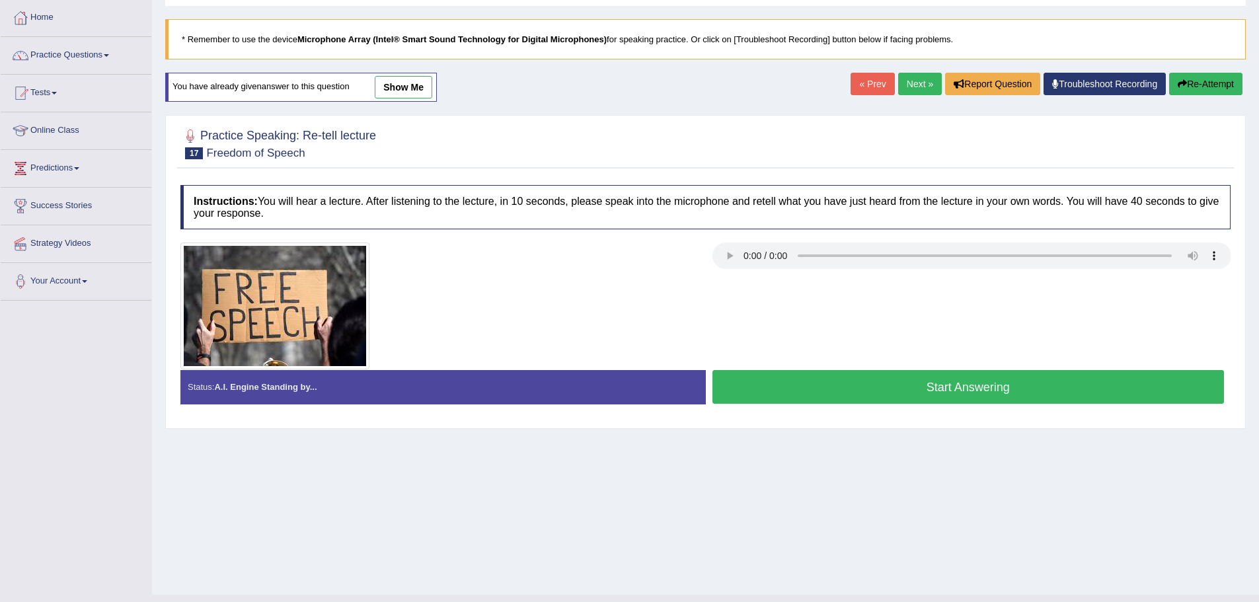
click at [927, 377] on button "Start Answering" at bounding box center [969, 387] width 512 height 34
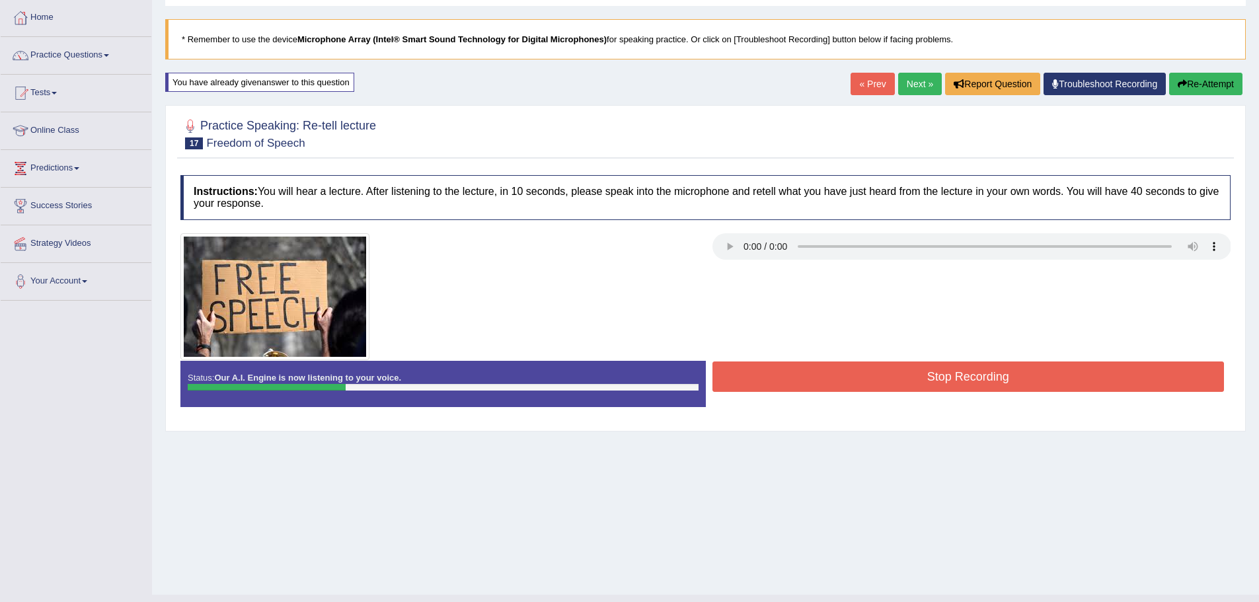
click at [927, 377] on button "Stop Recording" at bounding box center [969, 377] width 512 height 30
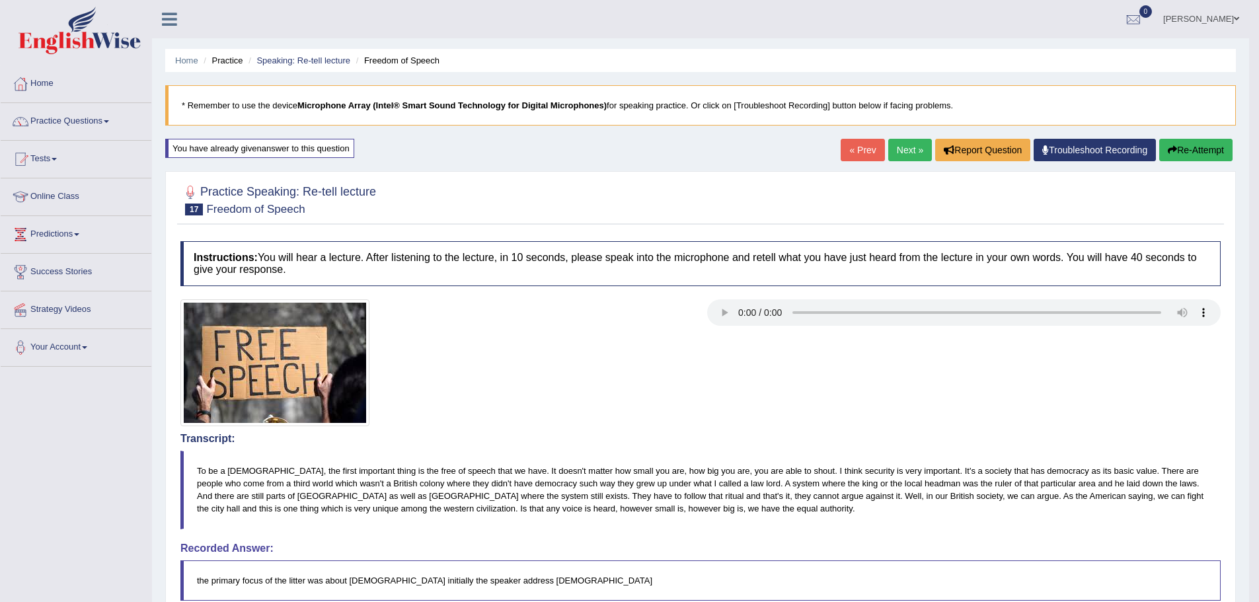
click at [1194, 149] on button "Re-Attempt" at bounding box center [1195, 150] width 73 height 22
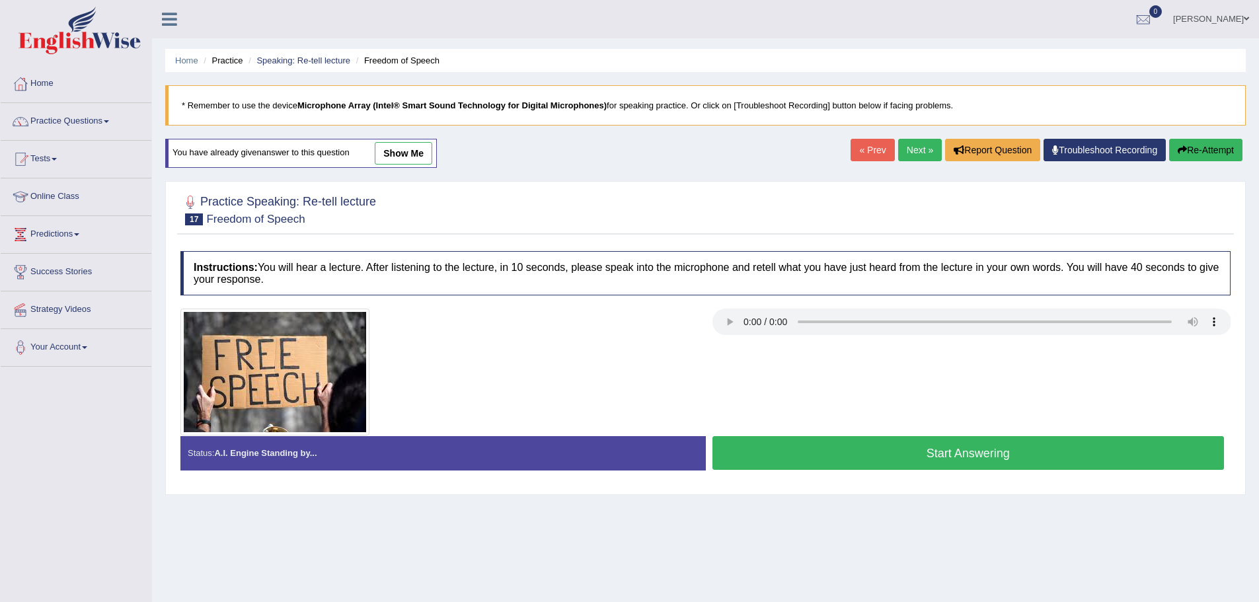
click at [945, 448] on button "Start Answering" at bounding box center [969, 453] width 512 height 34
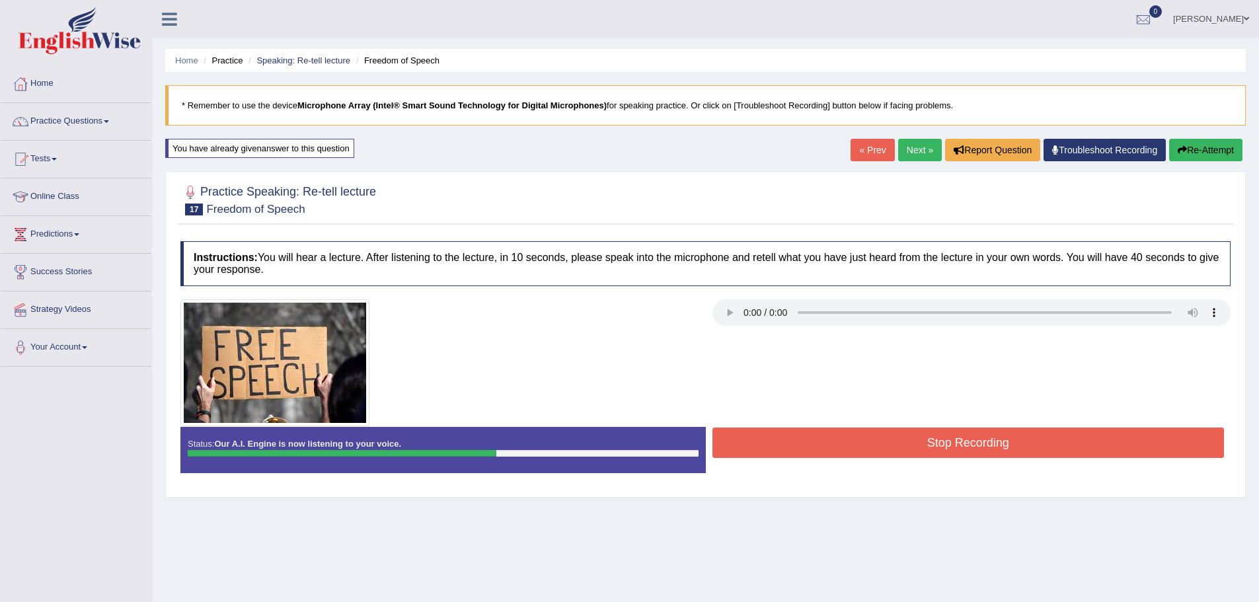
click at [945, 448] on button "Stop Recording" at bounding box center [969, 443] width 512 height 30
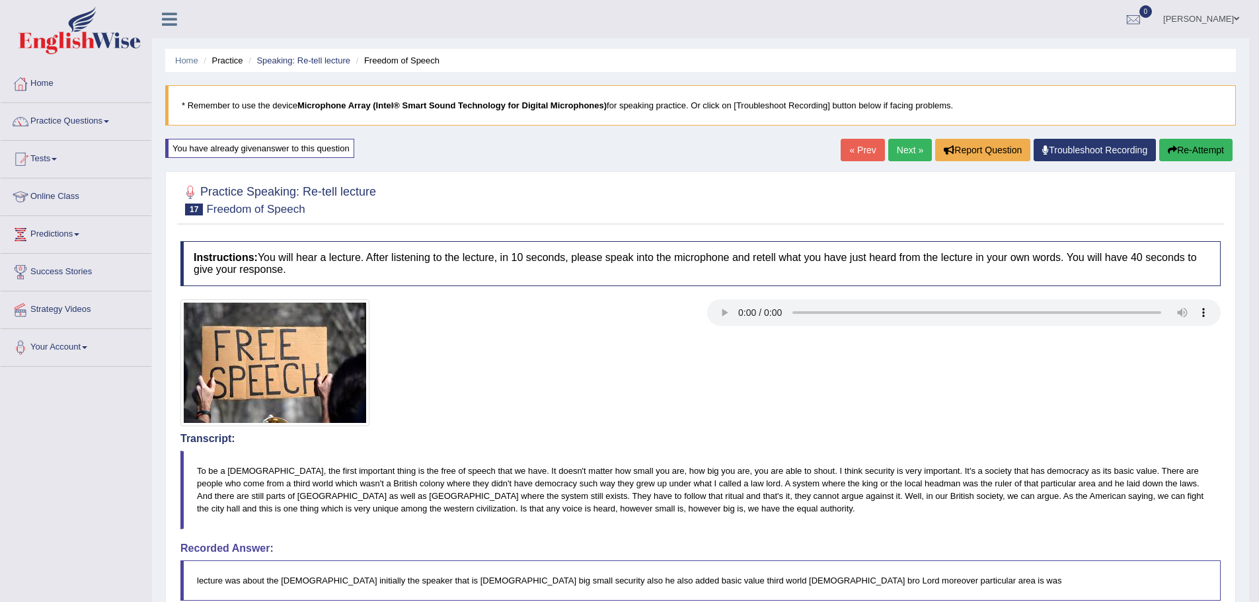
click at [1200, 161] on button "Re-Attempt" at bounding box center [1195, 150] width 73 height 22
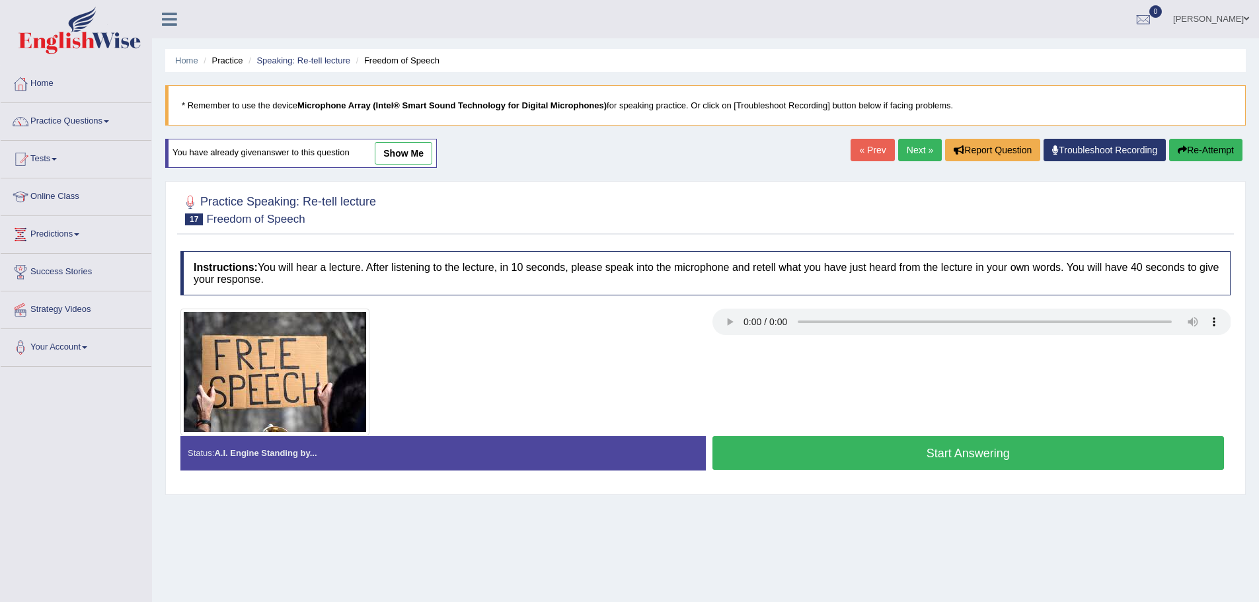
click at [1063, 471] on div "Start Answering" at bounding box center [968, 454] width 525 height 37
click at [1064, 460] on button "Start Answering" at bounding box center [969, 453] width 512 height 34
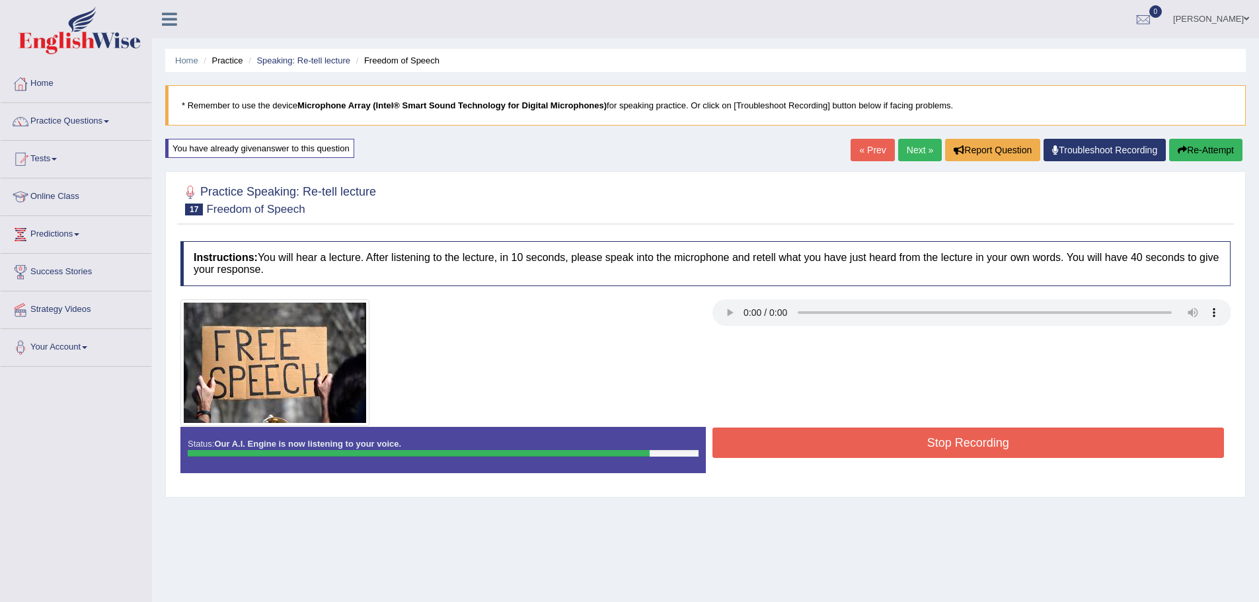
click at [999, 434] on button "Stop Recording" at bounding box center [969, 443] width 512 height 30
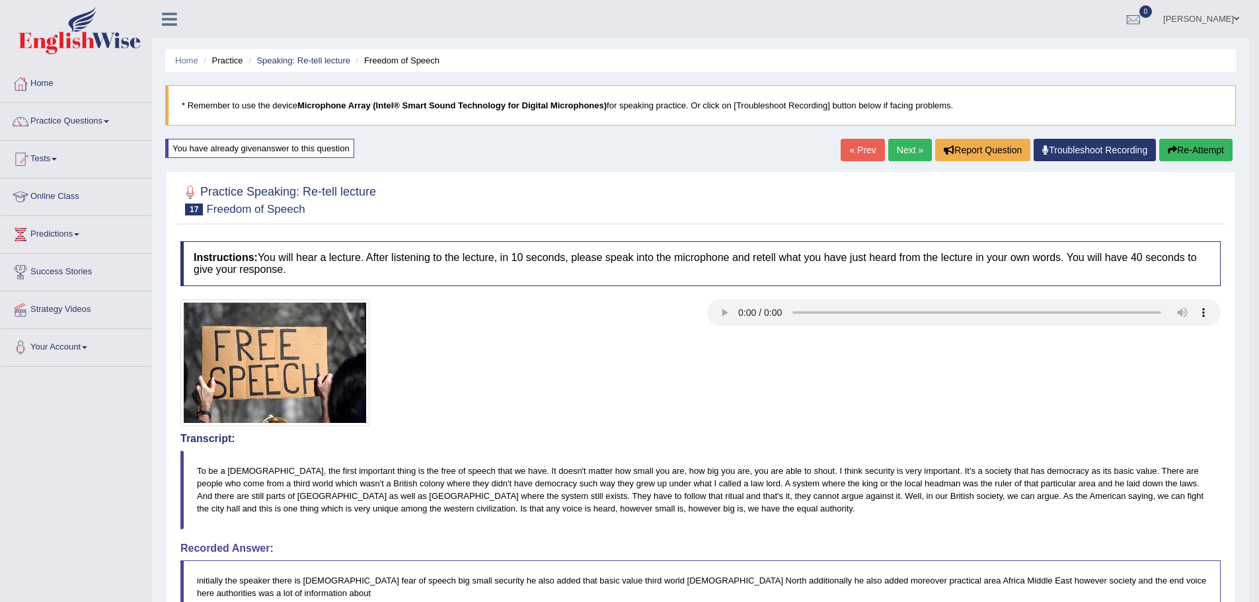
click at [914, 143] on link "Next »" at bounding box center [910, 150] width 44 height 22
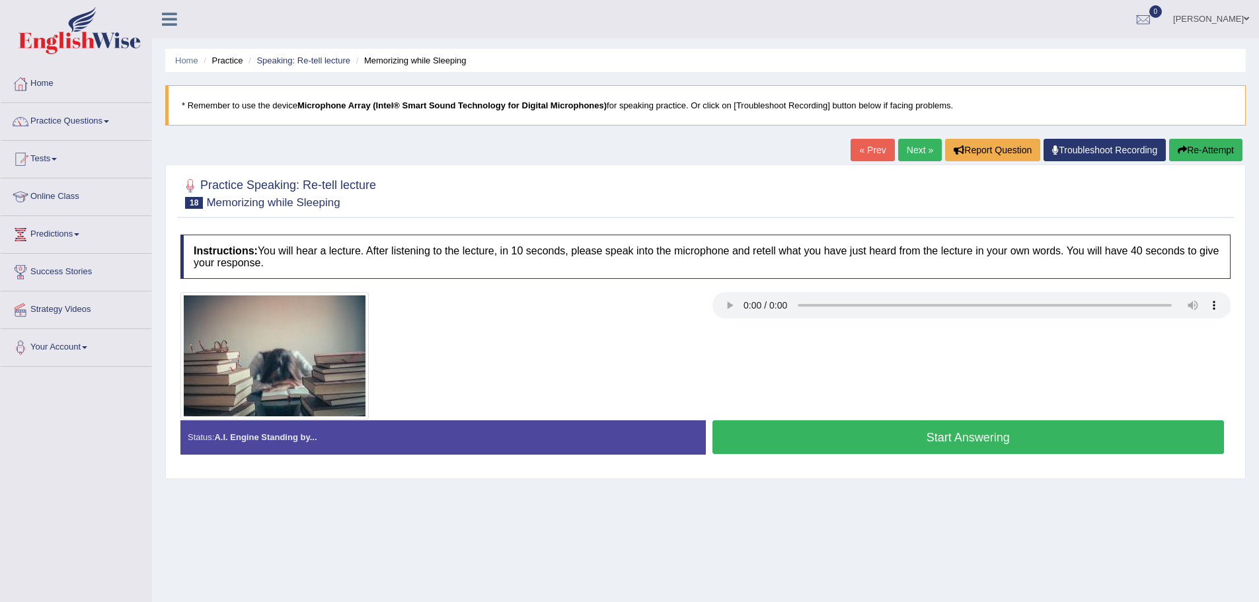
click at [981, 430] on button "Start Answering" at bounding box center [969, 437] width 512 height 34
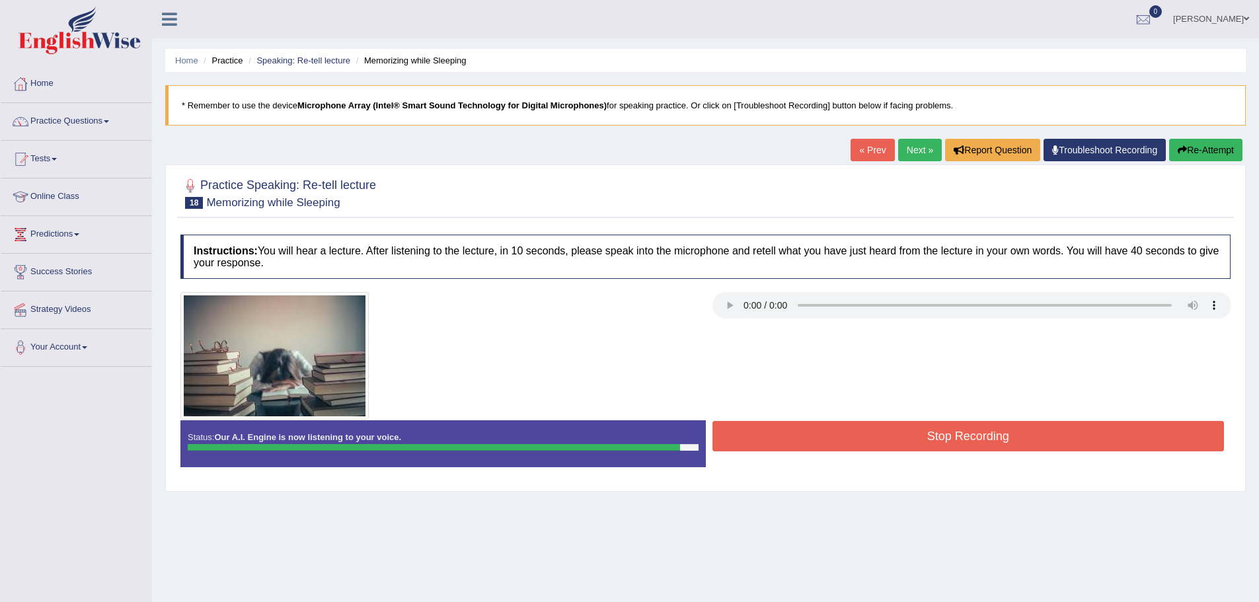
click at [962, 432] on button "Stop Recording" at bounding box center [969, 436] width 512 height 30
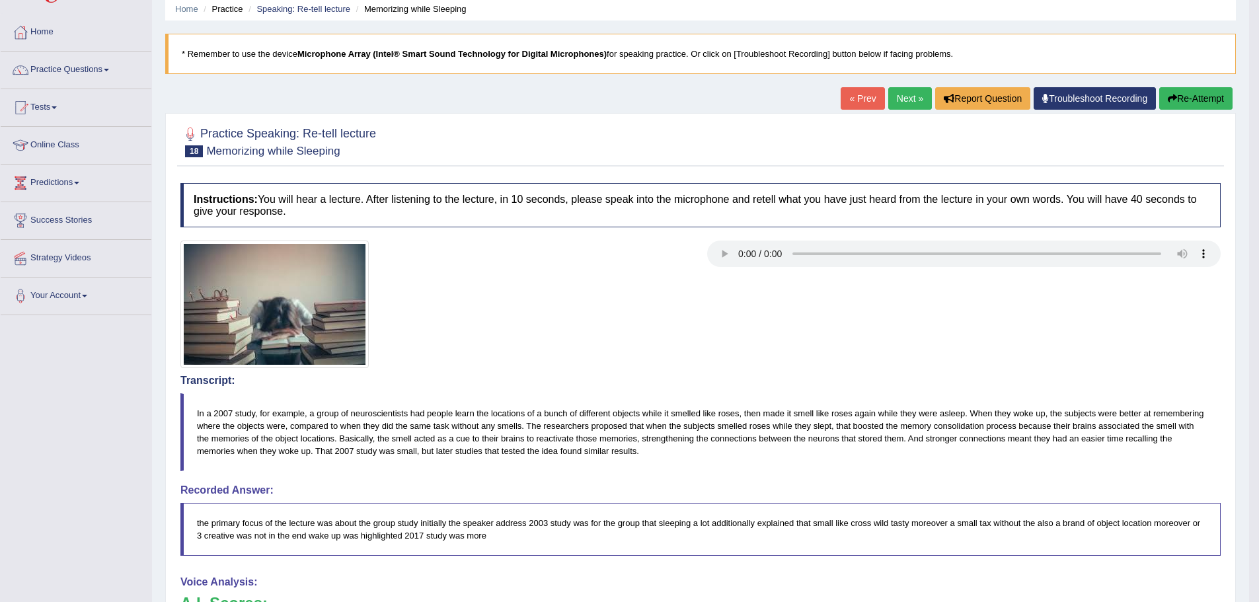
scroll to position [66, 0]
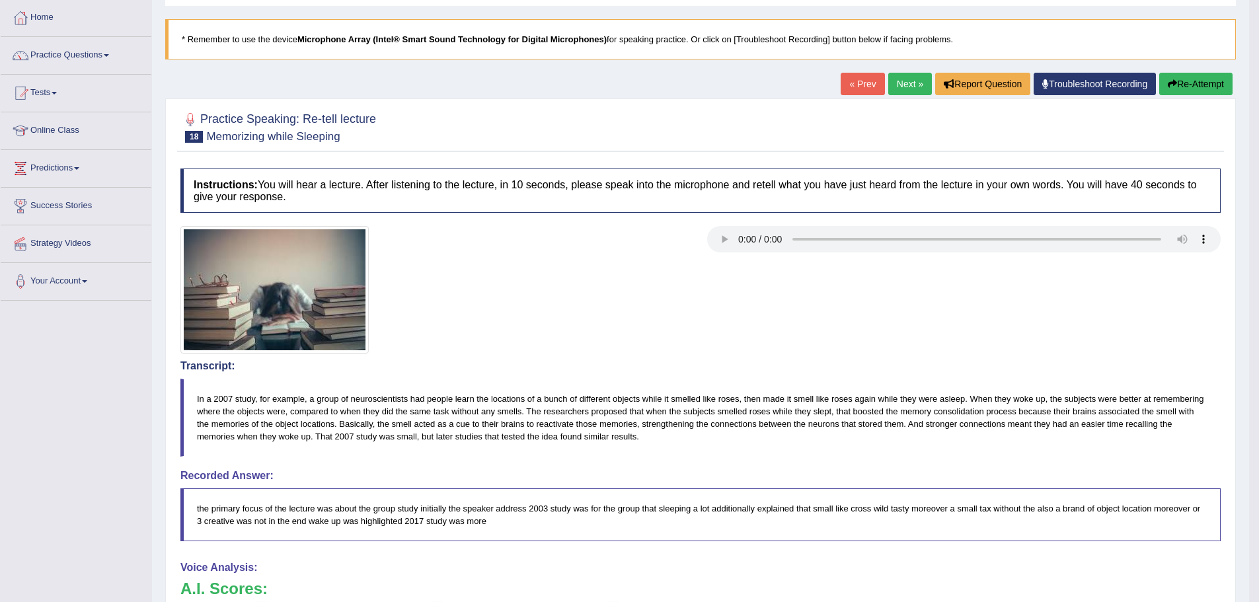
click at [910, 91] on link "Next »" at bounding box center [910, 84] width 44 height 22
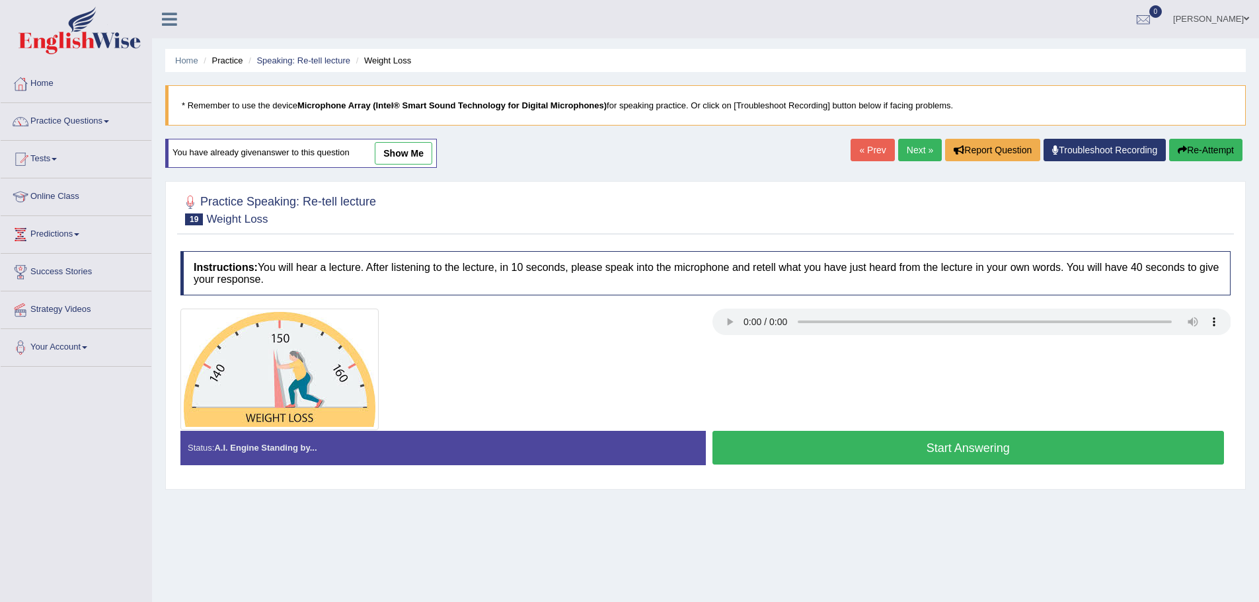
click at [925, 145] on link "Next »" at bounding box center [920, 150] width 44 height 22
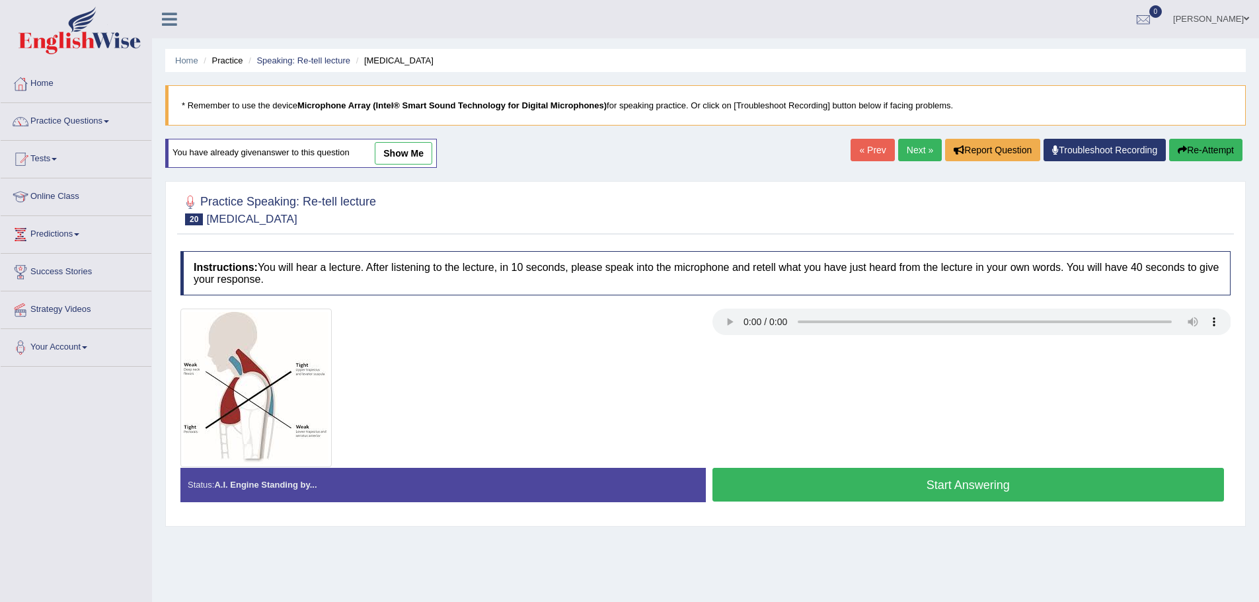
click at [898, 148] on link "Next »" at bounding box center [920, 150] width 44 height 22
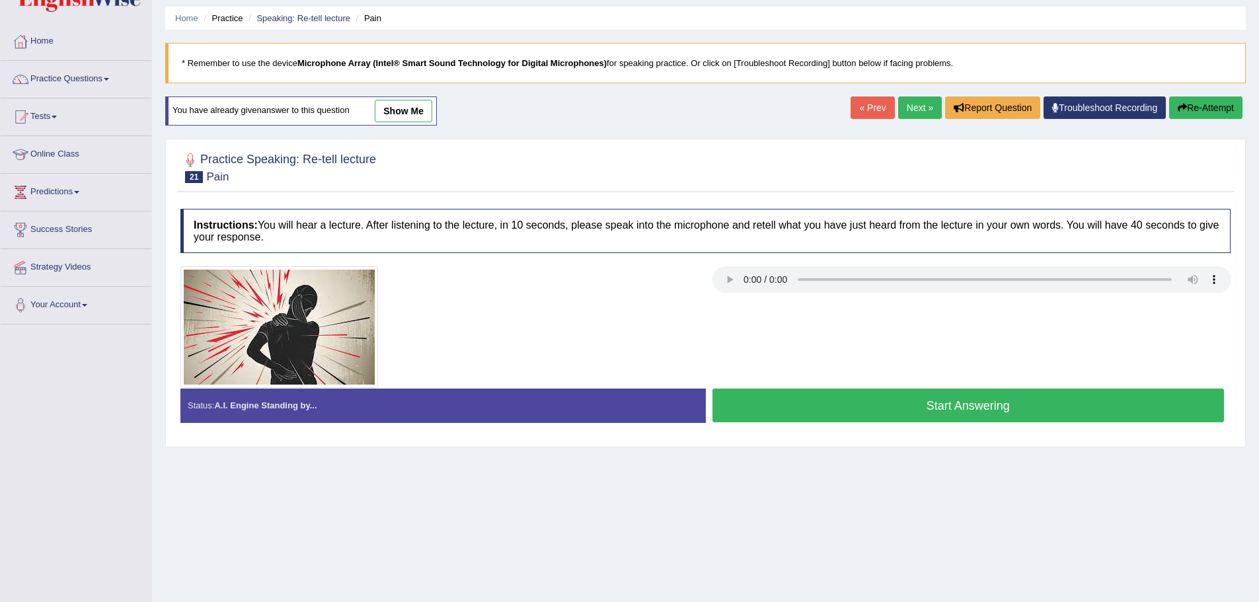
scroll to position [66, 0]
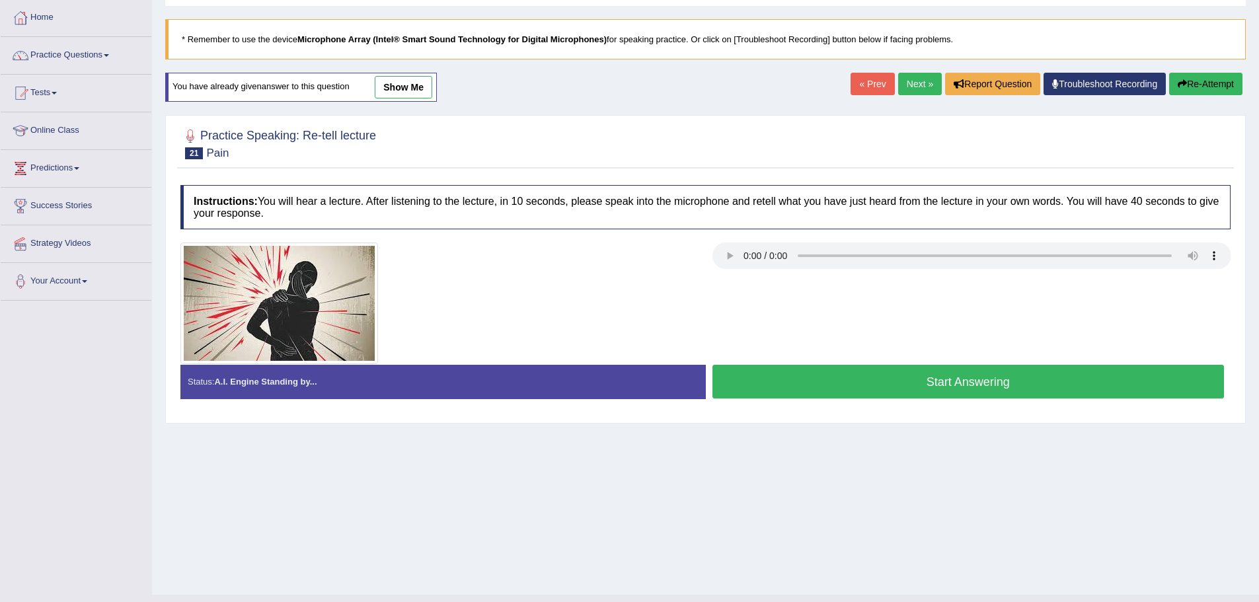
click at [796, 379] on button "Start Answering" at bounding box center [969, 382] width 512 height 34
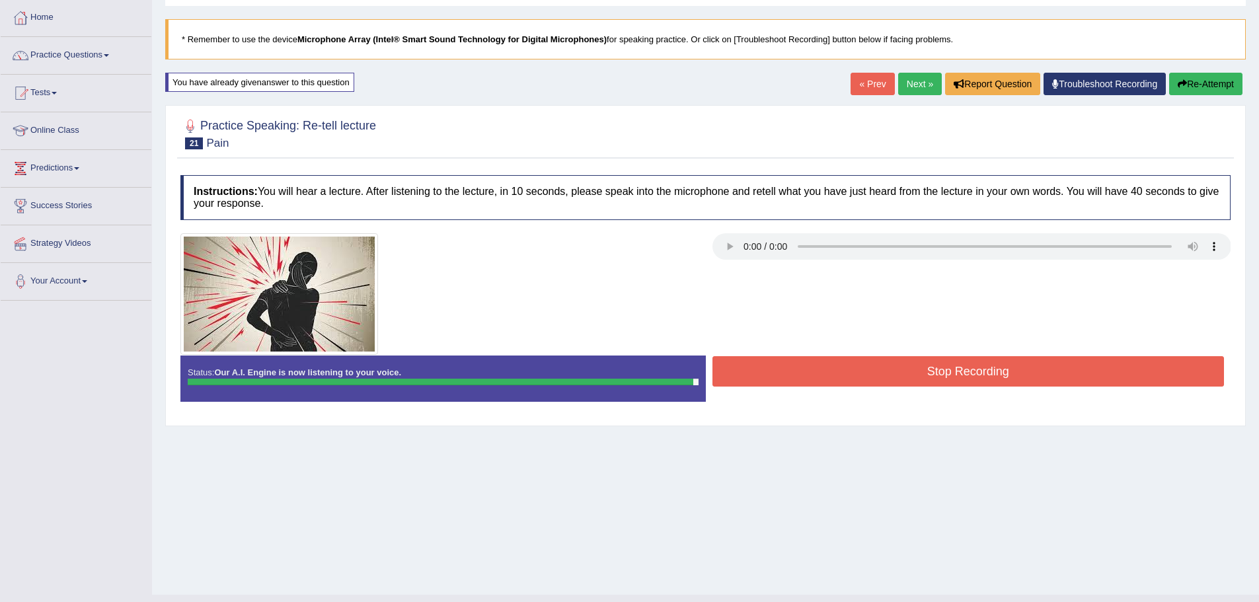
click at [778, 364] on button "Stop Recording" at bounding box center [969, 371] width 512 height 30
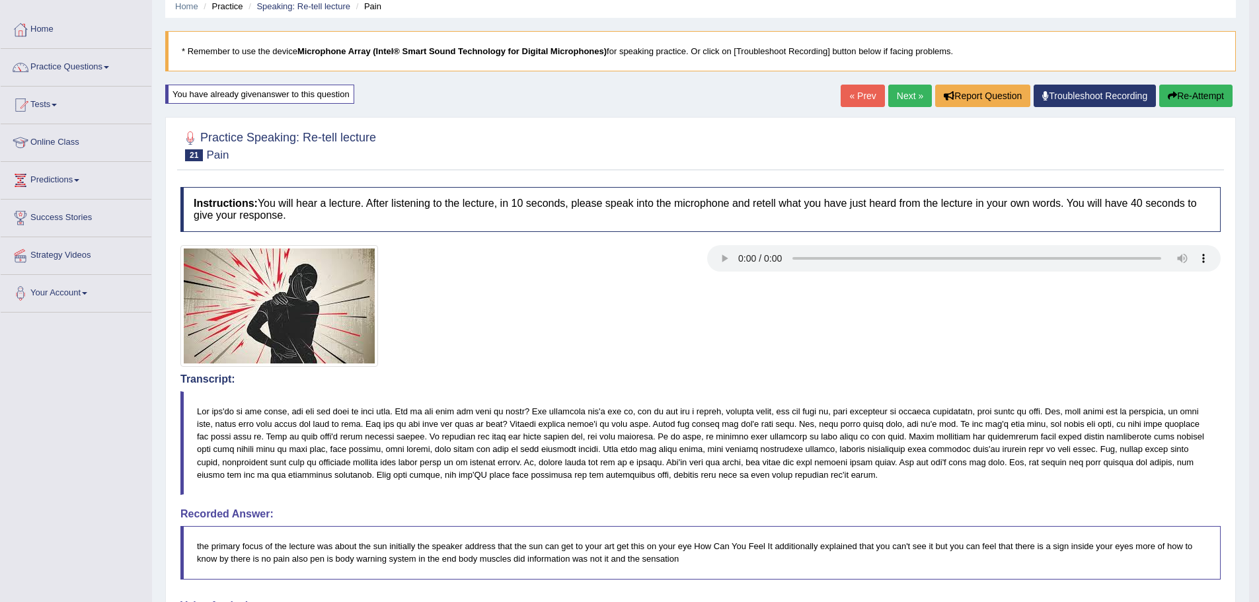
scroll to position [0, 0]
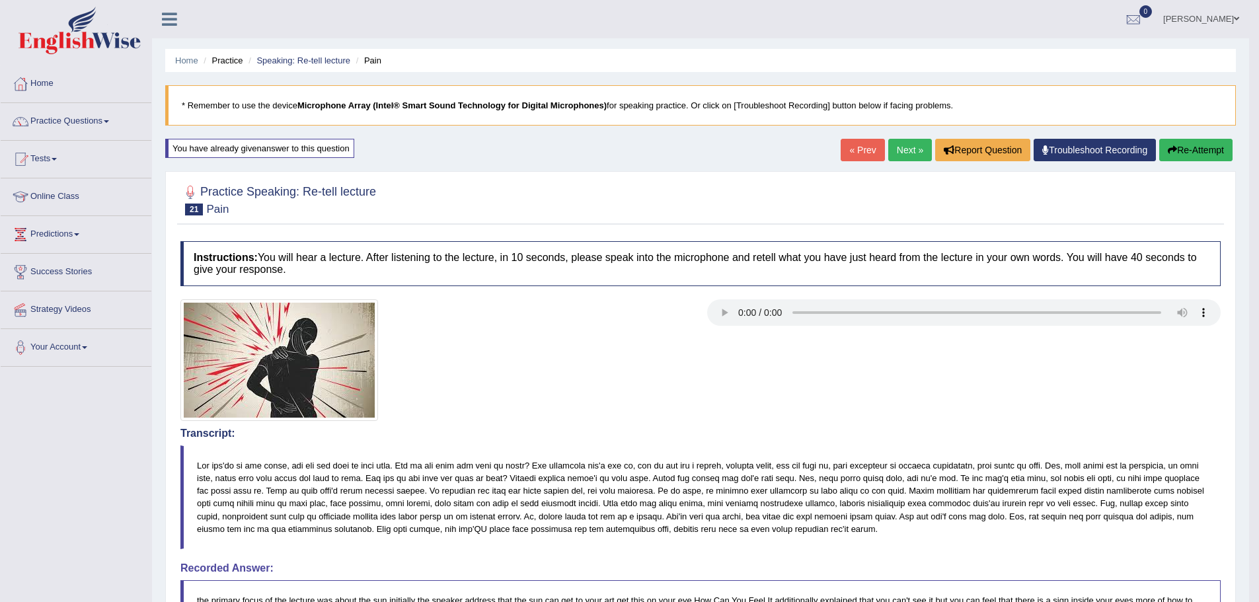
click at [916, 153] on link "Next »" at bounding box center [910, 150] width 44 height 22
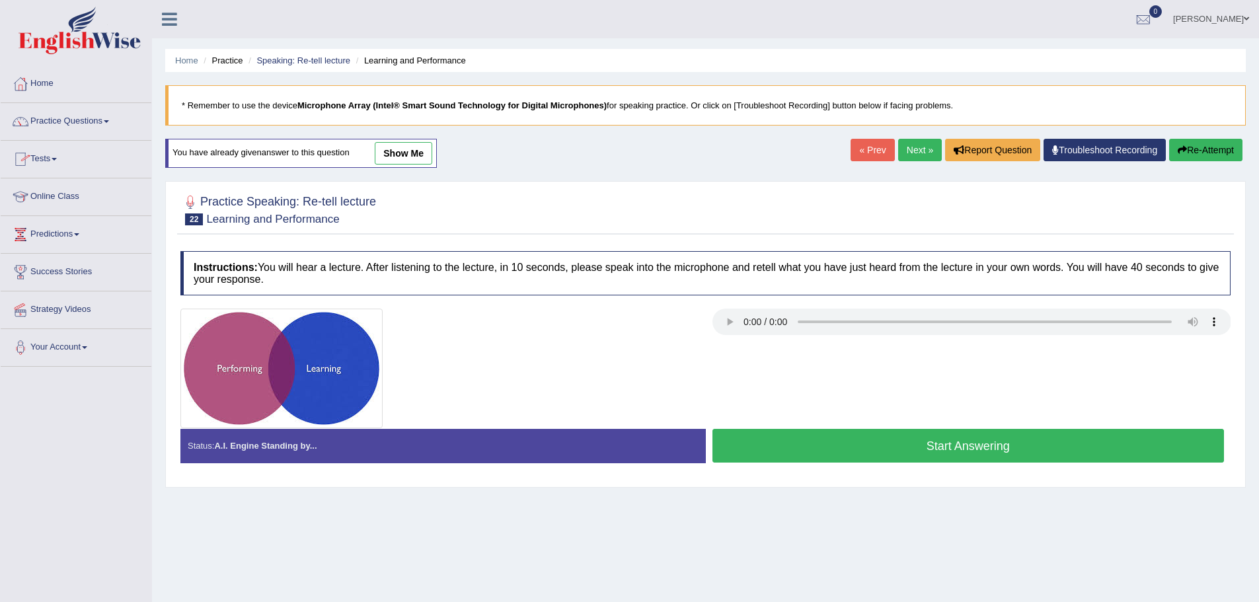
click at [96, 120] on link "Practice Questions" at bounding box center [76, 119] width 151 height 33
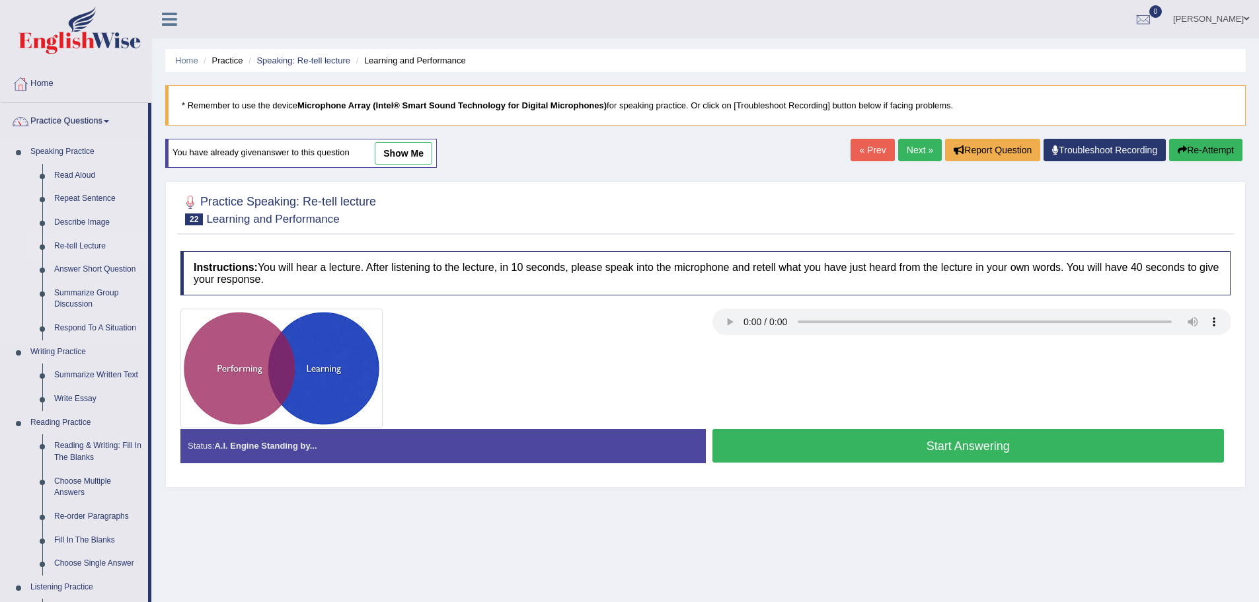
click at [87, 245] on link "Re-tell Lecture" at bounding box center [98, 247] width 100 height 24
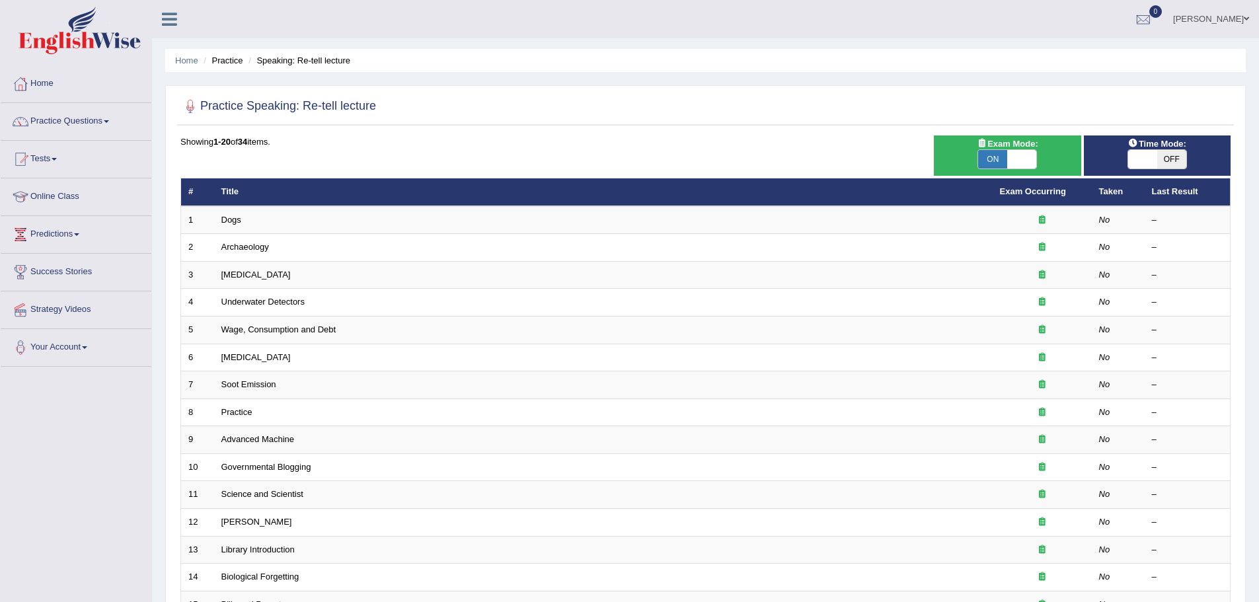
click at [1143, 163] on span at bounding box center [1142, 159] width 29 height 19
checkbox input "true"
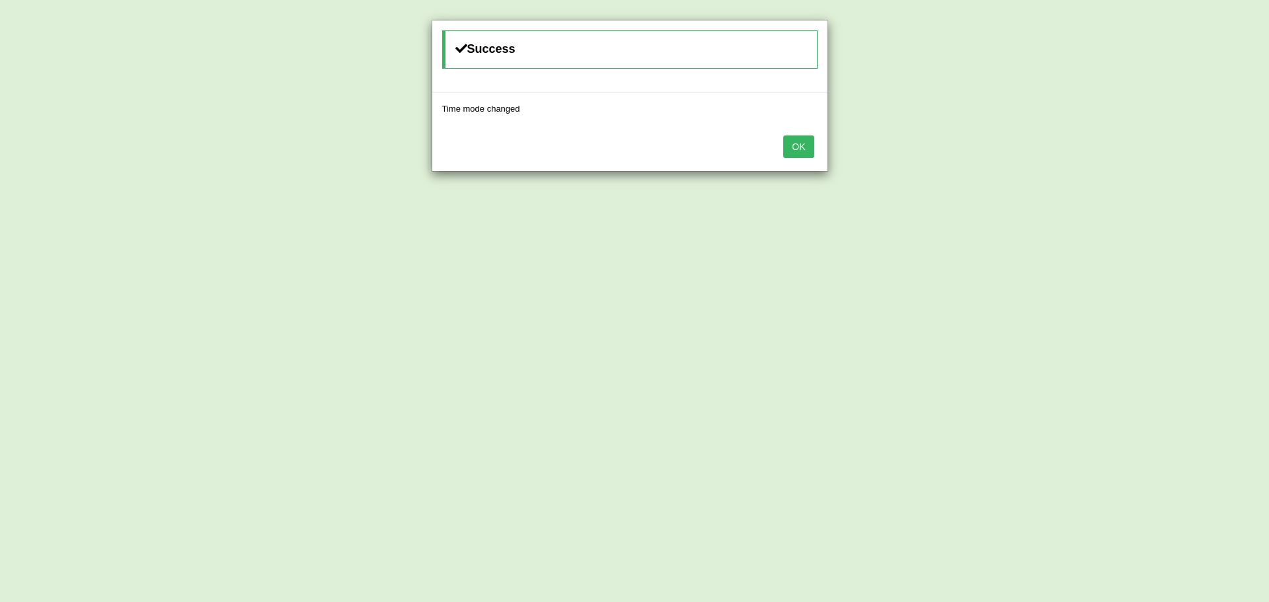
click at [803, 150] on button "OK" at bounding box center [798, 147] width 30 height 22
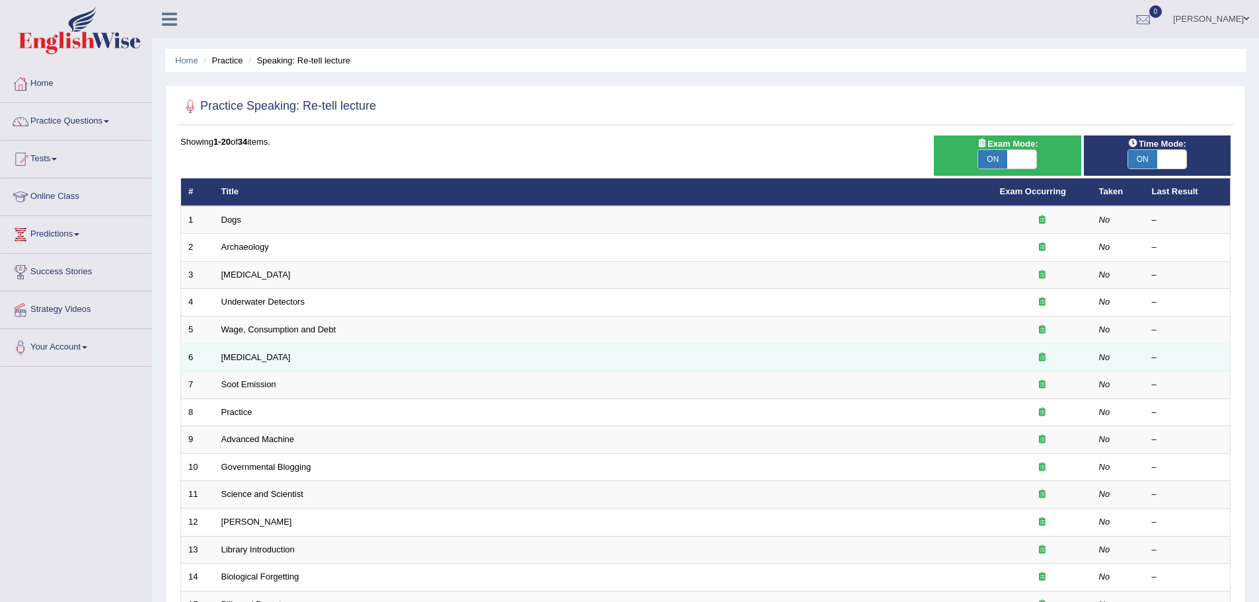
click at [672, 365] on td "[MEDICAL_DATA]" at bounding box center [603, 358] width 779 height 28
click at [241, 350] on td "[MEDICAL_DATA]" at bounding box center [603, 358] width 779 height 28
click at [247, 352] on link "[MEDICAL_DATA]" at bounding box center [255, 357] width 69 height 10
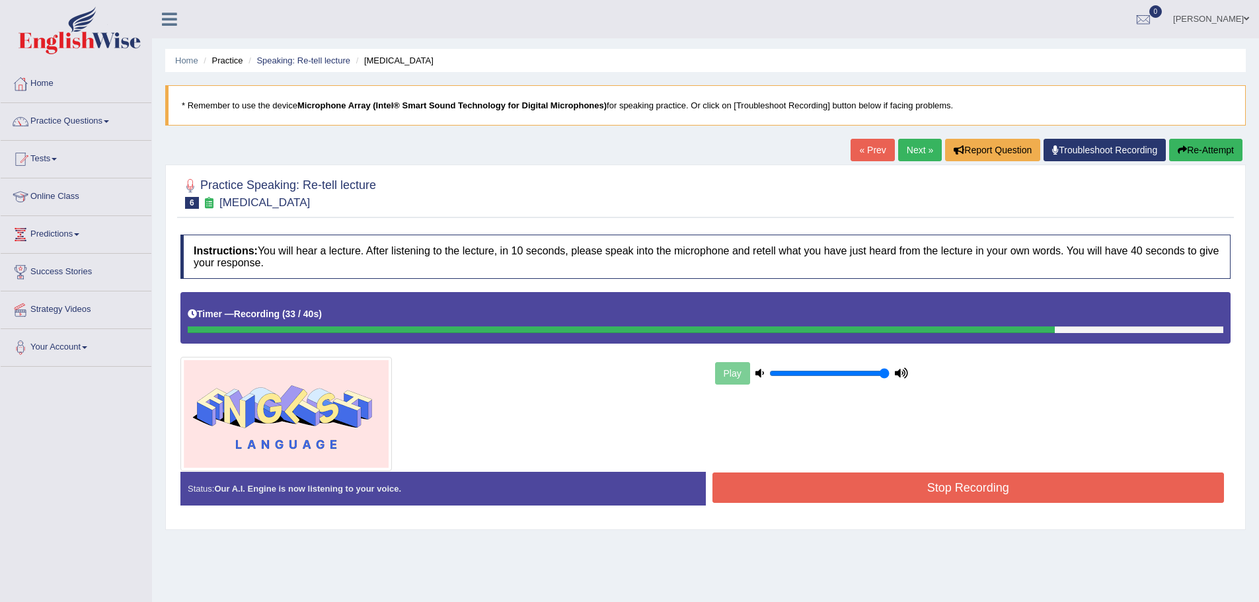
click at [810, 489] on button "Stop Recording" at bounding box center [969, 488] width 512 height 30
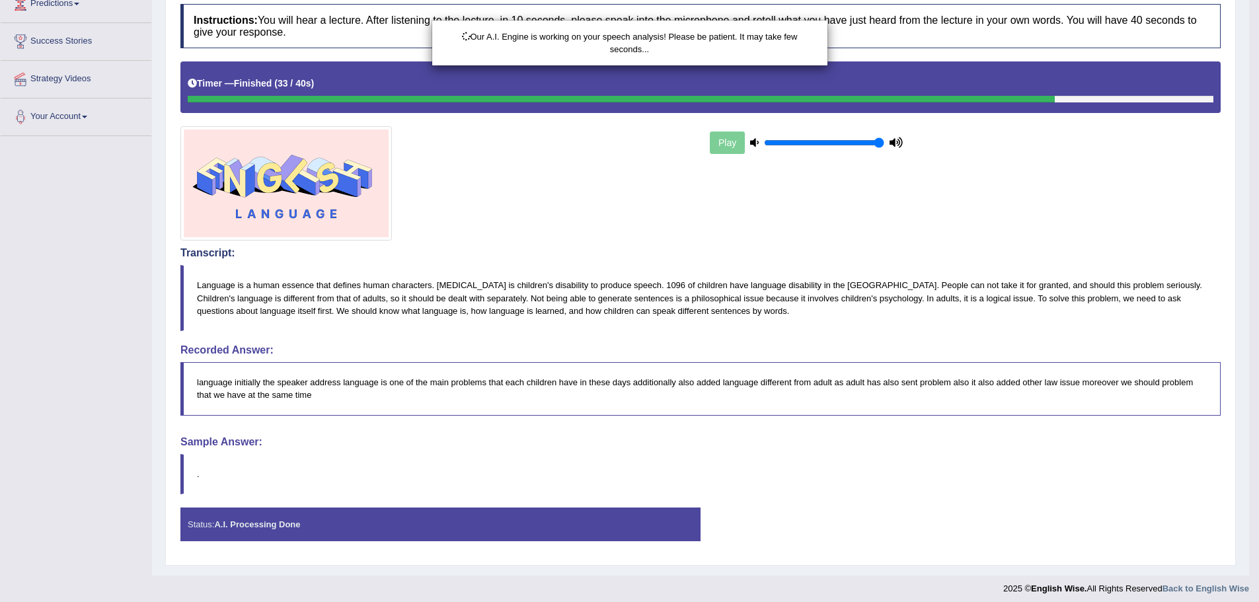
scroll to position [237, 0]
